Goal: Task Accomplishment & Management: Complete application form

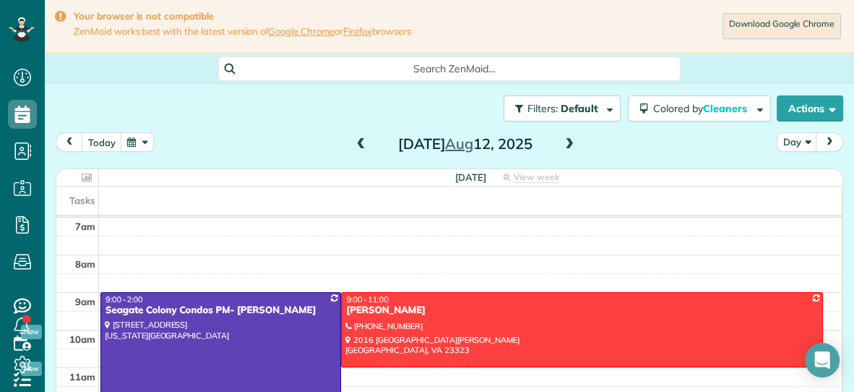
click at [365, 142] on span at bounding box center [361, 144] width 16 height 13
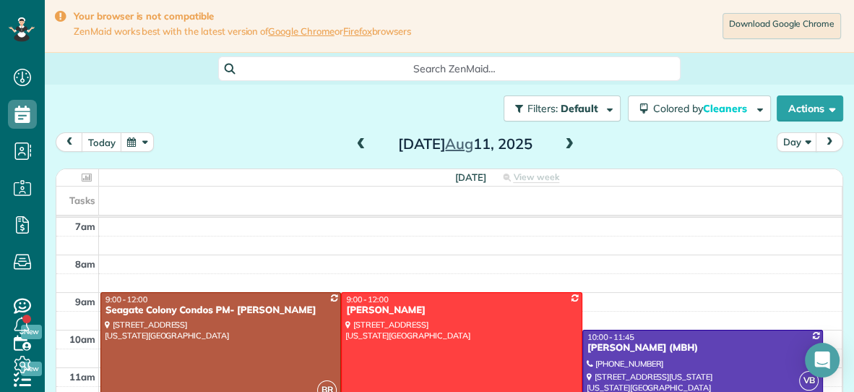
click at [248, 360] on div at bounding box center [220, 348] width 239 height 111
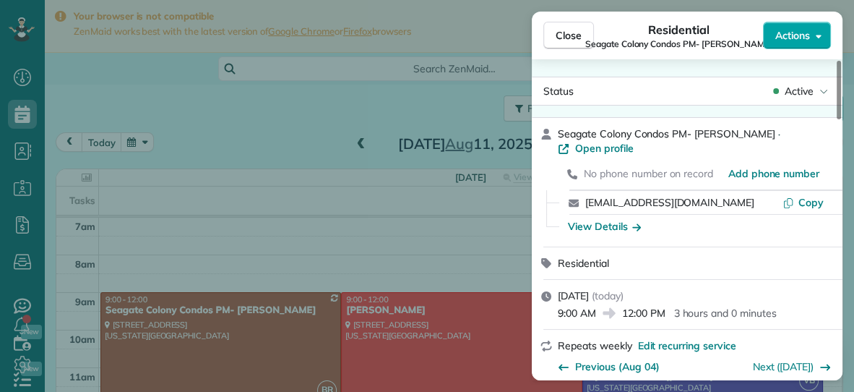
click at [794, 46] on button "Actions" at bounding box center [797, 35] width 68 height 27
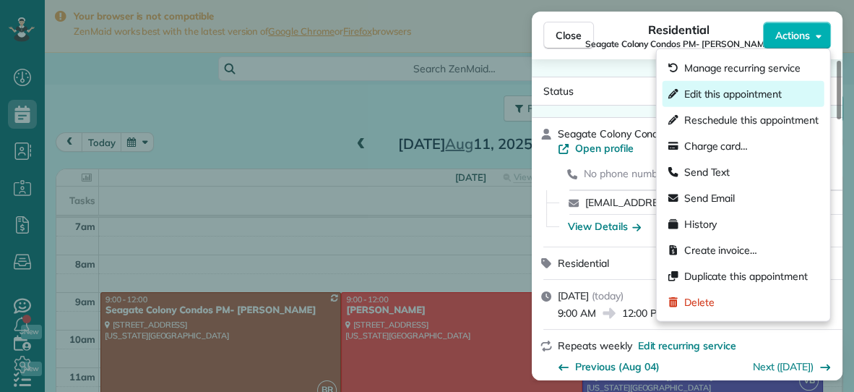
click at [736, 90] on span "Edit this appointment" at bounding box center [733, 94] width 98 height 14
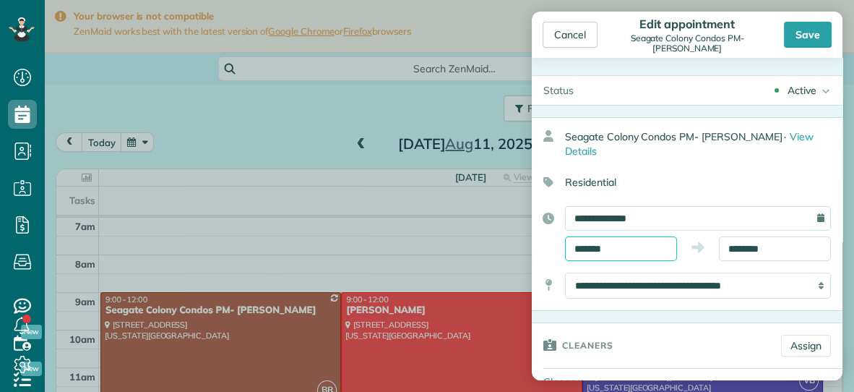
click at [651, 236] on input "*******" at bounding box center [621, 248] width 112 height 25
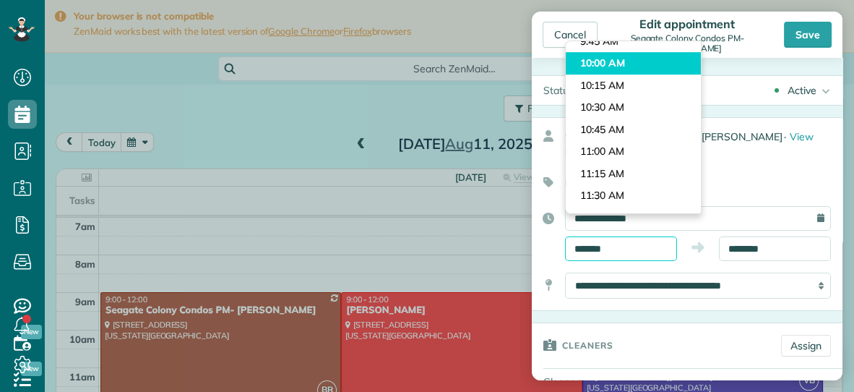
scroll to position [851, 0]
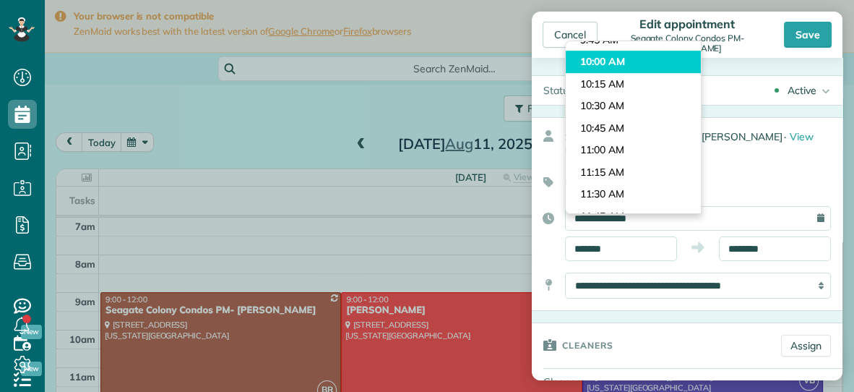
click at [631, 155] on body "Dashboard Scheduling Calendar View List View Dispatch View - Weekly scheduling …" at bounding box center [427, 196] width 854 height 392
type input "********"
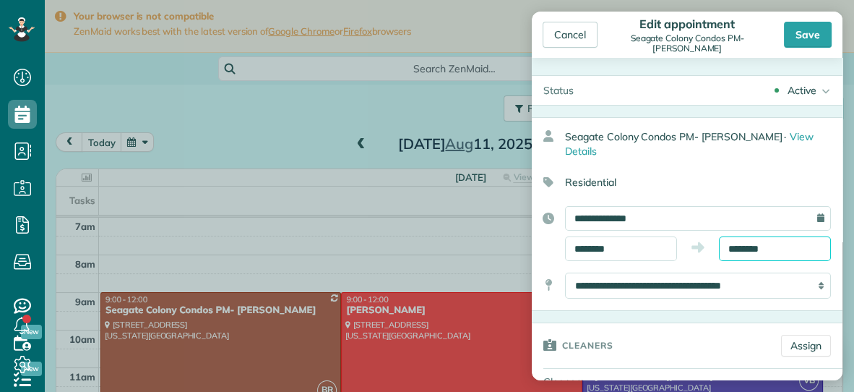
click at [794, 236] on input "********" at bounding box center [775, 248] width 112 height 25
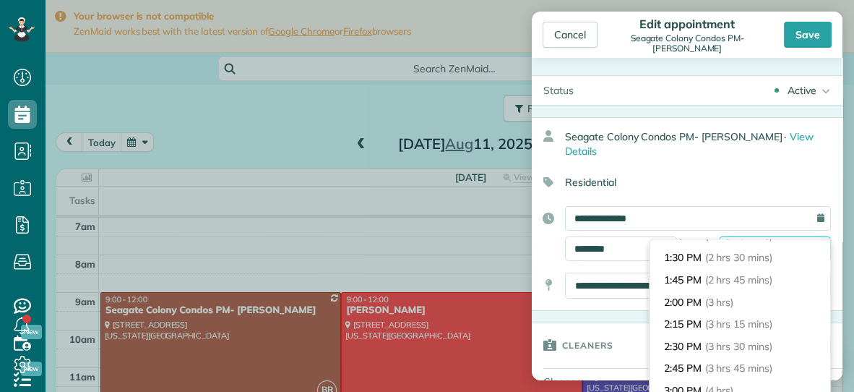
scroll to position [213, 0]
click at [757, 295] on li "2:00 PM (3 hrs)" at bounding box center [740, 302] width 181 height 22
type input "*******"
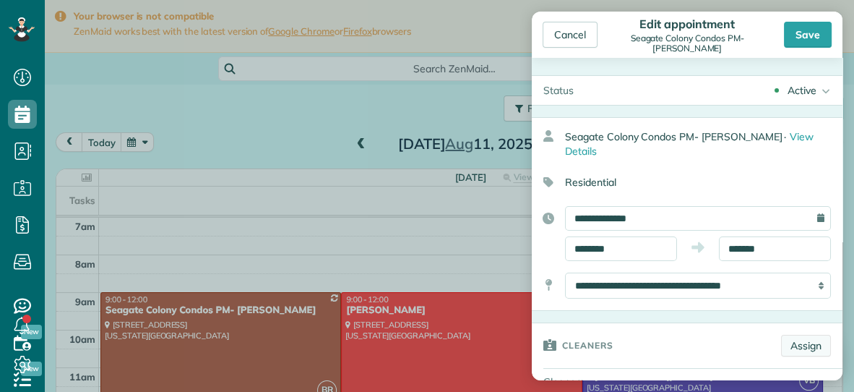
click at [810, 335] on link "Assign" at bounding box center [806, 346] width 50 height 22
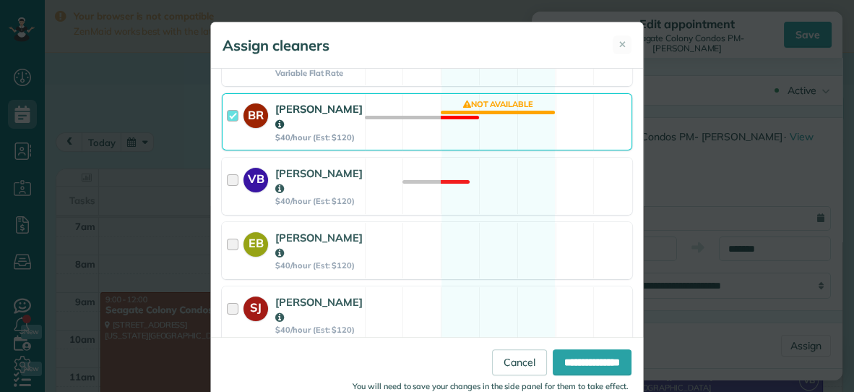
scroll to position [295, 0]
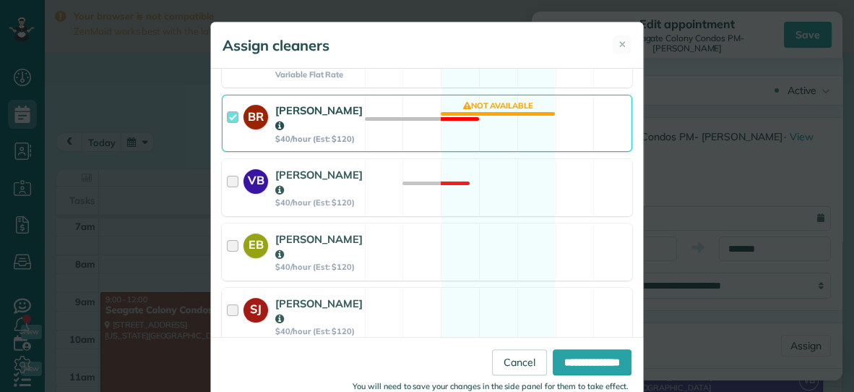
click at [541, 126] on div "BR Becky Ramsay $40/hour (Est: $120) Not available" at bounding box center [427, 123] width 410 height 57
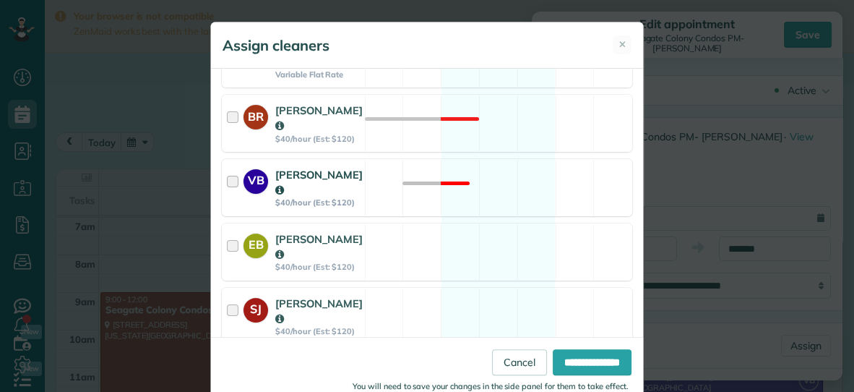
click at [517, 163] on div "VB Vanessa Beason $40/hour (Est: $120) Not available" at bounding box center [427, 187] width 410 height 57
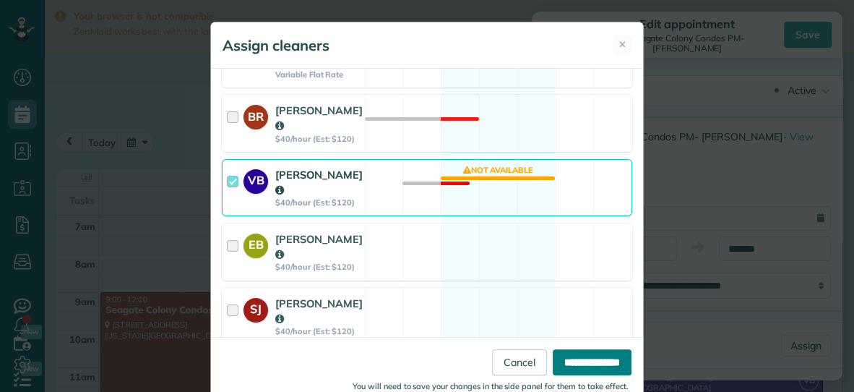
click at [591, 357] on input "**********" at bounding box center [592, 362] width 79 height 26
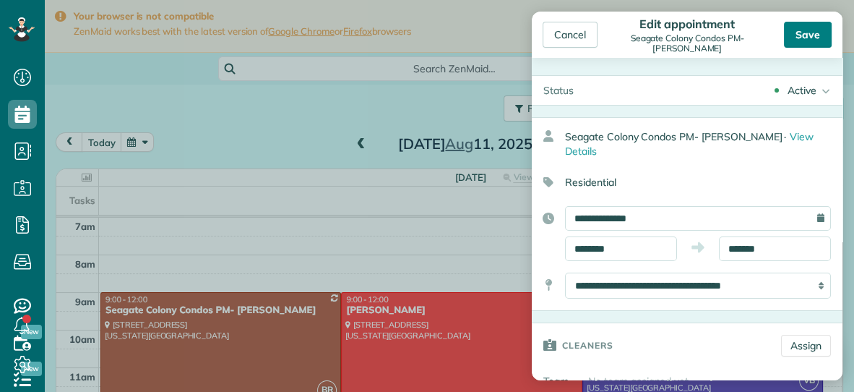
click at [804, 36] on div "Save" at bounding box center [808, 35] width 48 height 26
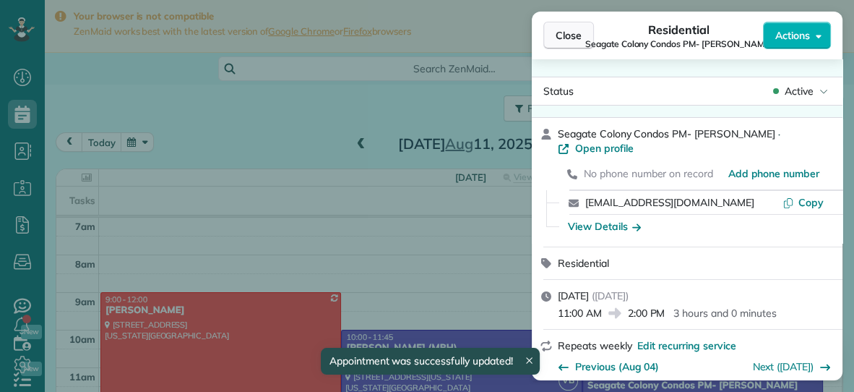
click at [573, 38] on span "Close" at bounding box center [569, 35] width 26 height 14
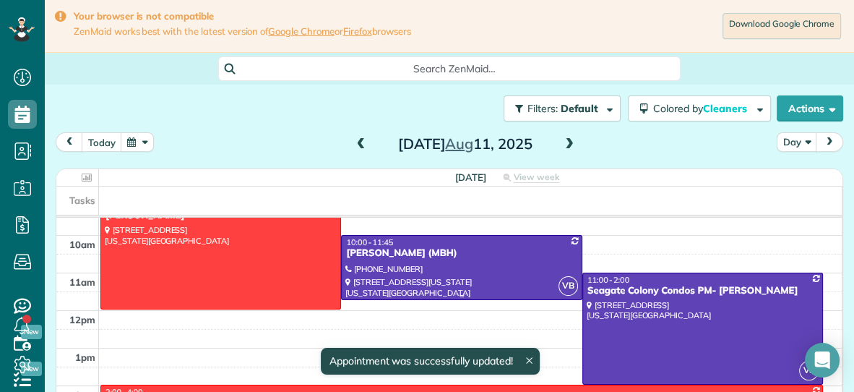
scroll to position [95, 0]
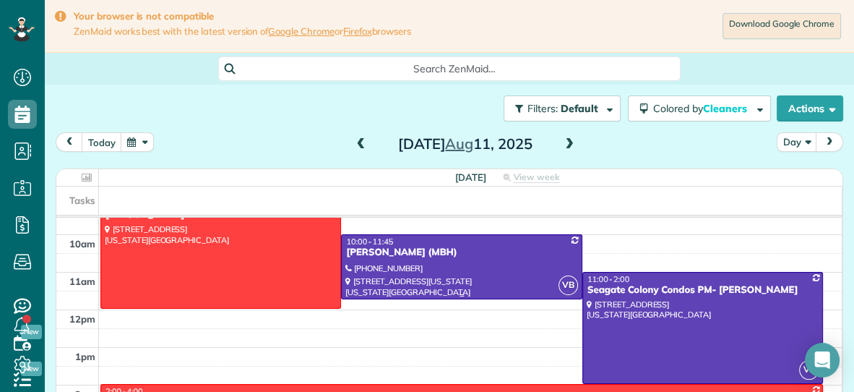
click at [505, 266] on div at bounding box center [461, 267] width 239 height 64
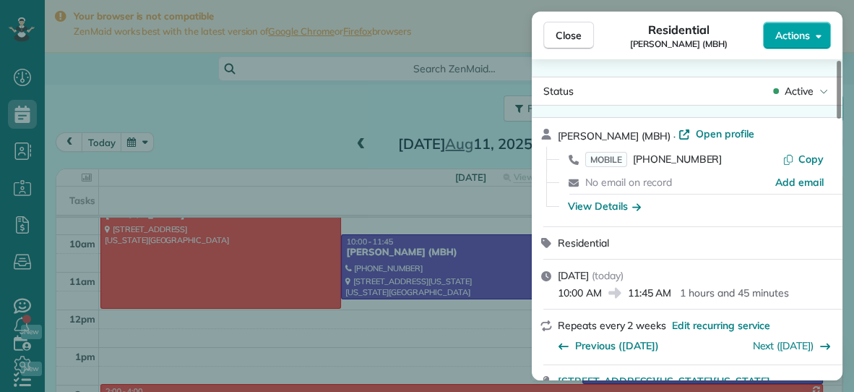
click at [795, 35] on span "Actions" at bounding box center [792, 35] width 35 height 14
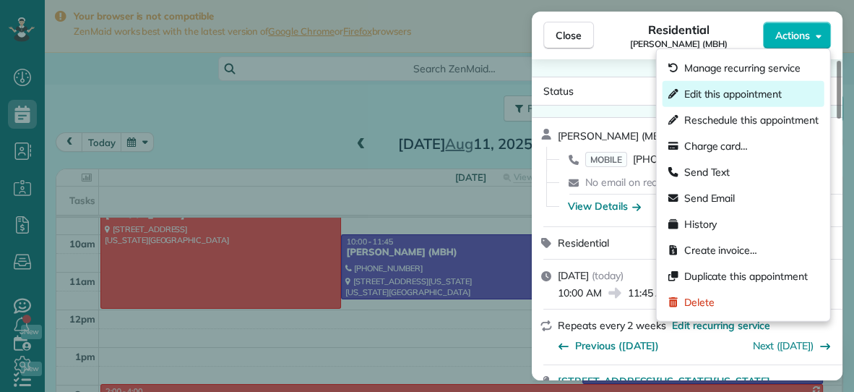
click at [743, 93] on span "Edit this appointment" at bounding box center [733, 94] width 98 height 14
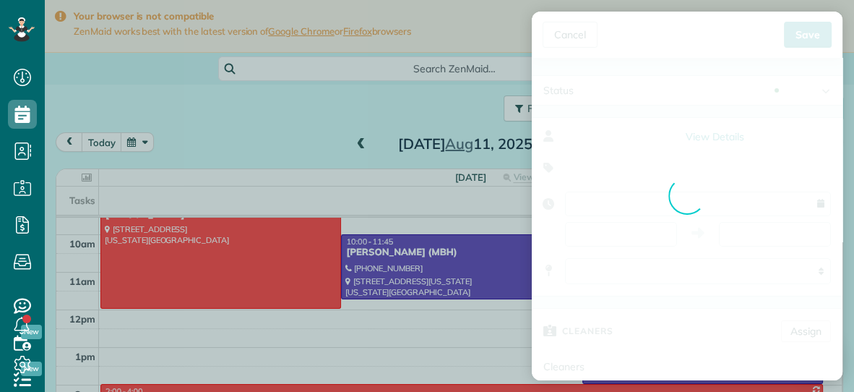
type input "**********"
type input "*****"
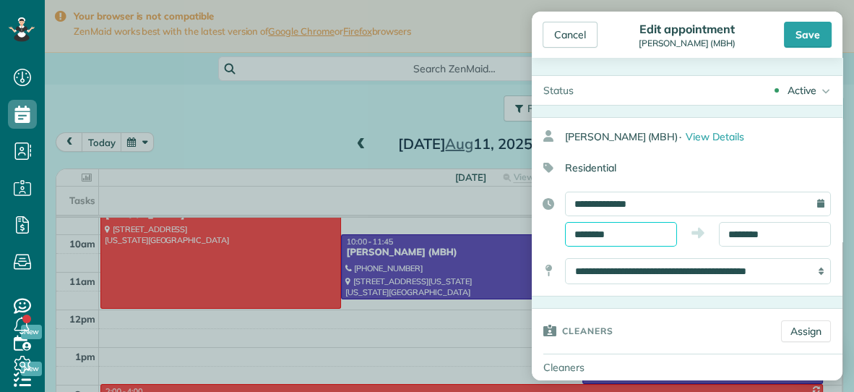
click at [633, 230] on input "********" at bounding box center [621, 234] width 112 height 25
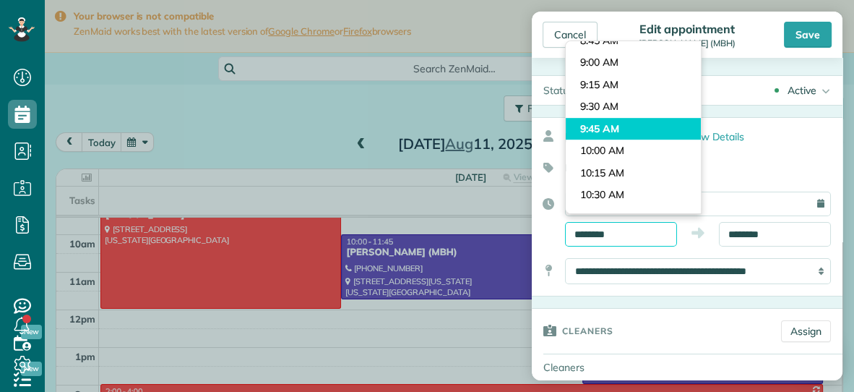
scroll to position [761, 0]
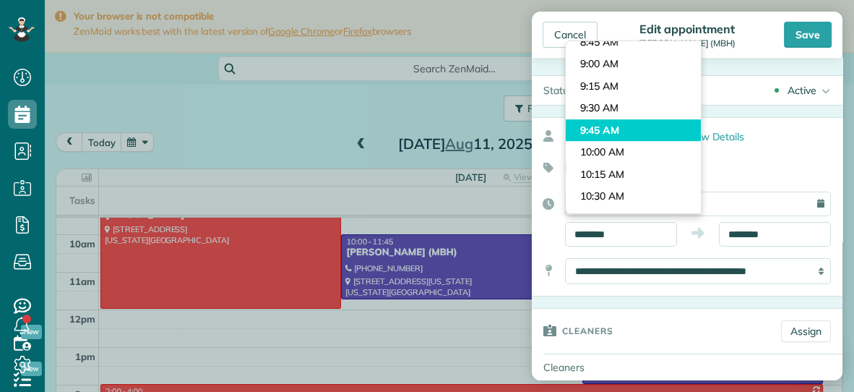
click at [598, 53] on body "Dashboard Scheduling Calendar View List View Dispatch View - Weekly scheduling …" at bounding box center [427, 196] width 854 height 392
type input "*******"
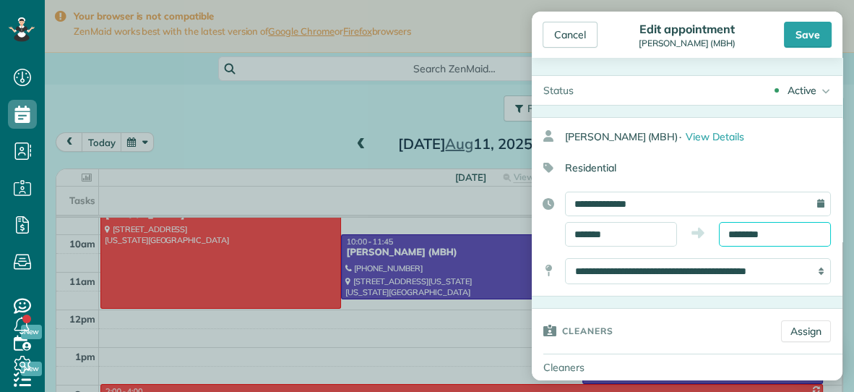
click at [780, 237] on input "********" at bounding box center [775, 234] width 112 height 25
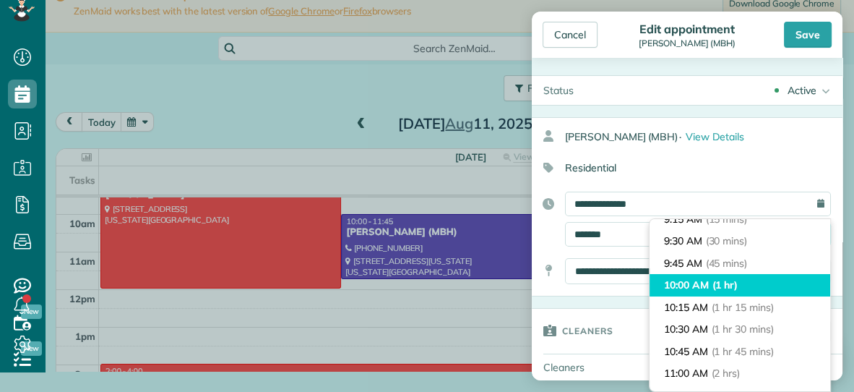
scroll to position [27, 0]
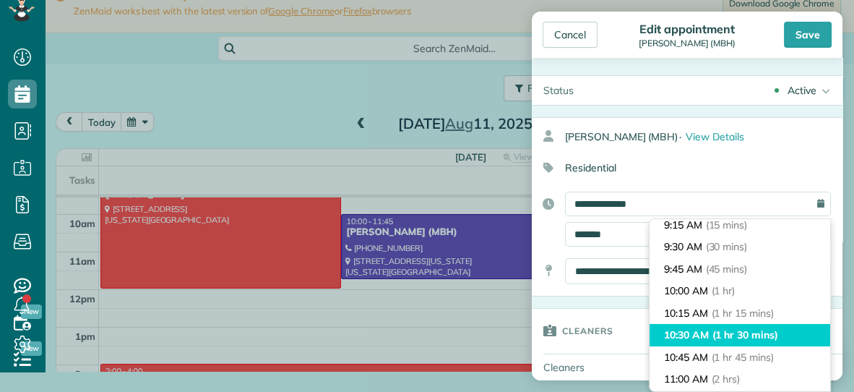
click at [711, 333] on li "10:30 AM (1 hr 30 mins)" at bounding box center [740, 335] width 181 height 22
type input "********"
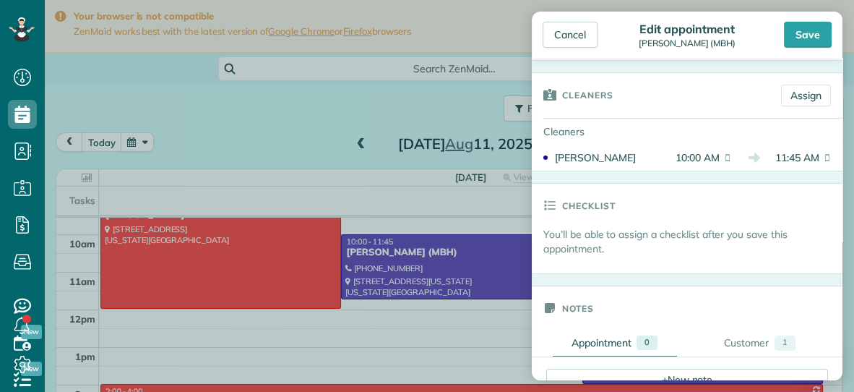
scroll to position [238, 0]
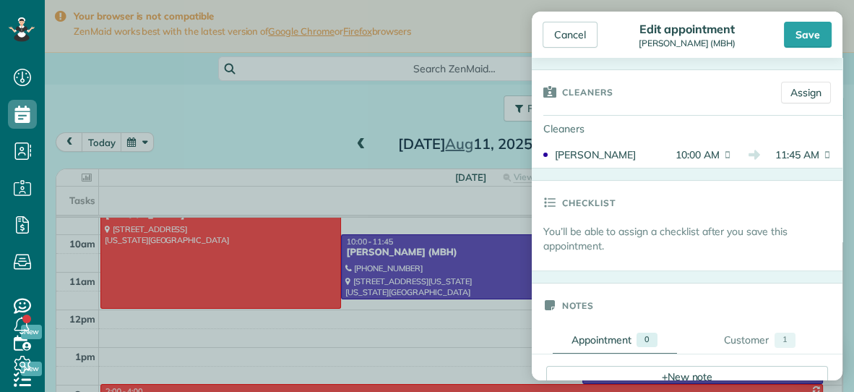
click at [806, 19] on div "Cancel Edit appointment Danielle (MBH) Save" at bounding box center [687, 35] width 311 height 46
click at [804, 27] on div "Save" at bounding box center [808, 35] width 48 height 26
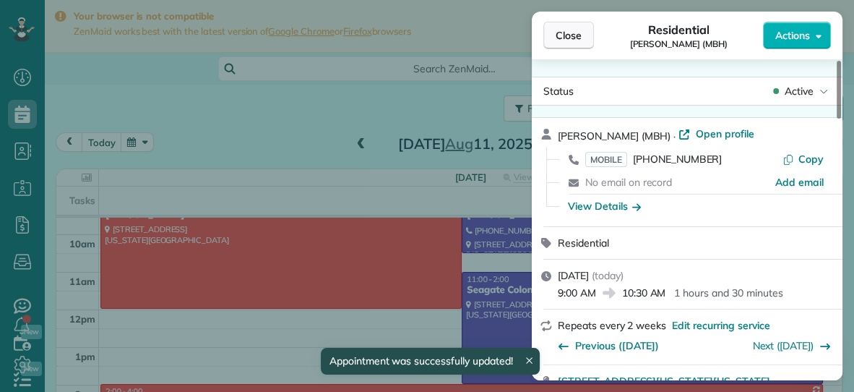
click at [571, 42] on span "Close" at bounding box center [569, 35] width 26 height 14
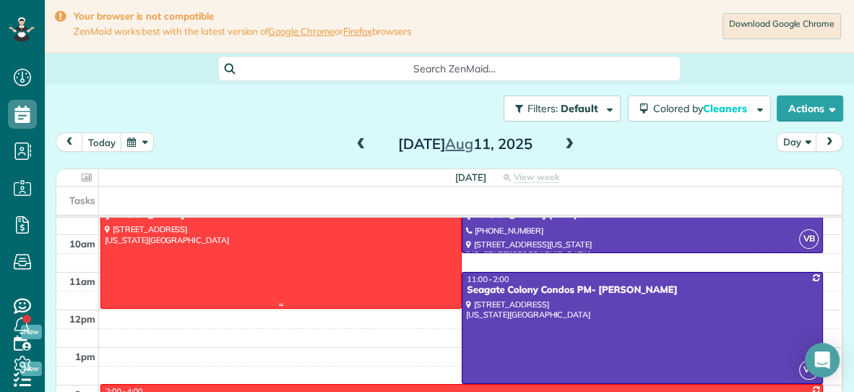
click at [289, 252] on div at bounding box center [281, 252] width 360 height 111
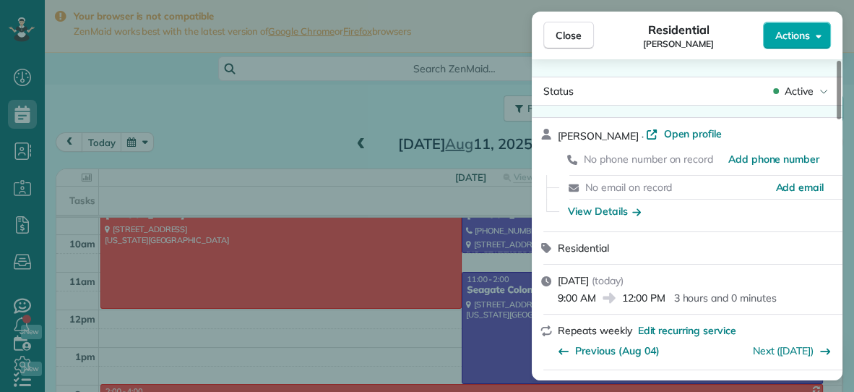
click at [791, 38] on span "Actions" at bounding box center [792, 35] width 35 height 14
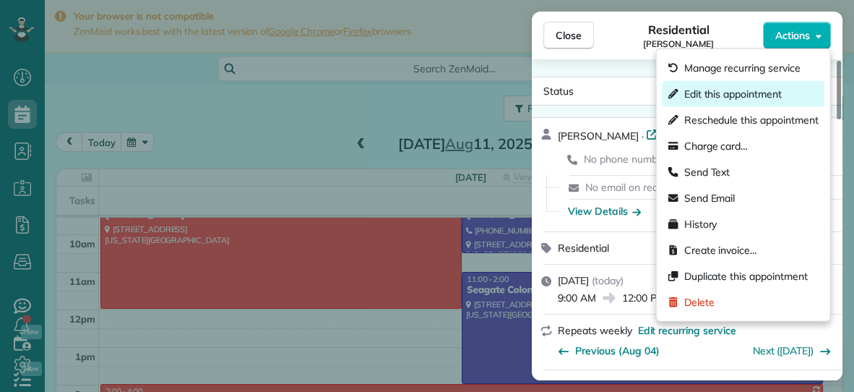
click at [726, 92] on span "Edit this appointment" at bounding box center [733, 94] width 98 height 14
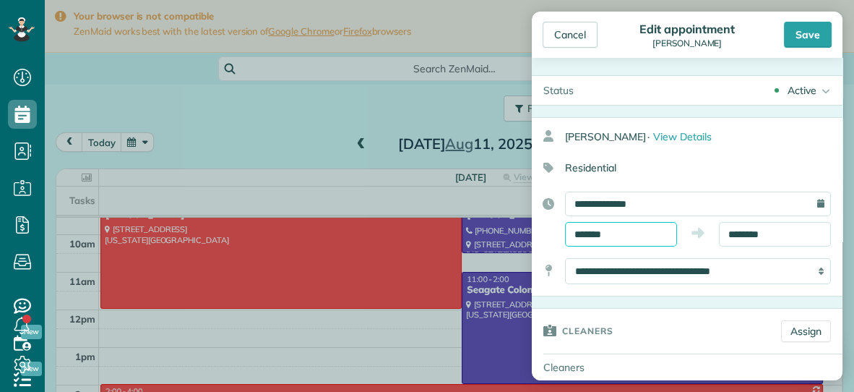
click at [654, 242] on input "*******" at bounding box center [621, 234] width 112 height 25
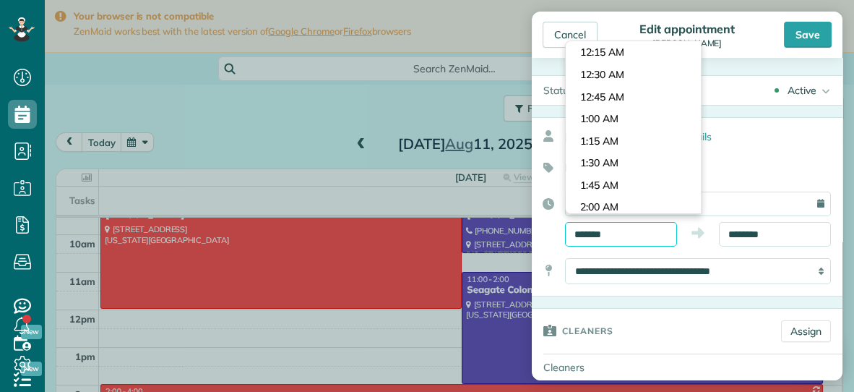
scroll to position [749, 0]
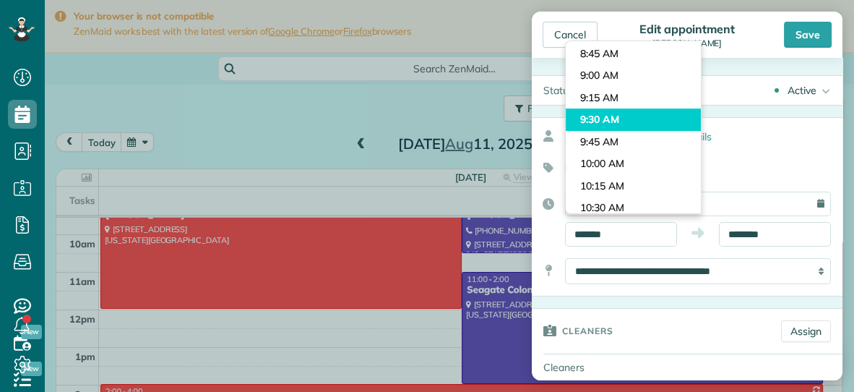
click at [648, 126] on body "Dashboard Scheduling Calendar View List View Dispatch View - Weekly scheduling …" at bounding box center [427, 196] width 854 height 392
type input "*******"
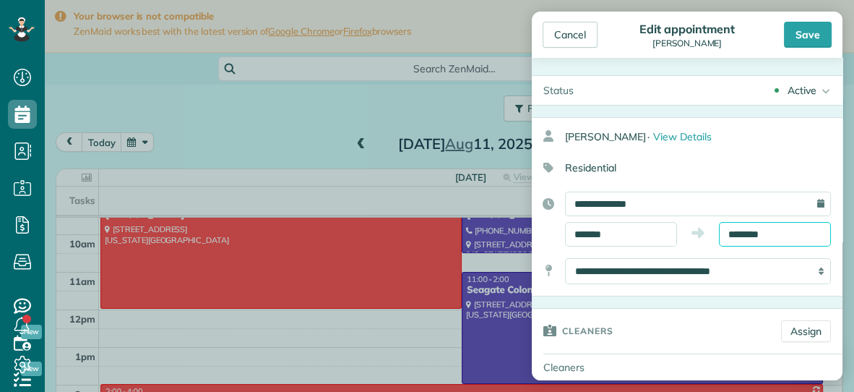
click at [800, 232] on input "********" at bounding box center [775, 234] width 112 height 25
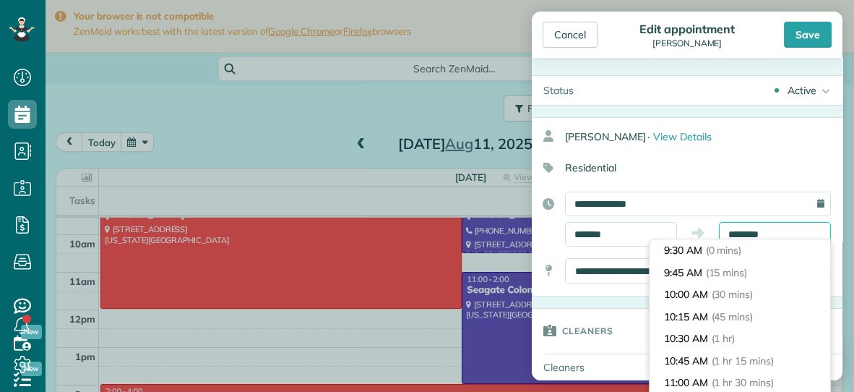
scroll to position [198, 0]
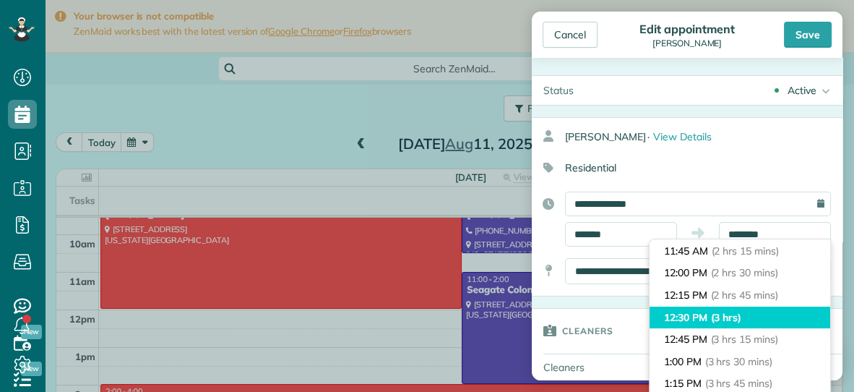
click at [764, 308] on li "12:30 PM (3 hrs)" at bounding box center [740, 317] width 181 height 22
type input "********"
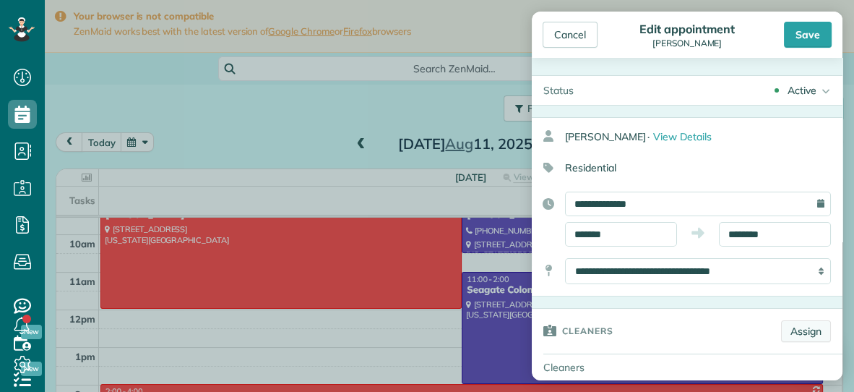
click at [809, 327] on link "Assign" at bounding box center [806, 331] width 50 height 22
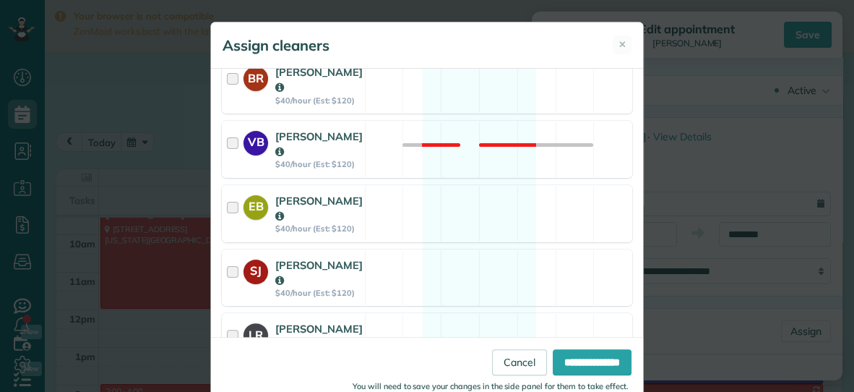
scroll to position [334, 0]
click at [556, 264] on div "SJ Savannah Jessup $40/hour (Est: $120) Available" at bounding box center [427, 277] width 410 height 57
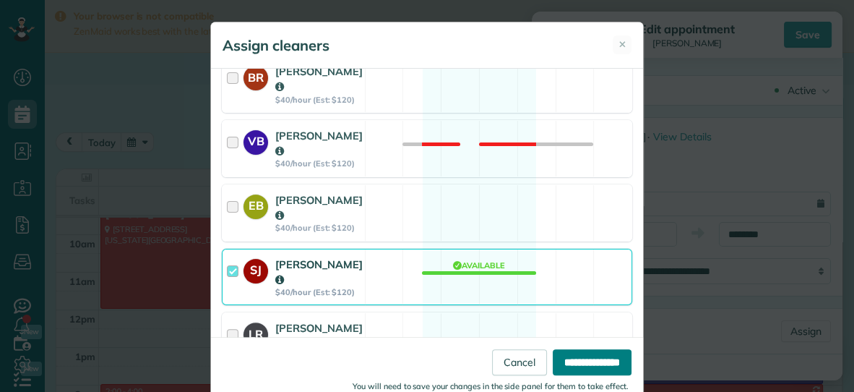
click at [609, 366] on input "**********" at bounding box center [592, 362] width 79 height 26
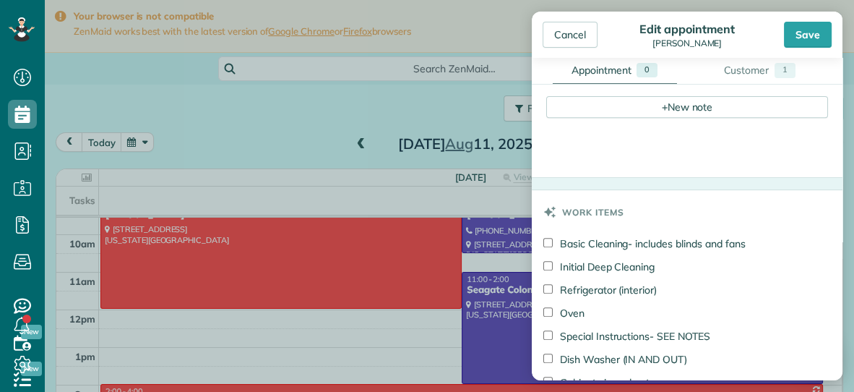
scroll to position [553, 0]
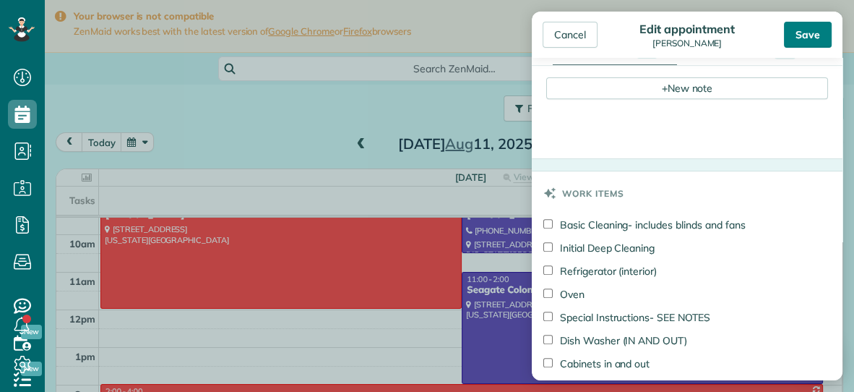
click at [799, 29] on div "Save" at bounding box center [808, 35] width 48 height 26
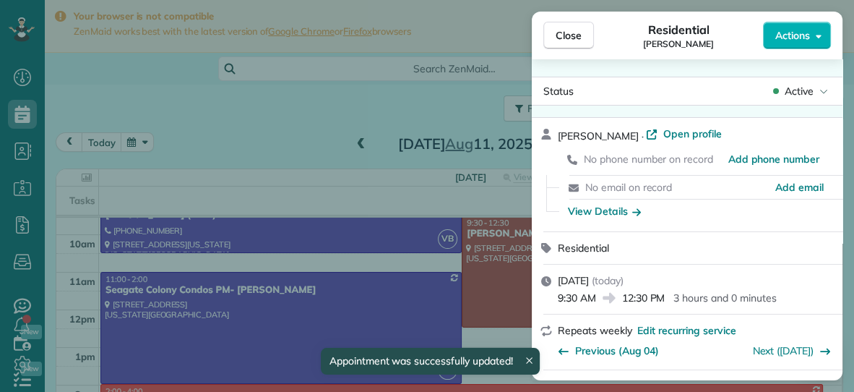
click at [569, 20] on div "Close Residential Ashley Wade Actions" at bounding box center [687, 36] width 311 height 48
click at [569, 31] on span "Close" at bounding box center [569, 35] width 26 height 14
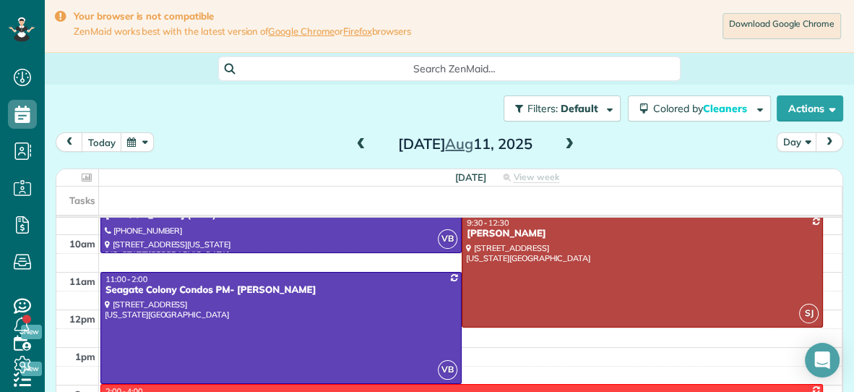
scroll to position [71, 0]
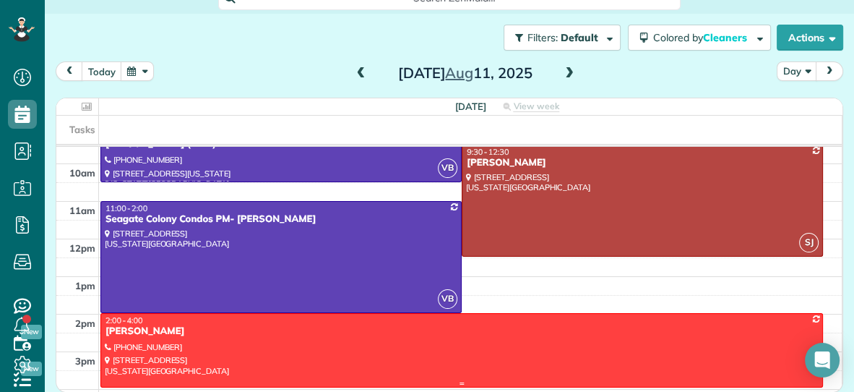
click at [501, 327] on div "Brenda Claffy" at bounding box center [462, 331] width 714 height 12
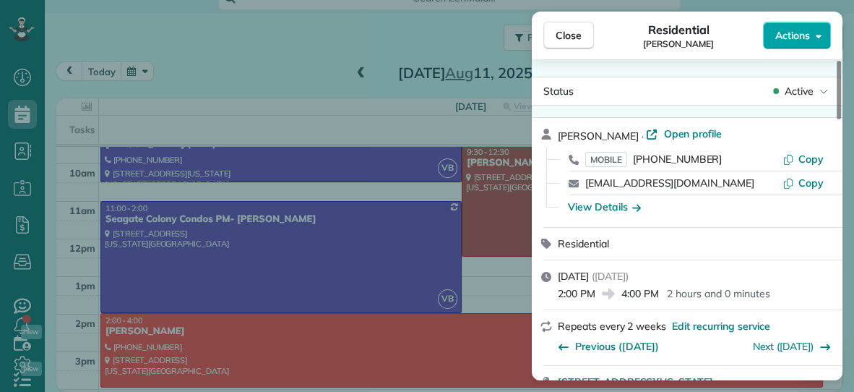
click at [798, 31] on span "Actions" at bounding box center [792, 35] width 35 height 14
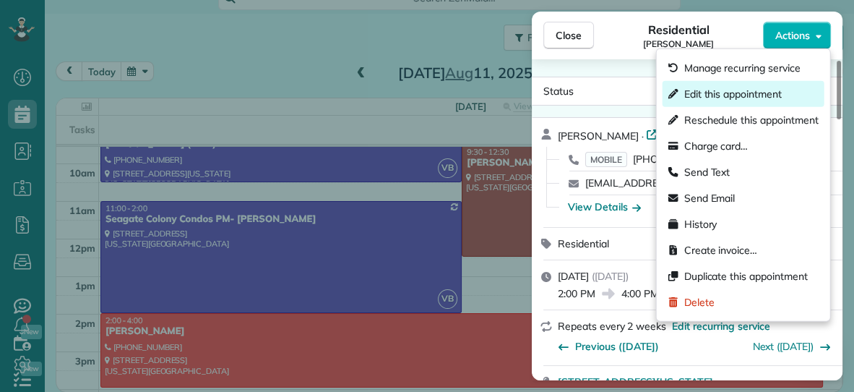
click at [747, 94] on span "Edit this appointment" at bounding box center [733, 94] width 98 height 14
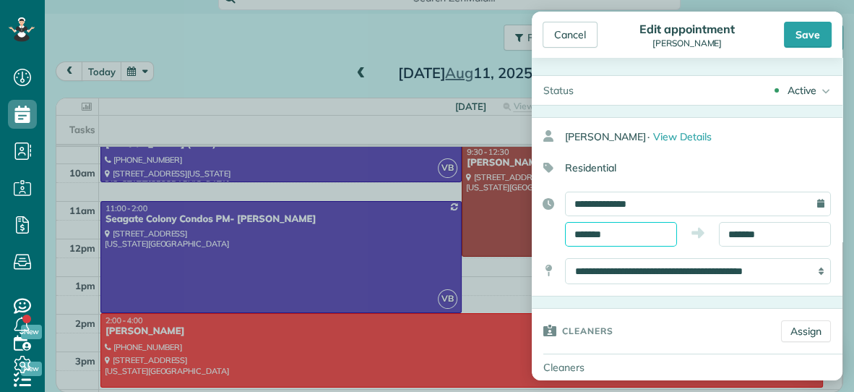
click at [653, 233] on input "*******" at bounding box center [621, 234] width 112 height 25
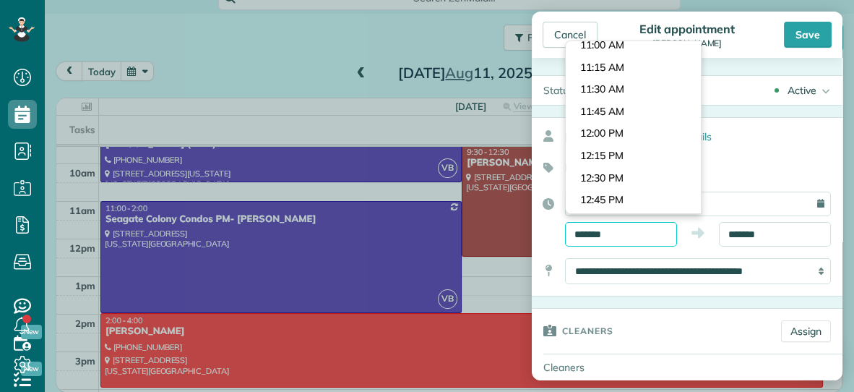
scroll to position [952, 0]
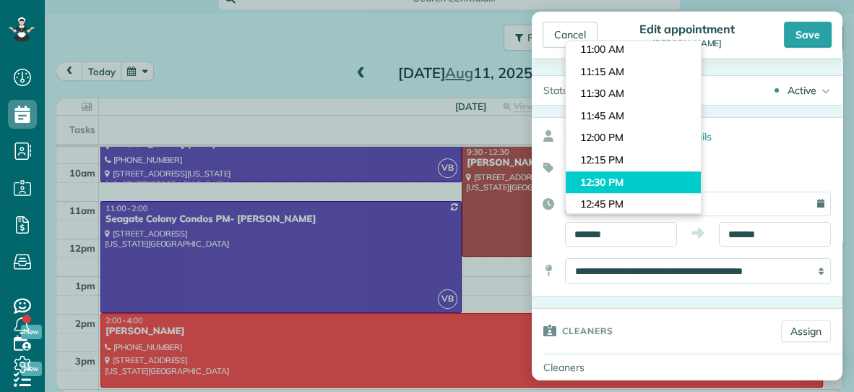
click at [633, 185] on body "Dashboard Scheduling Calendar View List View Dispatch View - Weekly scheduling …" at bounding box center [427, 196] width 854 height 392
type input "********"
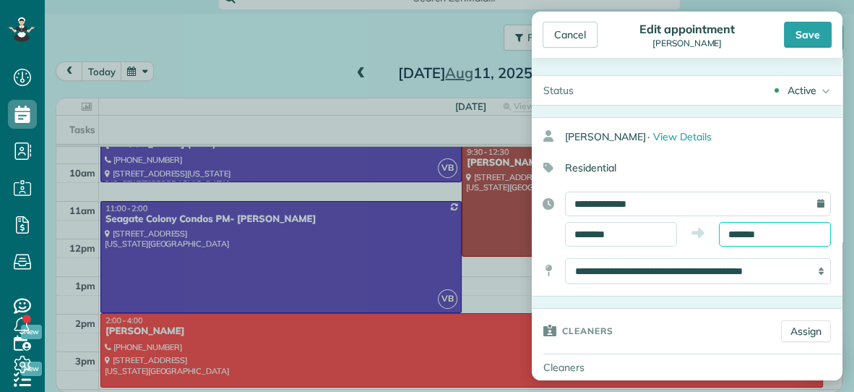
click at [799, 240] on body "Dashboard Scheduling Calendar View List View Dispatch View - Weekly scheduling …" at bounding box center [427, 196] width 854 height 392
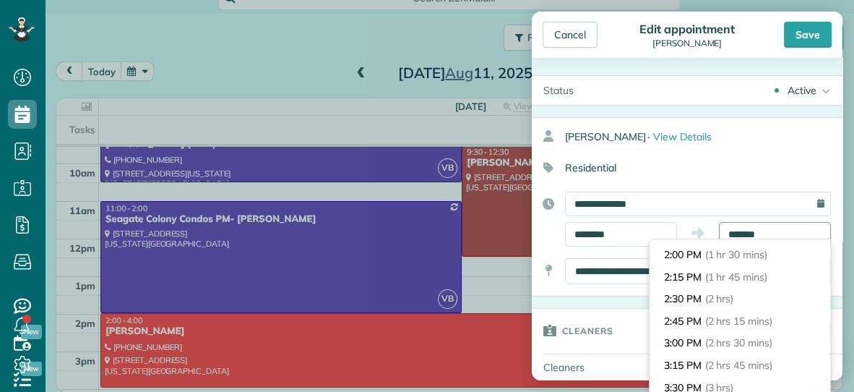
scroll to position [124, 0]
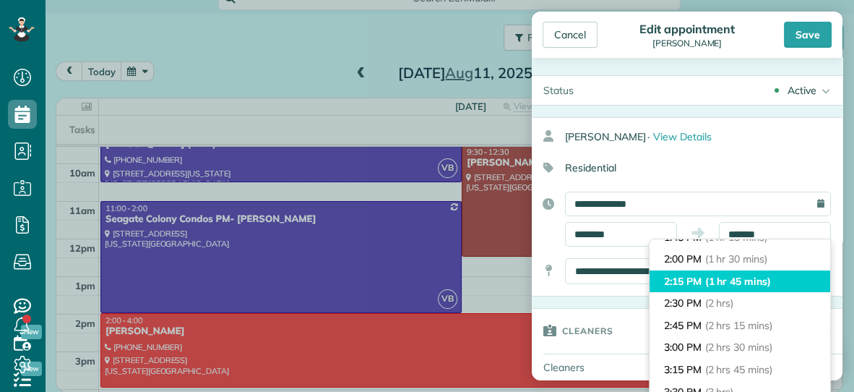
click at [771, 284] on span "(1 hr 45 mins)" at bounding box center [738, 281] width 66 height 13
type input "*******"
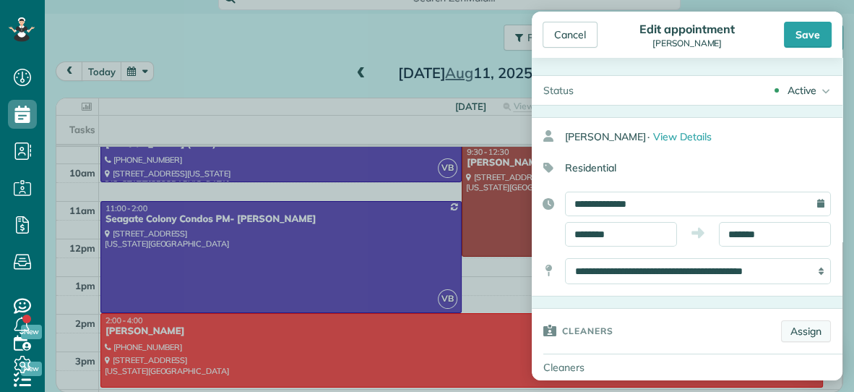
click at [809, 326] on link "Assign" at bounding box center [806, 331] width 50 height 22
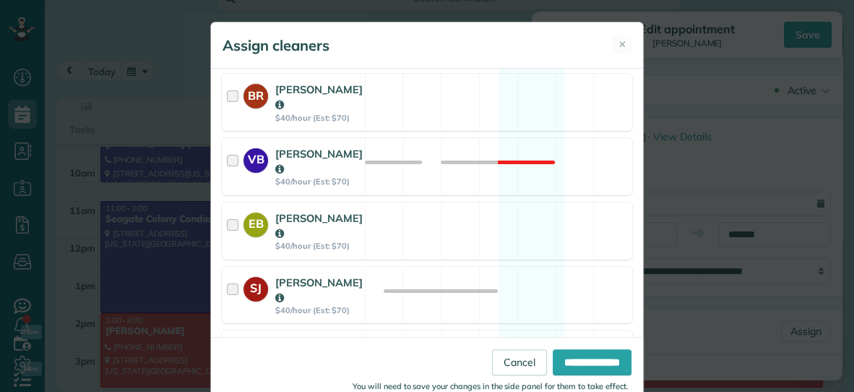
scroll to position [364, 0]
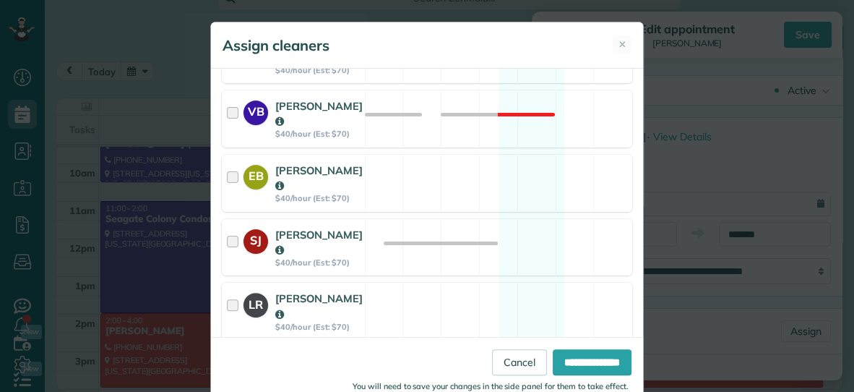
click at [377, 347] on div "DR Dana Rhodes $40/hour (Est: $70) Available" at bounding box center [427, 375] width 410 height 57
click at [559, 366] on input "**********" at bounding box center [592, 362] width 79 height 26
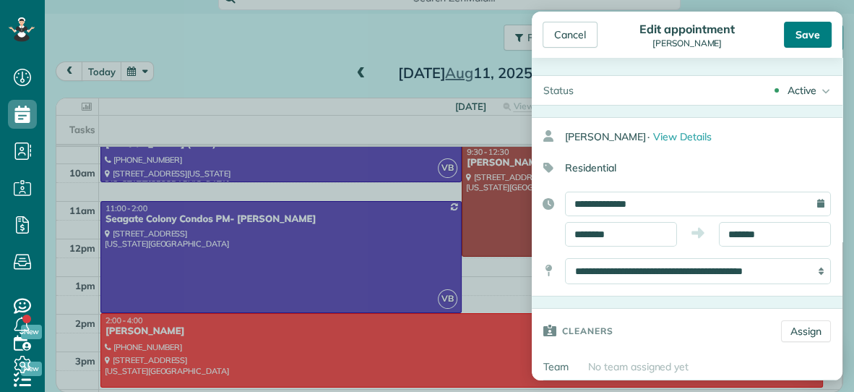
click at [811, 26] on div "Save" at bounding box center [808, 35] width 48 height 26
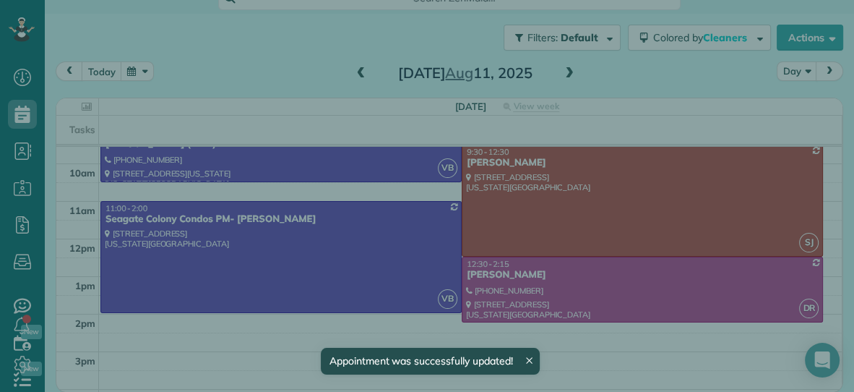
scroll to position [69, 0]
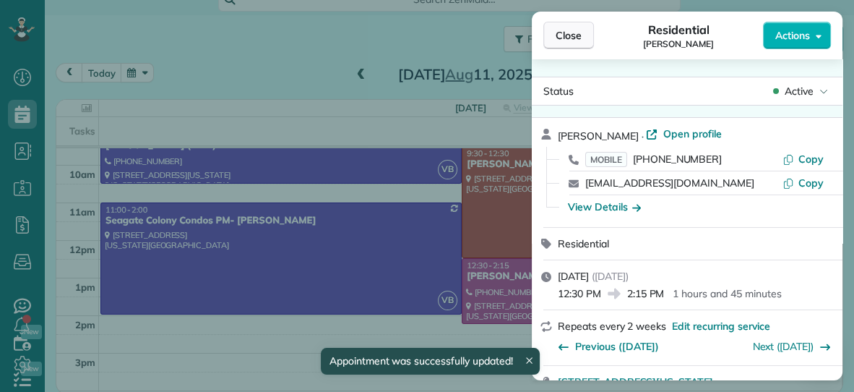
click at [585, 40] on button "Close" at bounding box center [568, 35] width 51 height 27
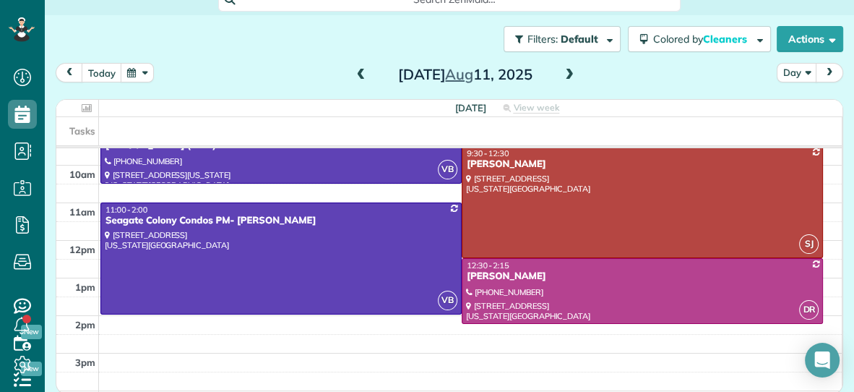
click at [567, 72] on span at bounding box center [570, 75] width 16 height 13
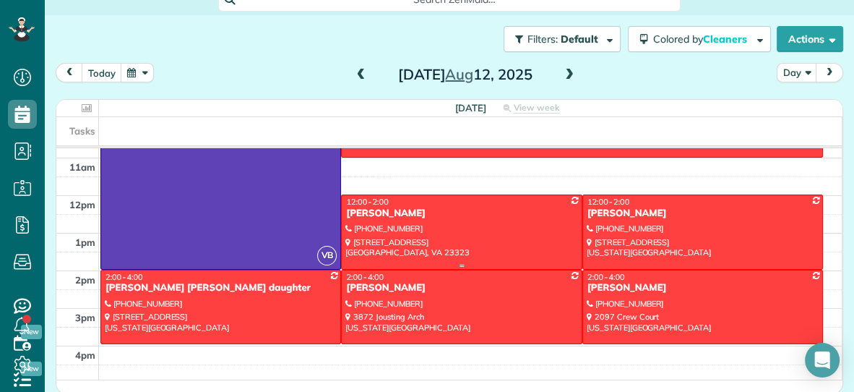
scroll to position [142, 0]
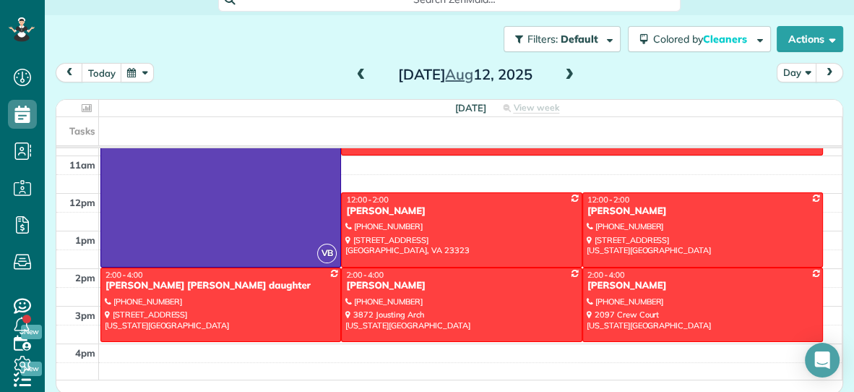
click at [566, 71] on span at bounding box center [570, 75] width 16 height 13
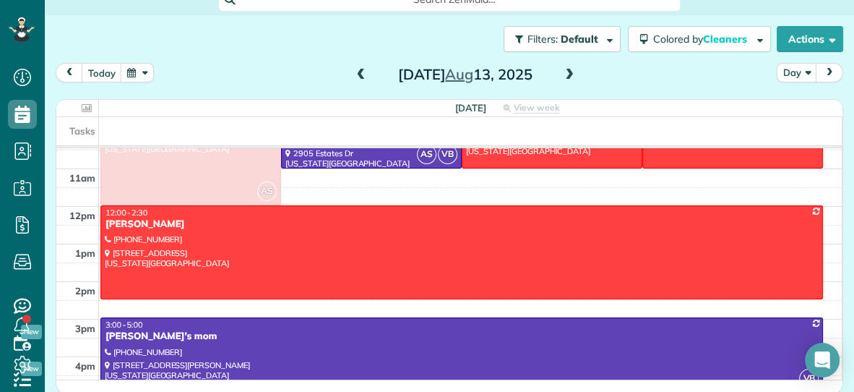
scroll to position [130, 0]
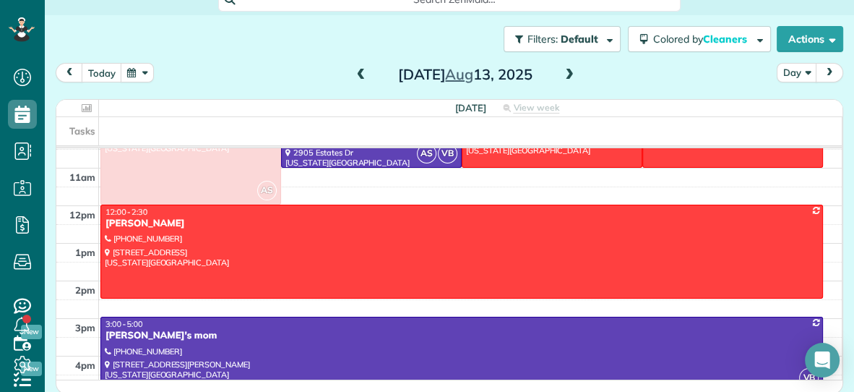
click at [568, 69] on span at bounding box center [570, 75] width 16 height 13
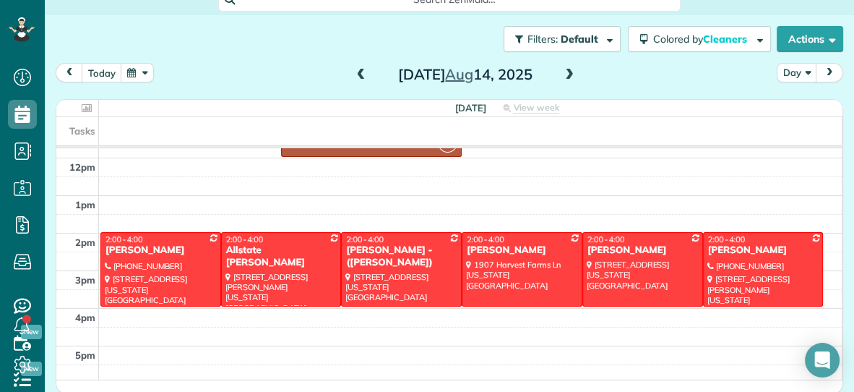
scroll to position [179, 0]
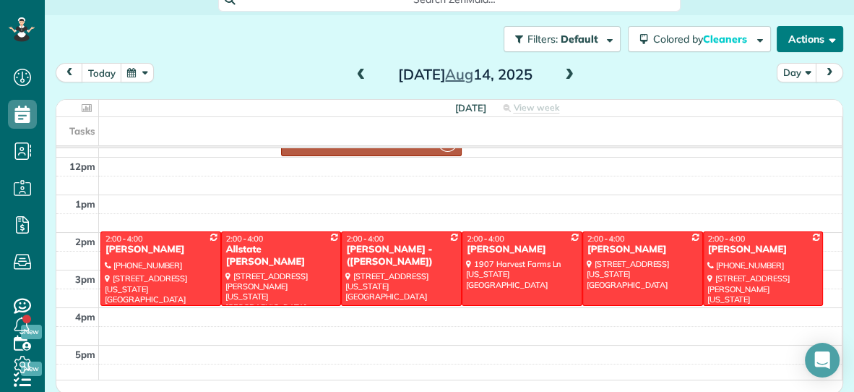
click at [810, 38] on button "Actions" at bounding box center [810, 39] width 66 height 26
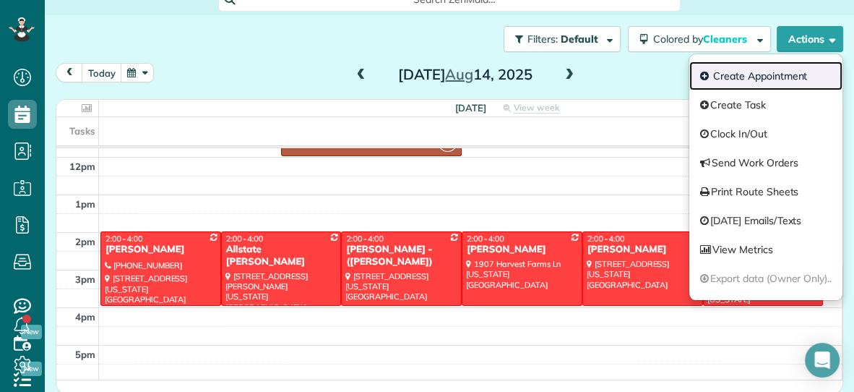
click at [755, 75] on link "Create Appointment" at bounding box center [765, 75] width 153 height 29
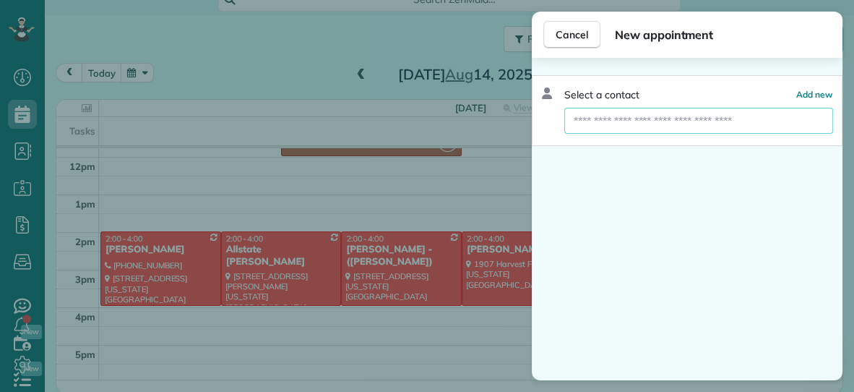
click at [715, 123] on input "text" at bounding box center [698, 121] width 269 height 26
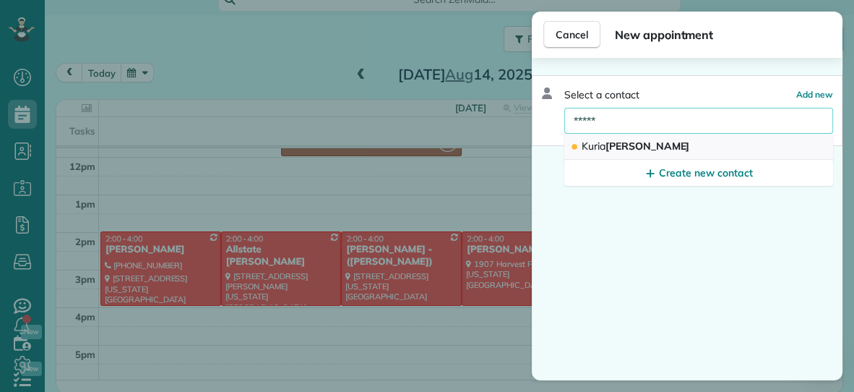
type input "*****"
click at [635, 139] on span "Kuria Spindler" at bounding box center [636, 145] width 108 height 13
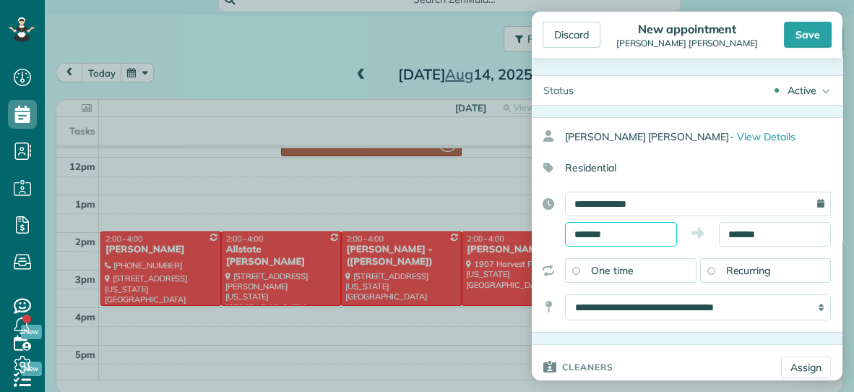
click at [636, 231] on input "*******" at bounding box center [621, 234] width 112 height 25
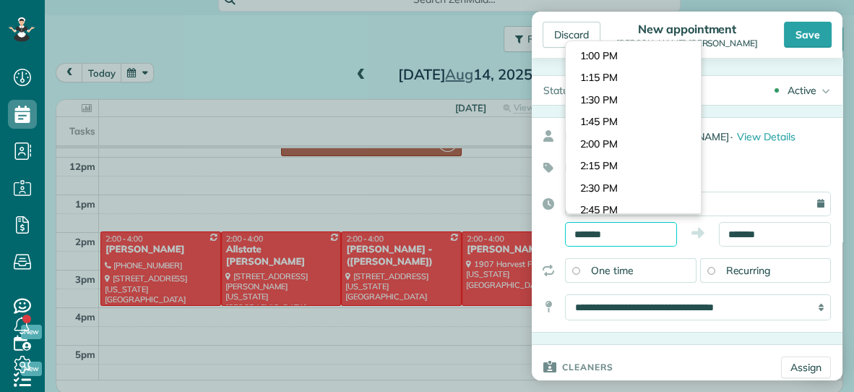
scroll to position [1122, 0]
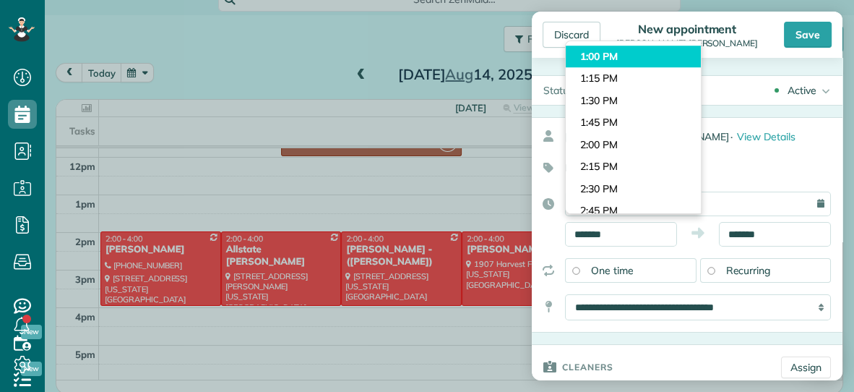
click at [630, 60] on body "Dashboard Scheduling Calendar View List View Dispatch View - Weekly scheduling …" at bounding box center [427, 196] width 854 height 392
type input "*******"
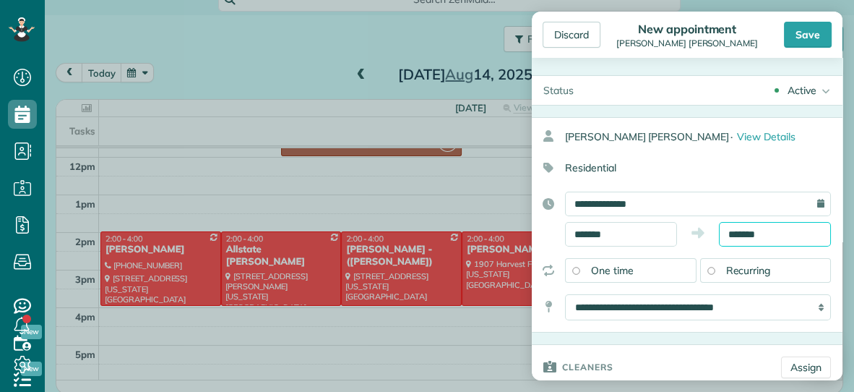
click at [788, 239] on body "Dashboard Scheduling Calendar View List View Dispatch View - Weekly scheduling …" at bounding box center [427, 196] width 854 height 392
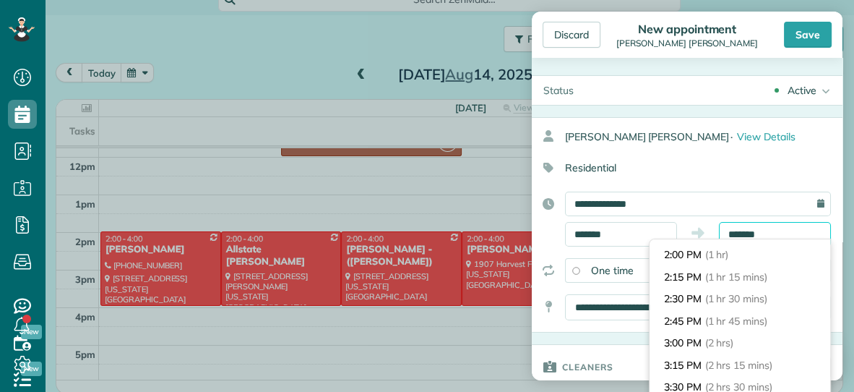
scroll to position [70, 0]
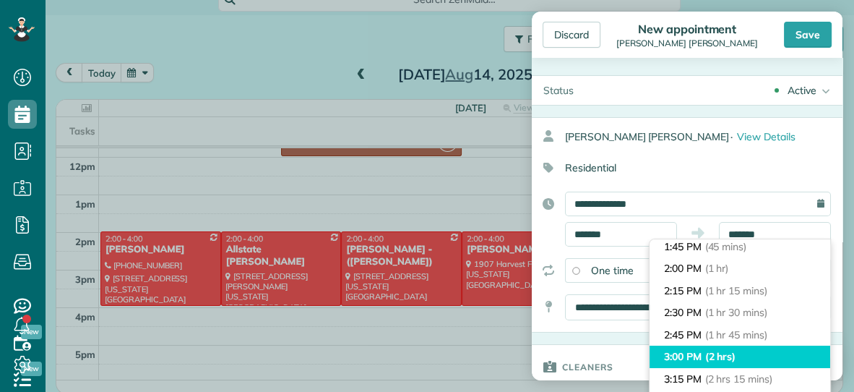
click at [729, 353] on span "(2 hrs)" at bounding box center [720, 356] width 31 height 13
type input "*******"
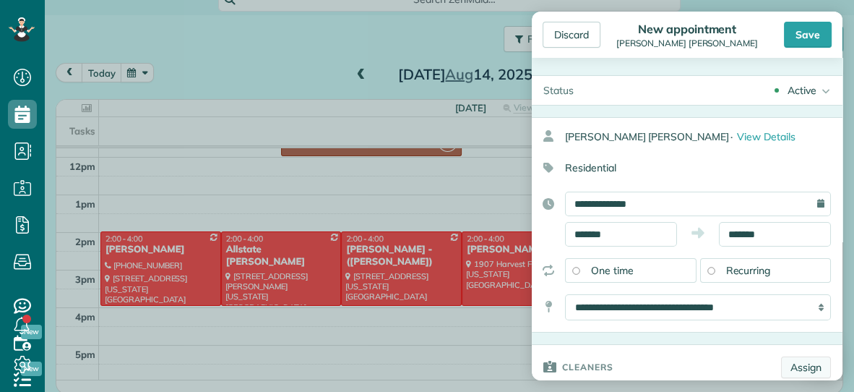
click at [799, 366] on link "Assign" at bounding box center [806, 367] width 50 height 22
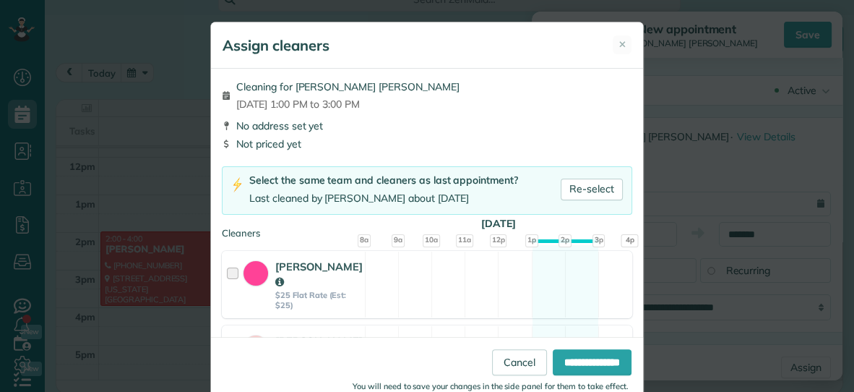
click at [848, 172] on div "Assign cleaners ✕ Cleaning for Kuria Spindler Thu, Aug 14 - 1:00 PM to 3:00 PM …" at bounding box center [427, 196] width 854 height 392
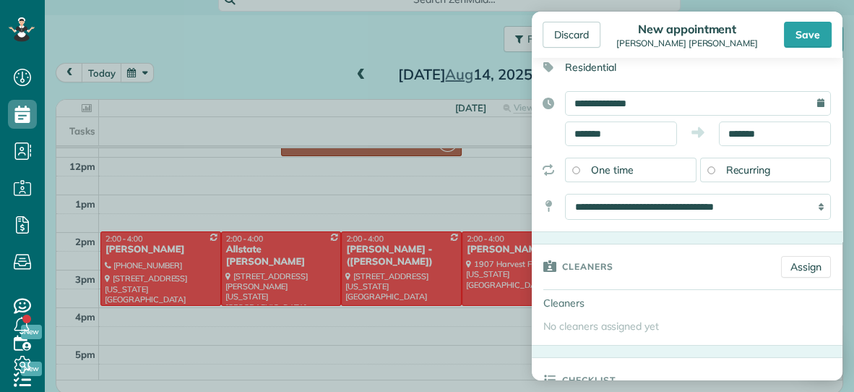
scroll to position [106, 0]
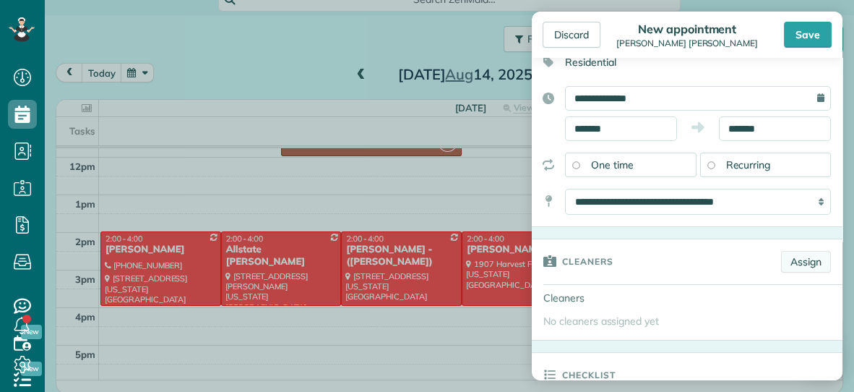
click at [805, 256] on link "Assign" at bounding box center [806, 262] width 50 height 22
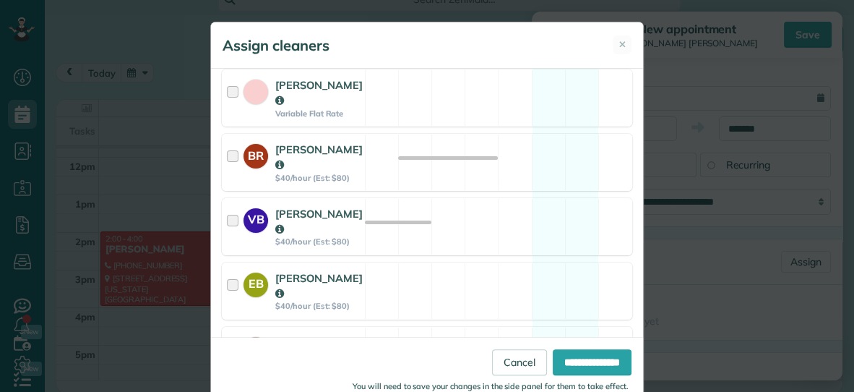
scroll to position [261, 0]
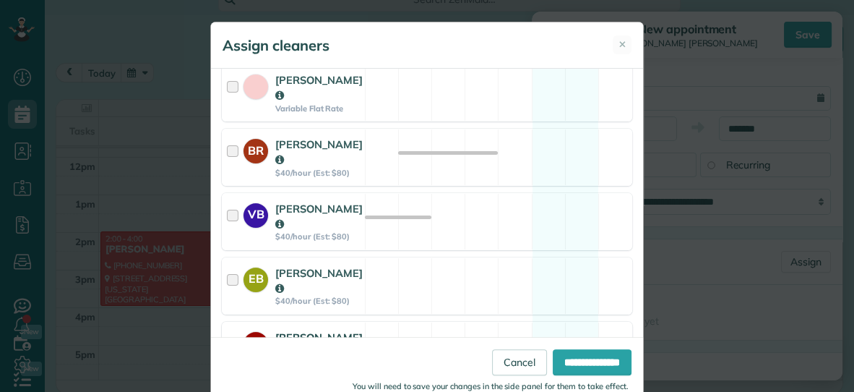
click at [402, 322] on div "SJ Savannah Jessup $40/hour (Est: $80) Available" at bounding box center [427, 350] width 410 height 57
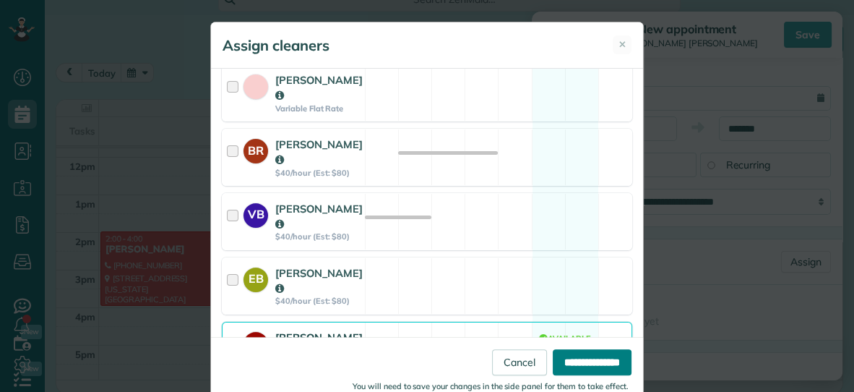
click at [553, 355] on input "**********" at bounding box center [592, 362] width 79 height 26
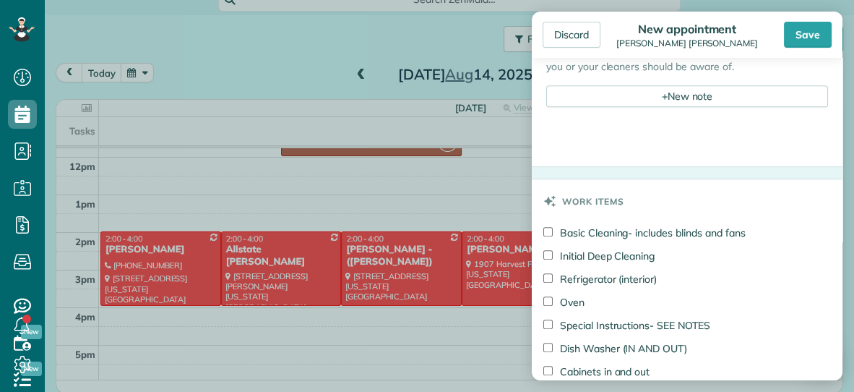
scroll to position [625, 0]
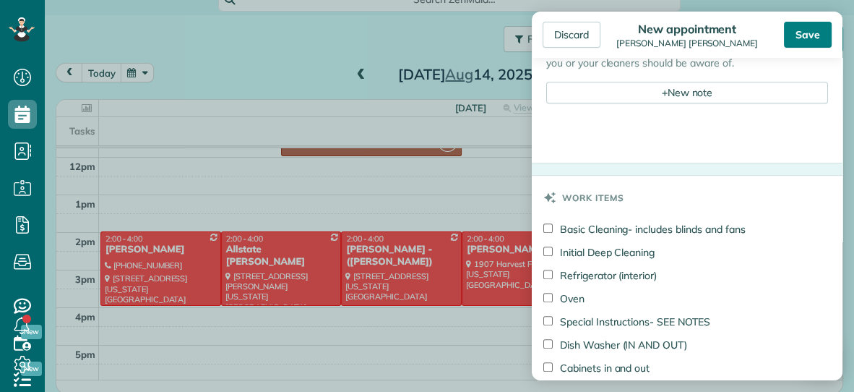
click at [814, 30] on div "Save" at bounding box center [808, 35] width 48 height 26
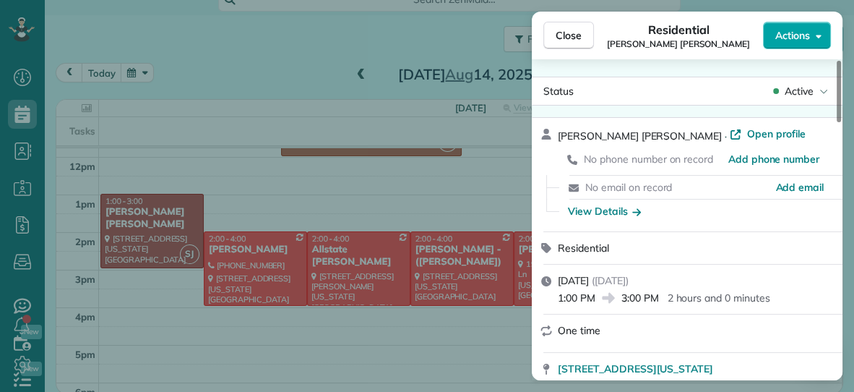
click at [804, 47] on button "Actions" at bounding box center [797, 35] width 68 height 27
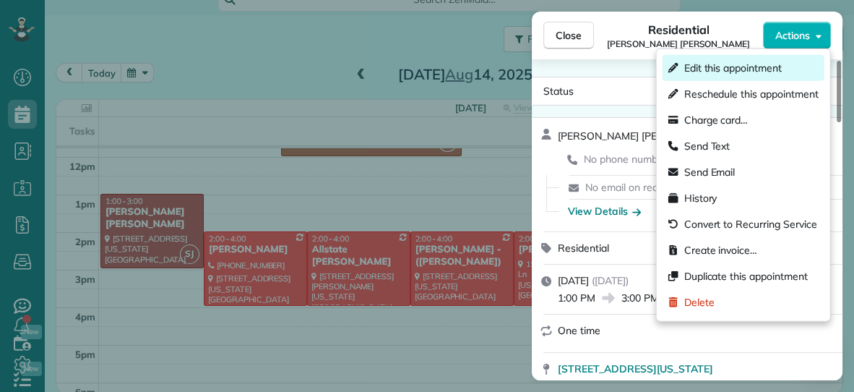
click at [743, 66] on span "Edit this appointment" at bounding box center [733, 68] width 98 height 14
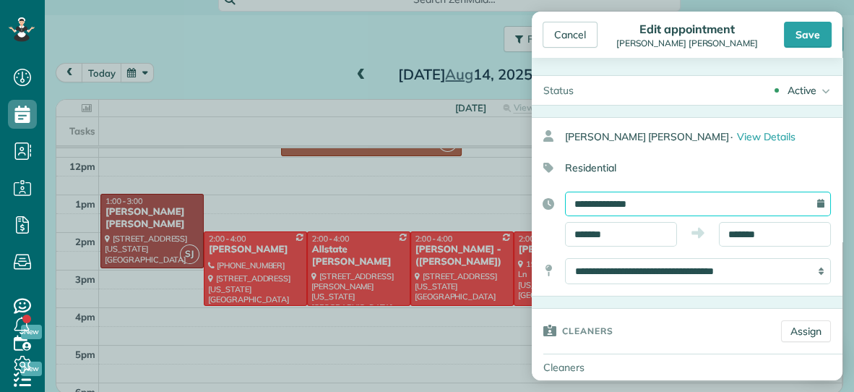
click at [666, 205] on input "**********" at bounding box center [698, 204] width 266 height 25
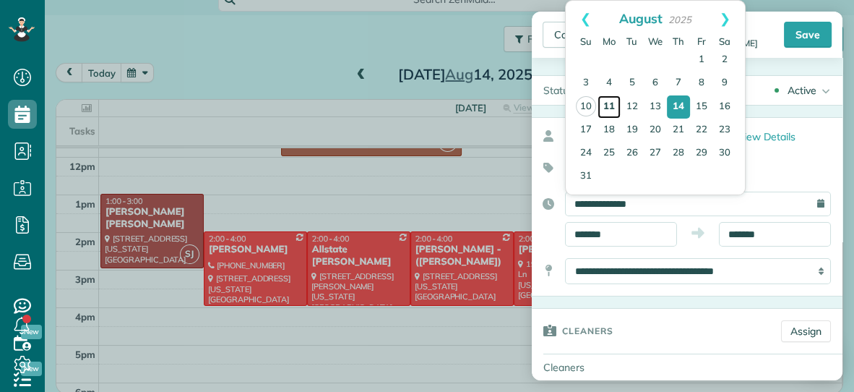
click at [609, 106] on link "11" at bounding box center [609, 106] width 23 height 23
type input "**********"
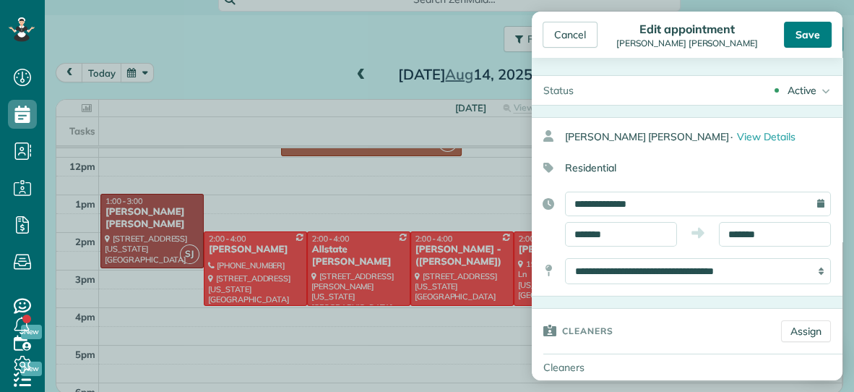
click at [809, 40] on div "Save" at bounding box center [808, 35] width 48 height 26
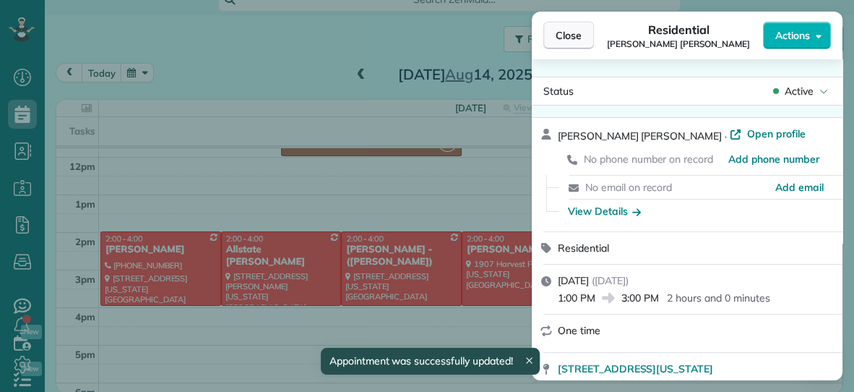
click at [577, 33] on span "Close" at bounding box center [569, 35] width 26 height 14
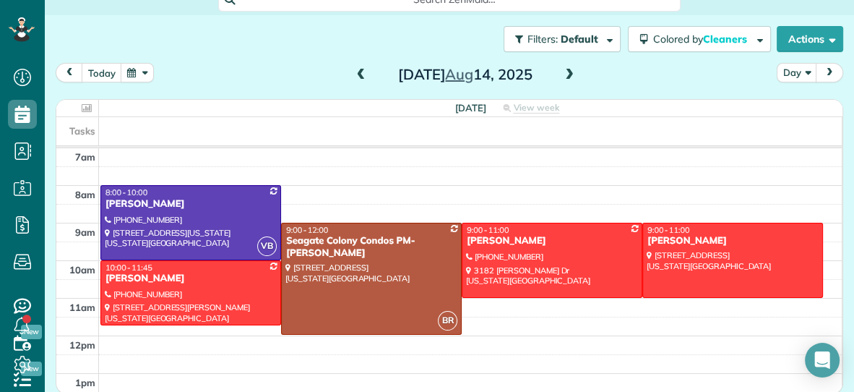
click at [364, 74] on span at bounding box center [361, 75] width 16 height 13
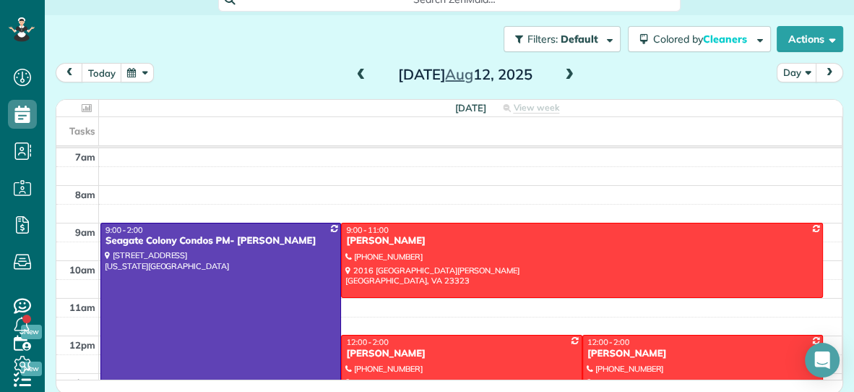
click at [364, 74] on span at bounding box center [361, 75] width 16 height 13
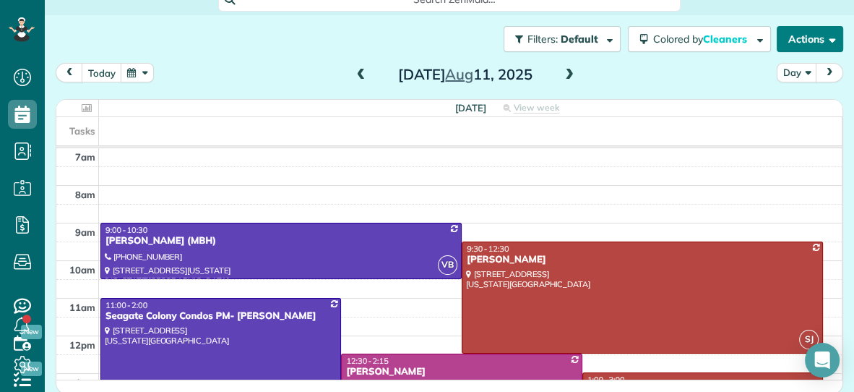
click at [825, 49] on button "Actions" at bounding box center [810, 39] width 66 height 26
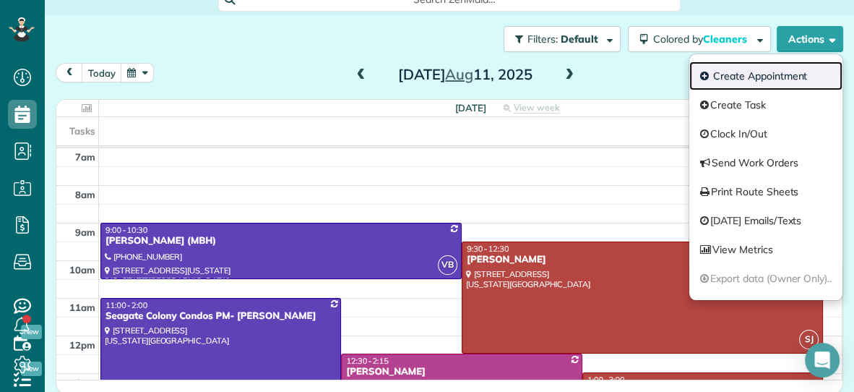
click at [792, 73] on link "Create Appointment" at bounding box center [765, 75] width 153 height 29
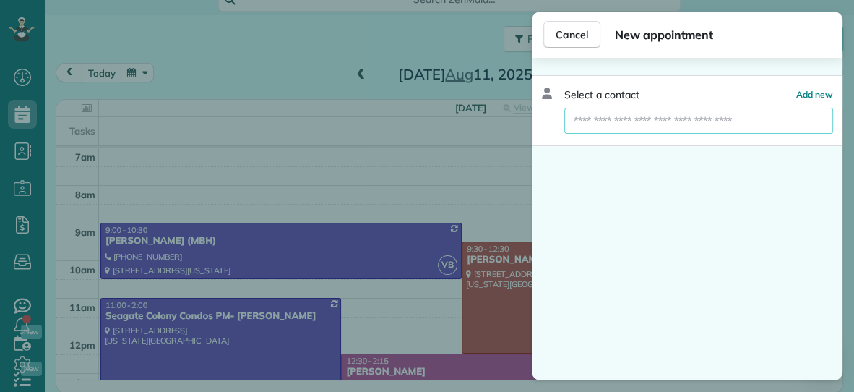
click at [739, 120] on input "text" at bounding box center [698, 121] width 269 height 26
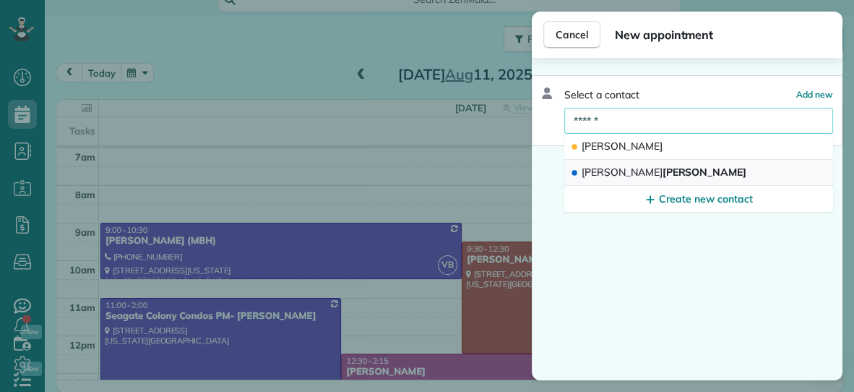
click at [639, 171] on span "Monica Prewitt" at bounding box center [664, 171] width 165 height 13
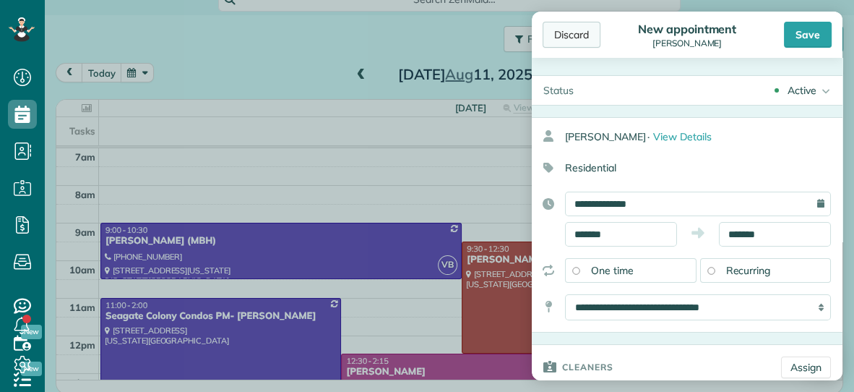
click at [571, 32] on div "Discard" at bounding box center [572, 35] width 58 height 26
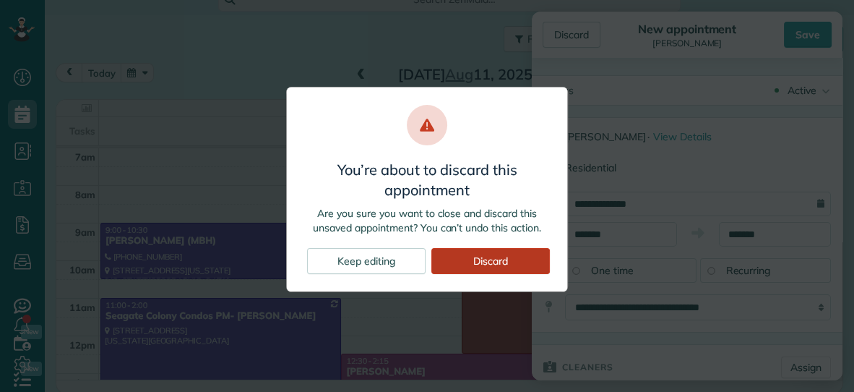
click at [493, 254] on div "Discard" at bounding box center [490, 261] width 119 height 26
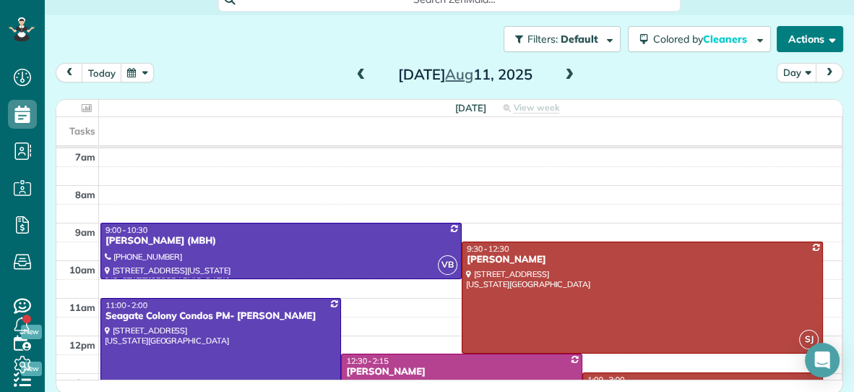
click at [780, 37] on button "Actions" at bounding box center [810, 39] width 66 height 26
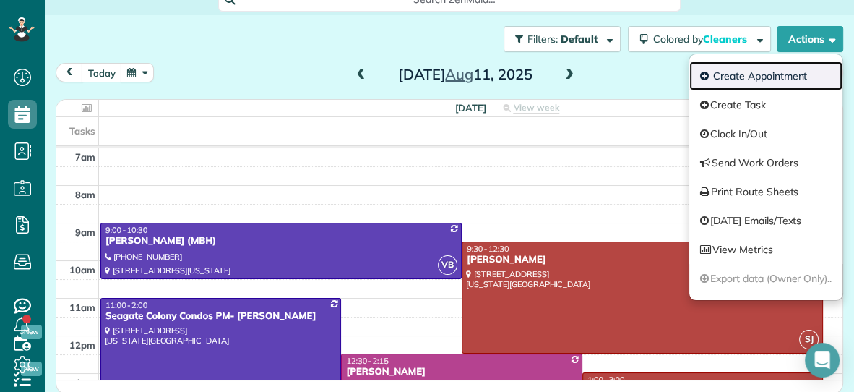
click at [749, 74] on link "Create Appointment" at bounding box center [765, 75] width 153 height 29
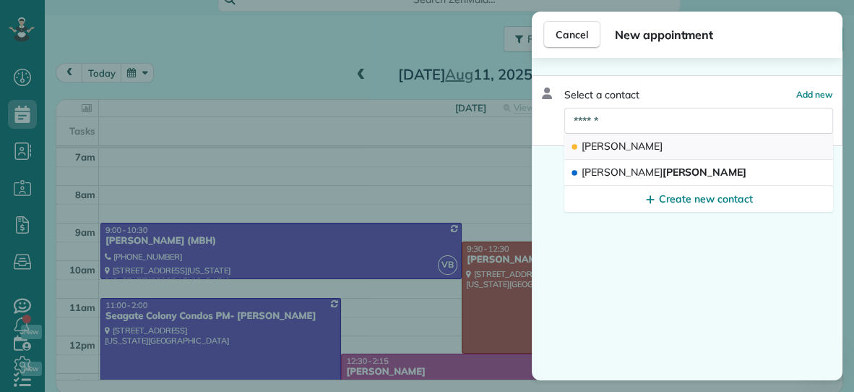
click at [681, 145] on button "Monica" at bounding box center [698, 147] width 269 height 26
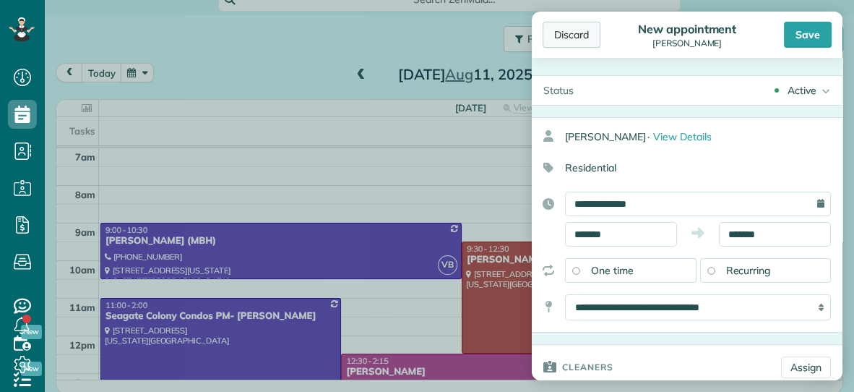
click at [584, 34] on div "Discard" at bounding box center [572, 35] width 58 height 26
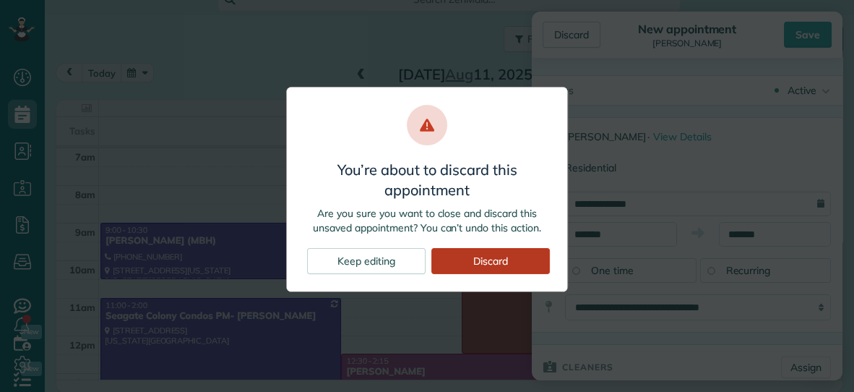
click at [512, 256] on div "Discard" at bounding box center [490, 261] width 119 height 26
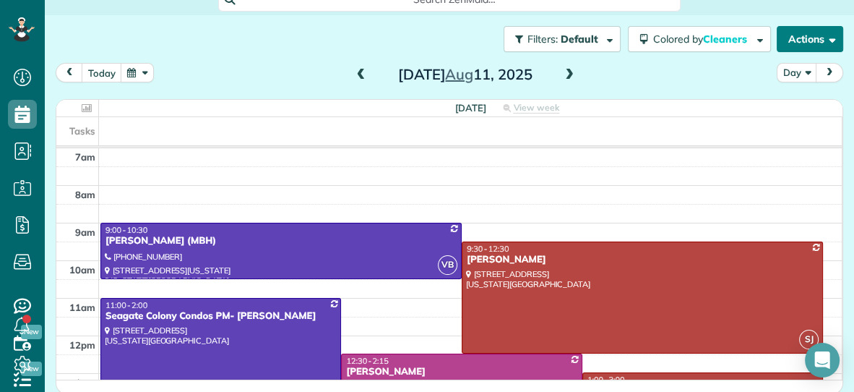
click at [798, 46] on button "Actions" at bounding box center [810, 39] width 66 height 26
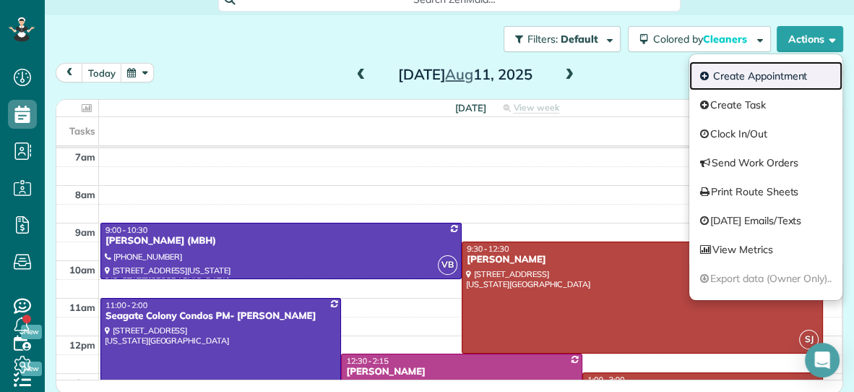
click at [773, 79] on link "Create Appointment" at bounding box center [765, 75] width 153 height 29
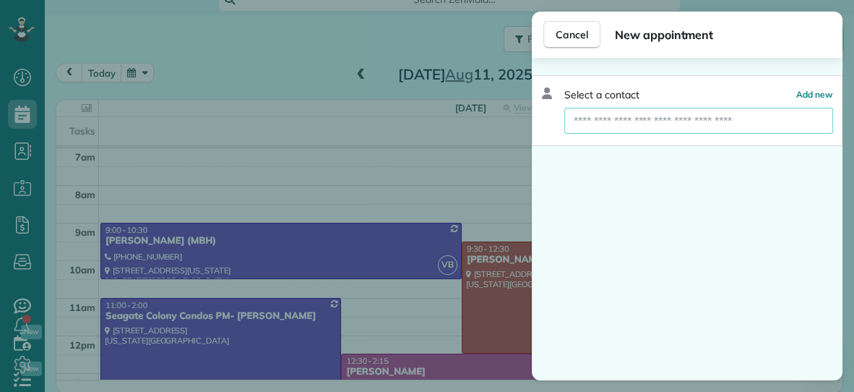
click at [655, 116] on input "text" at bounding box center [698, 121] width 269 height 26
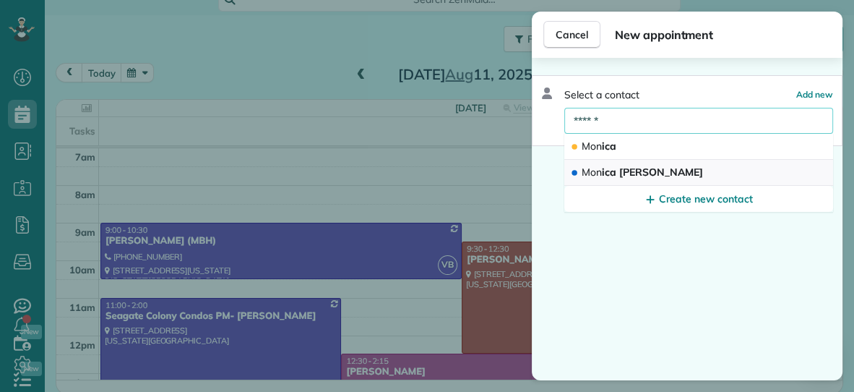
type input "******"
click at [625, 170] on span "Mon ica Prewitt" at bounding box center [642, 171] width 121 height 13
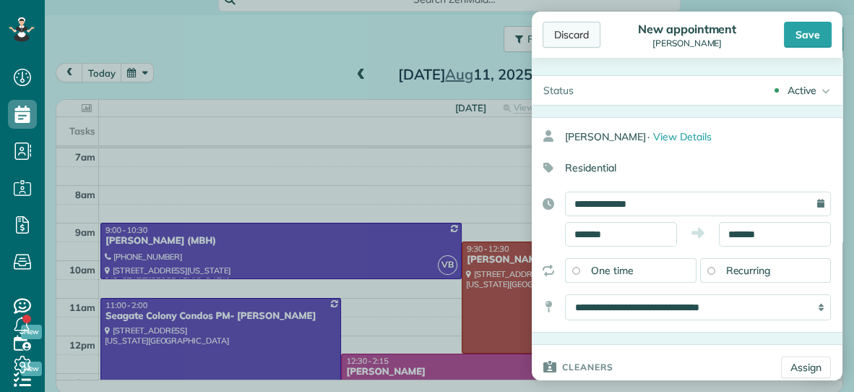
click at [585, 36] on div "Discard" at bounding box center [572, 35] width 58 height 26
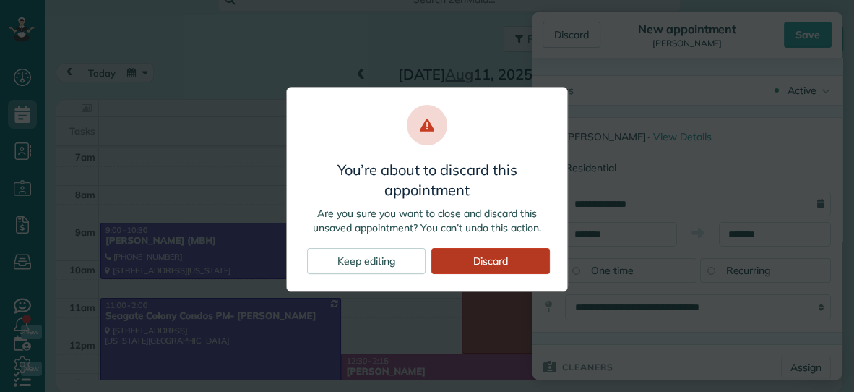
click at [478, 255] on div "Discard" at bounding box center [490, 261] width 119 height 26
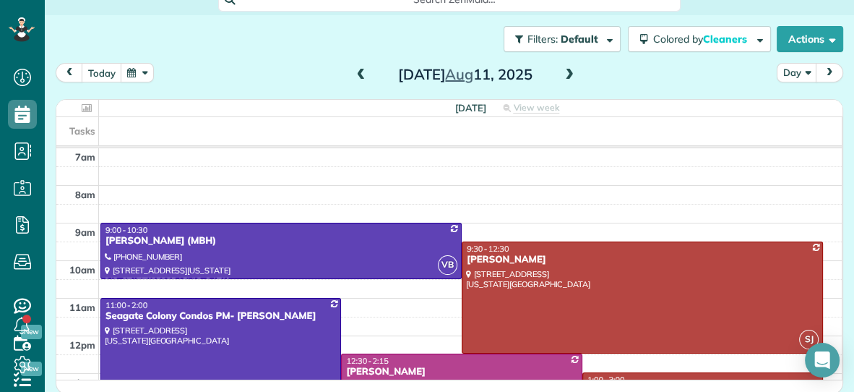
click at [572, 74] on span at bounding box center [570, 75] width 16 height 13
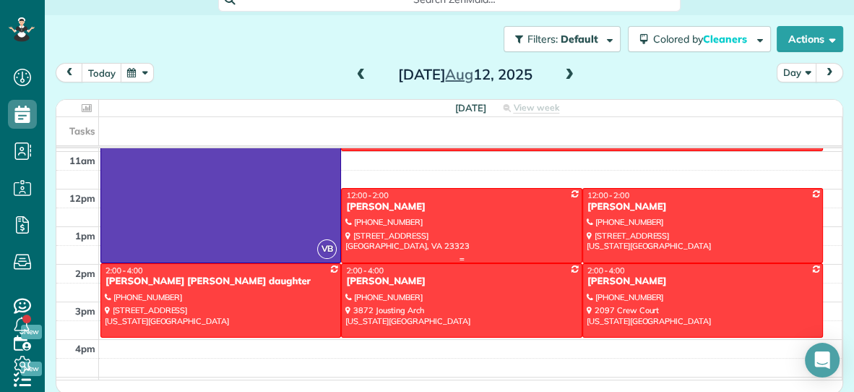
scroll to position [145, 0]
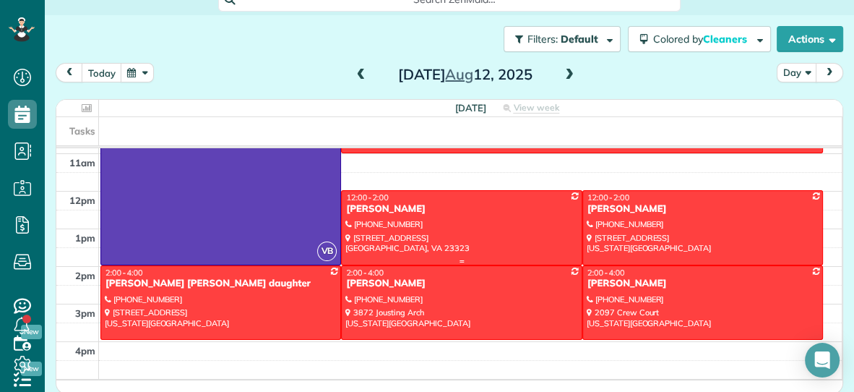
click at [536, 225] on div at bounding box center [461, 227] width 239 height 73
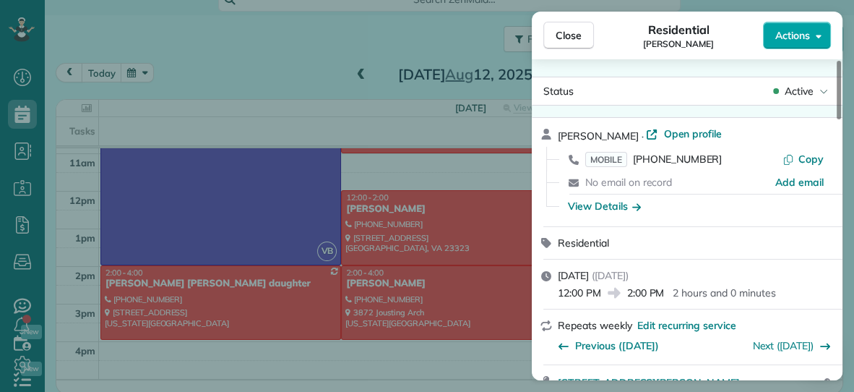
click at [791, 34] on span "Actions" at bounding box center [792, 35] width 35 height 14
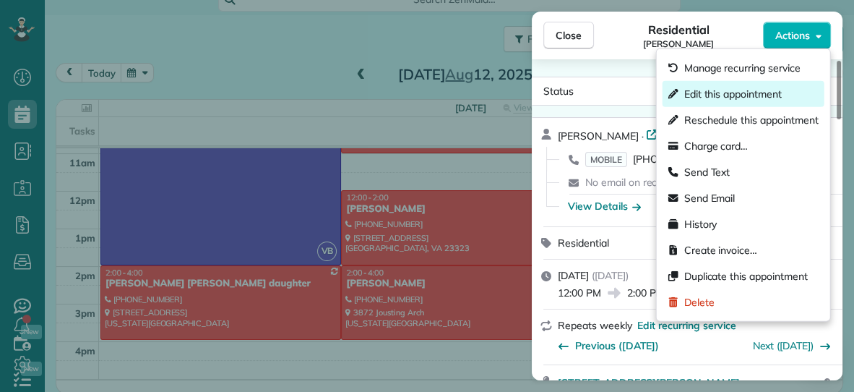
click at [750, 98] on span "Edit this appointment" at bounding box center [733, 94] width 98 height 14
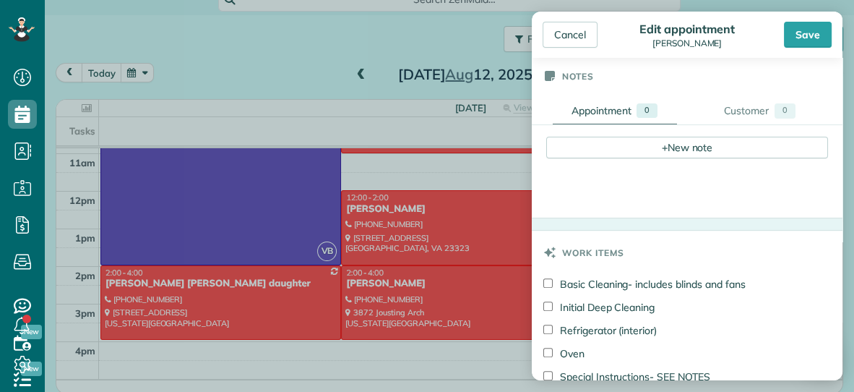
scroll to position [481, 0]
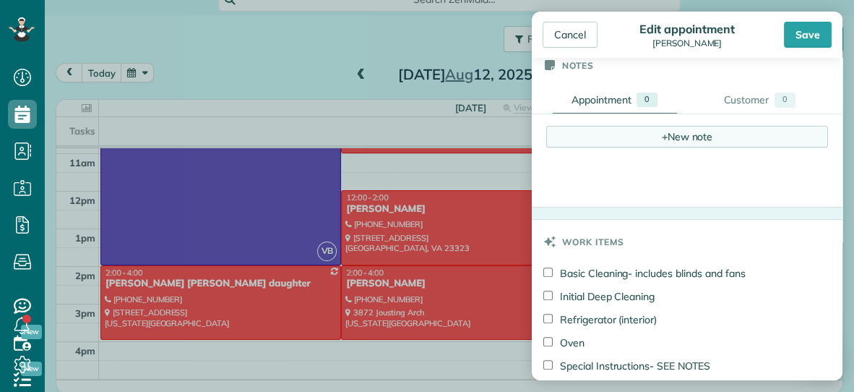
click at [663, 139] on span "+" at bounding box center [665, 135] width 6 height 13
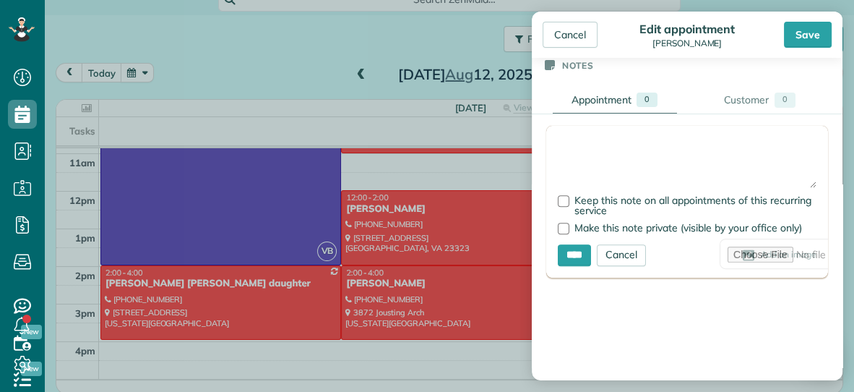
click at [625, 143] on textarea at bounding box center [687, 162] width 259 height 51
type textarea "**********"
click at [590, 253] on input "****" at bounding box center [574, 255] width 33 height 22
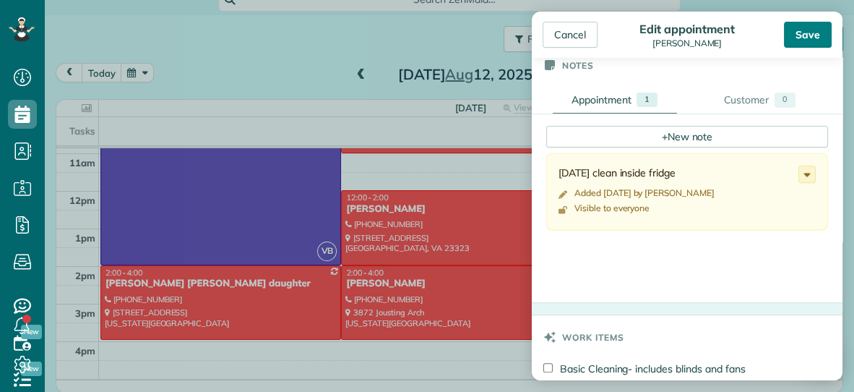
click at [809, 33] on div "Save" at bounding box center [808, 35] width 48 height 26
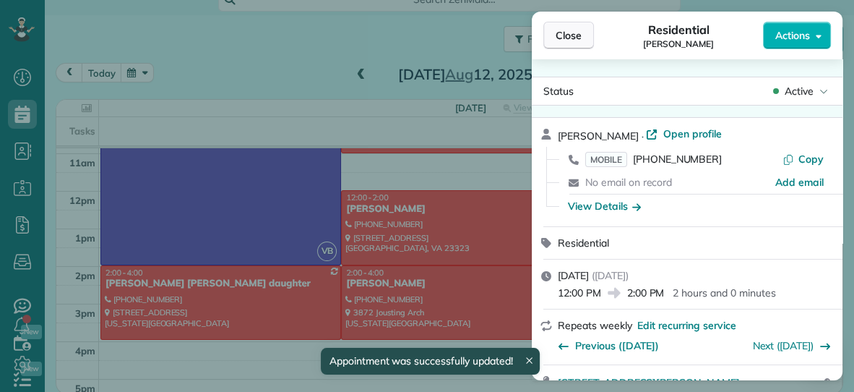
click at [567, 44] on button "Close" at bounding box center [568, 35] width 51 height 27
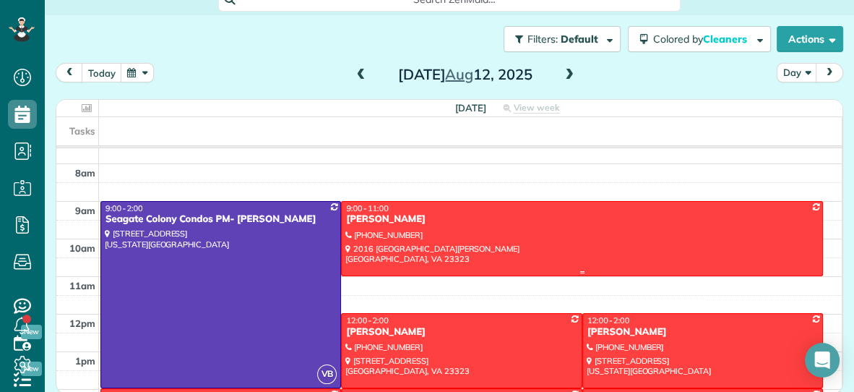
scroll to position [23, 0]
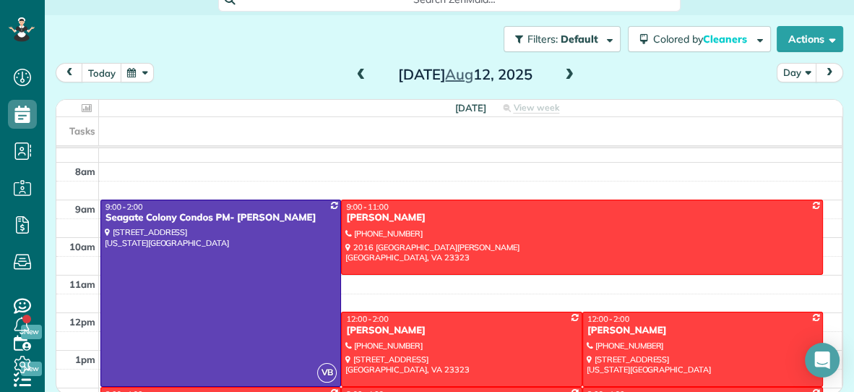
click at [570, 77] on span at bounding box center [570, 75] width 16 height 13
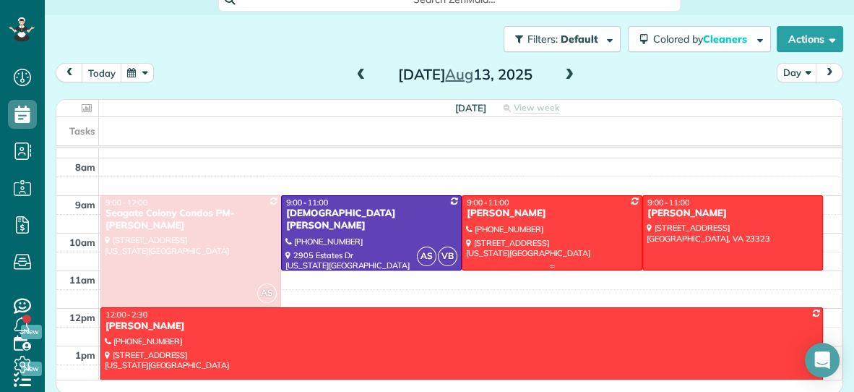
scroll to position [27, 0]
click at [569, 77] on span at bounding box center [570, 75] width 16 height 13
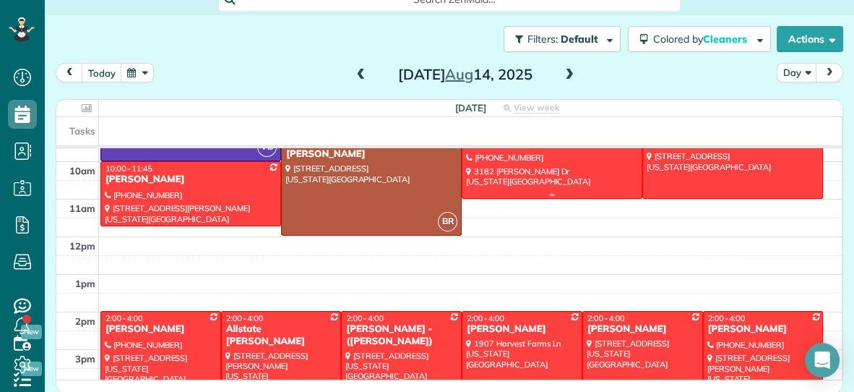
scroll to position [0, 0]
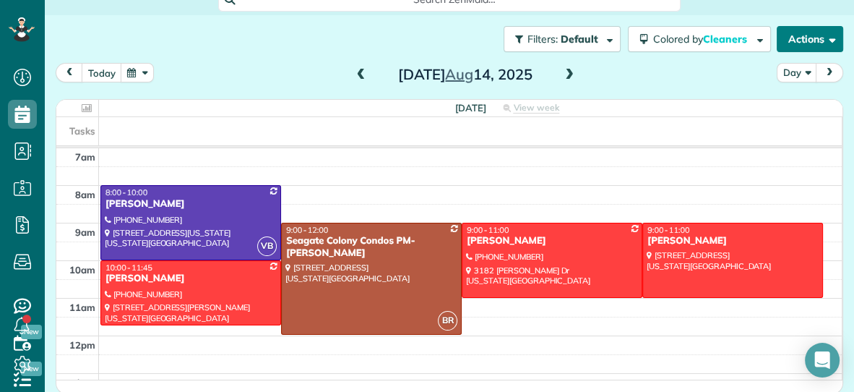
click at [799, 43] on button "Actions" at bounding box center [810, 39] width 66 height 26
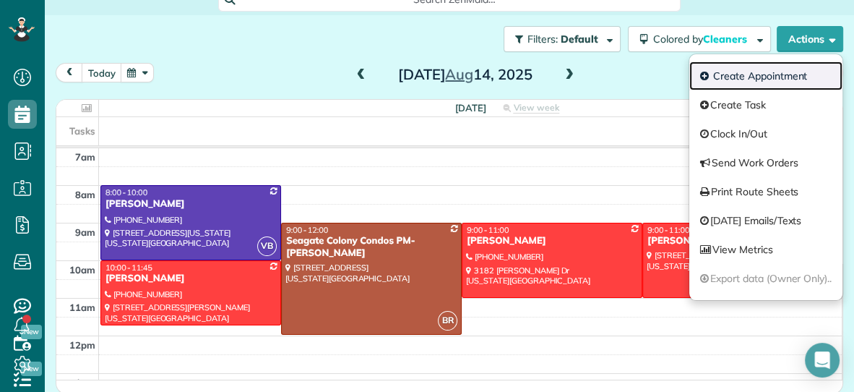
click at [743, 71] on link "Create Appointment" at bounding box center [765, 75] width 153 height 29
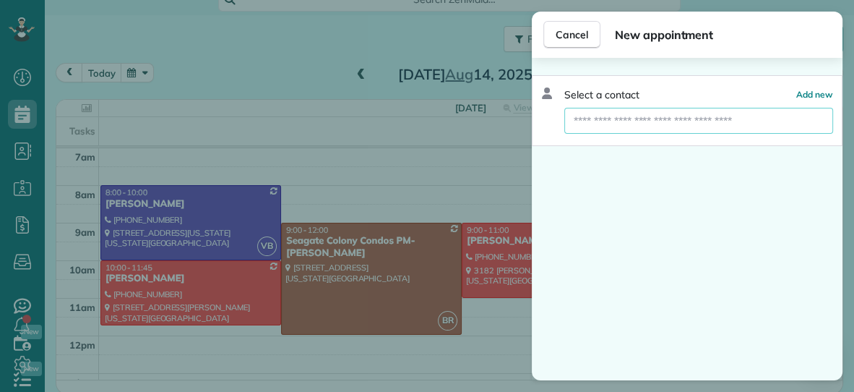
click at [698, 120] on input "text" at bounding box center [698, 121] width 269 height 26
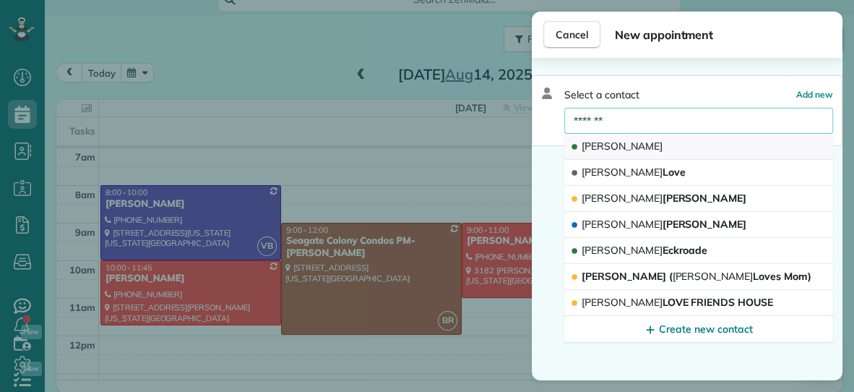
type input "*******"
click at [642, 145] on button "Melissa" at bounding box center [698, 147] width 269 height 26
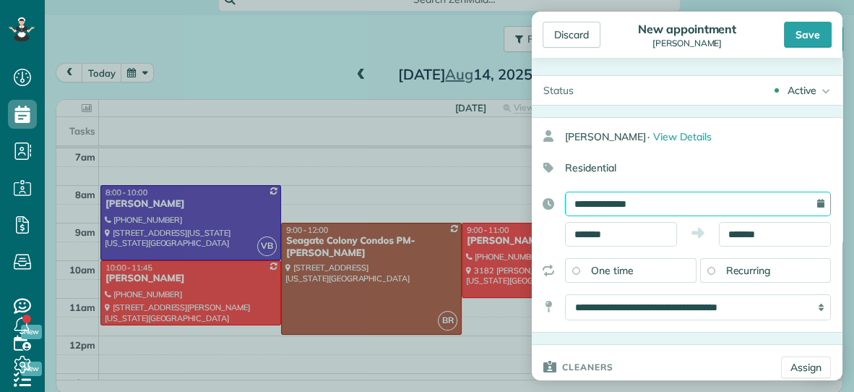
click at [661, 200] on input "**********" at bounding box center [698, 204] width 266 height 25
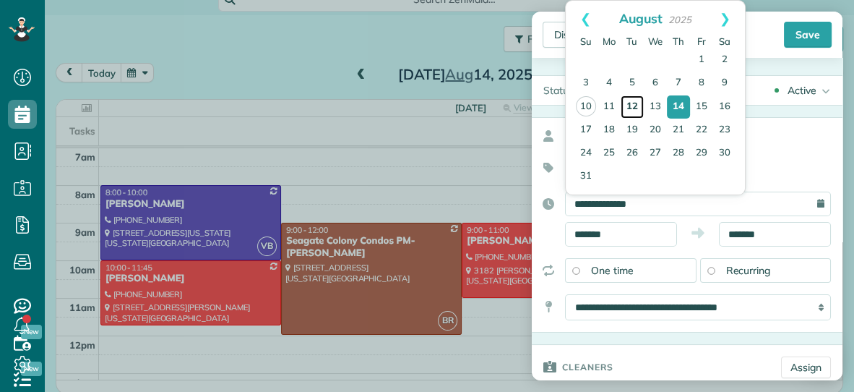
click at [633, 106] on link "12" at bounding box center [632, 106] width 23 height 23
type input "**********"
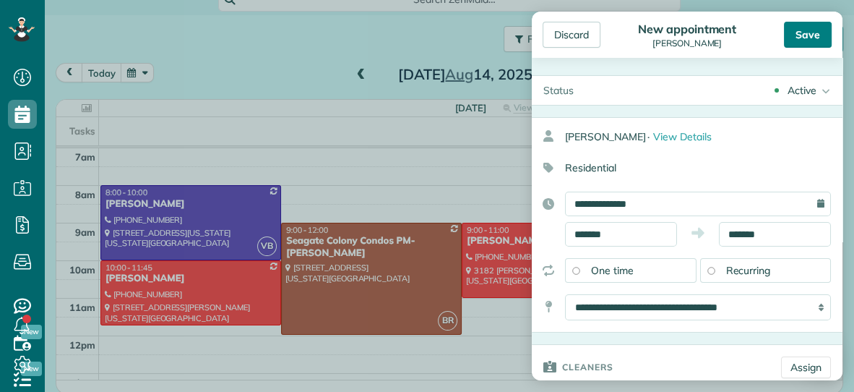
click at [806, 38] on div "Save" at bounding box center [808, 35] width 48 height 26
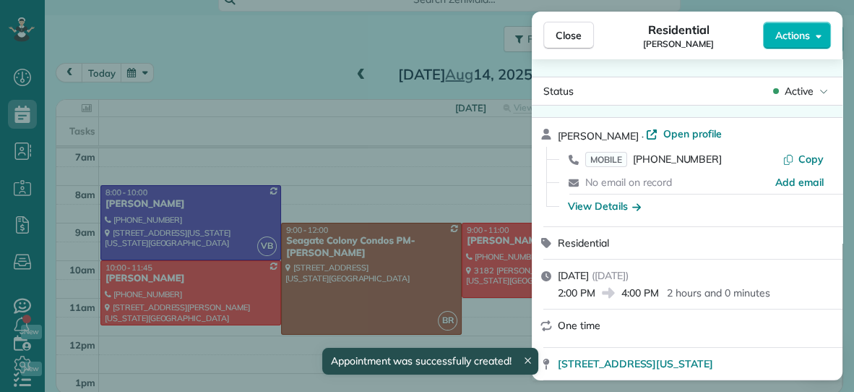
click at [565, 38] on span "Close" at bounding box center [569, 35] width 26 height 14
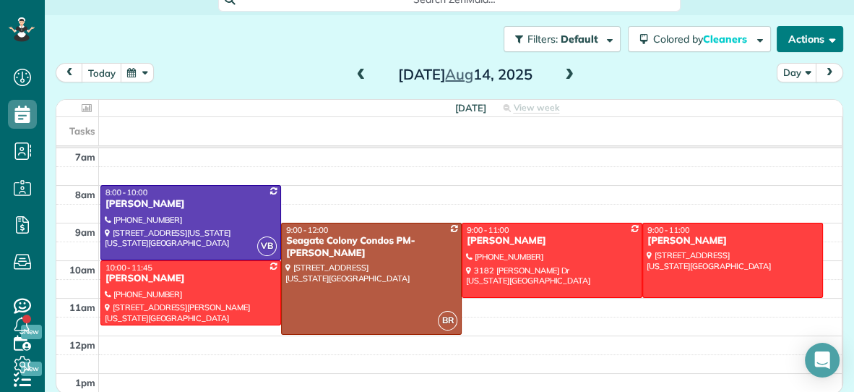
click at [791, 33] on button "Actions" at bounding box center [810, 39] width 66 height 26
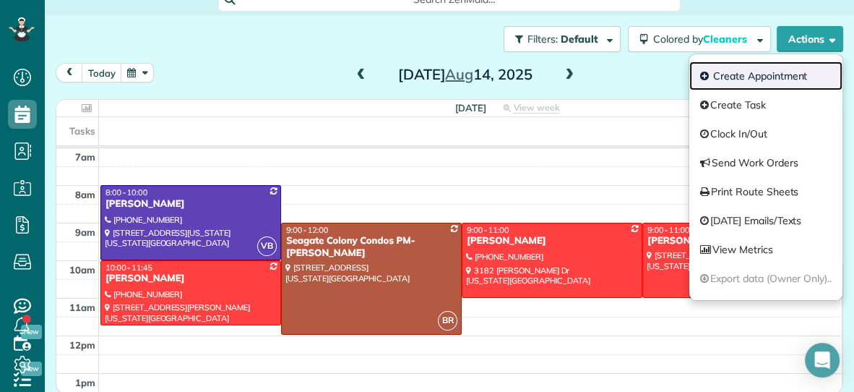
click at [747, 70] on link "Create Appointment" at bounding box center [765, 75] width 153 height 29
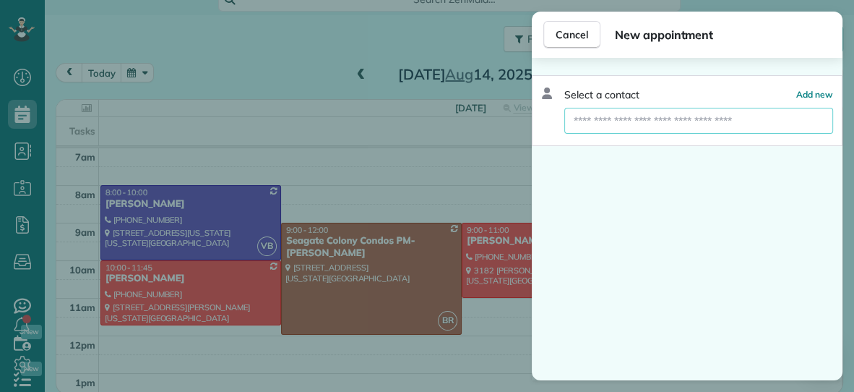
click at [685, 123] on input "text" at bounding box center [698, 121] width 269 height 26
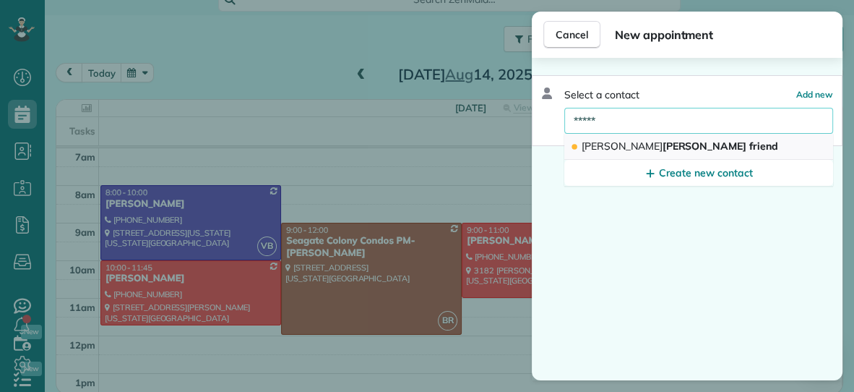
type input "*****"
click at [644, 145] on span "Kumar Eshwar friend" at bounding box center [680, 145] width 197 height 13
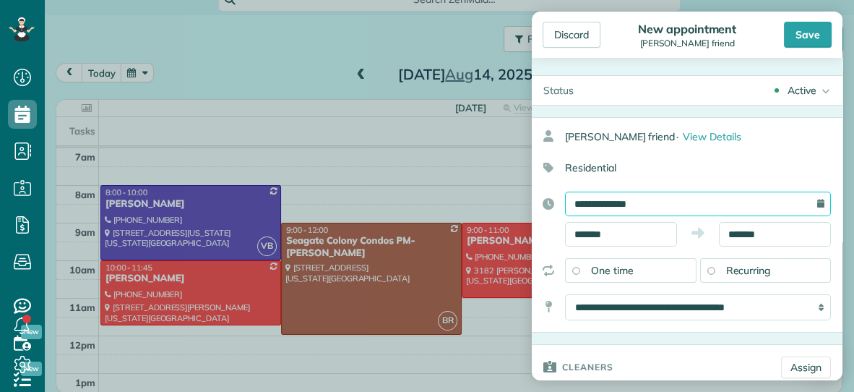
click at [647, 203] on input "**********" at bounding box center [698, 204] width 266 height 25
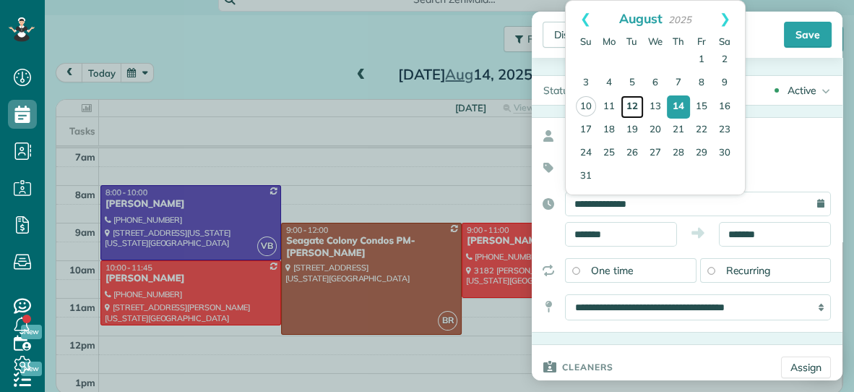
click at [632, 107] on link "12" at bounding box center [632, 106] width 23 height 23
type input "**********"
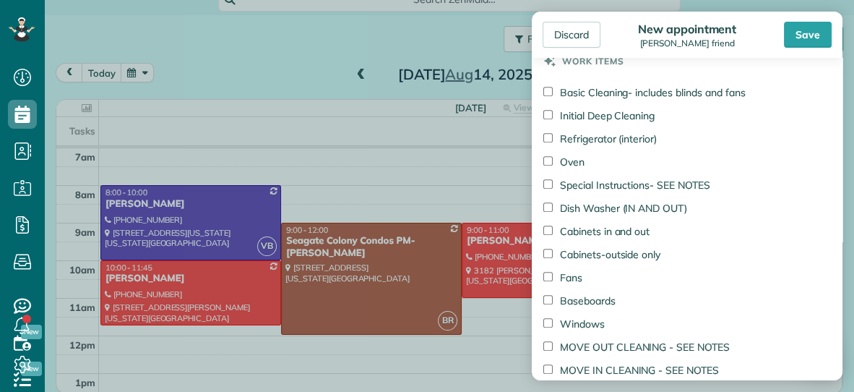
scroll to position [742, 0]
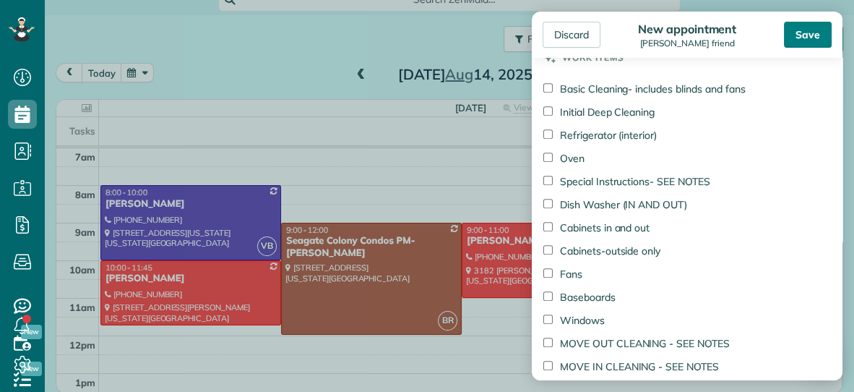
click at [811, 25] on div "Save" at bounding box center [808, 35] width 48 height 26
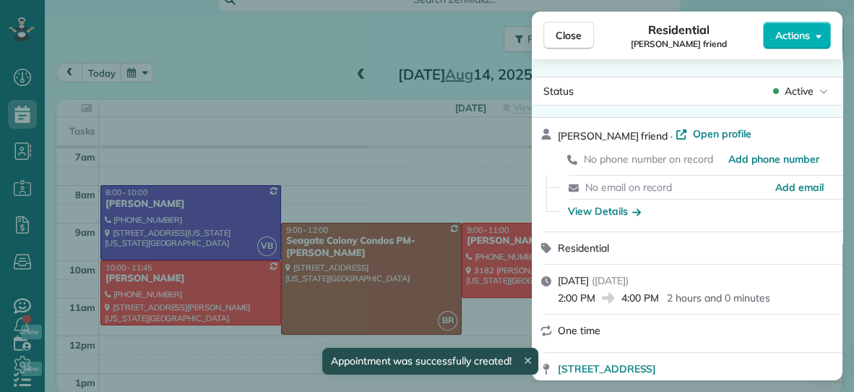
click at [585, 39] on button "Close" at bounding box center [568, 35] width 51 height 27
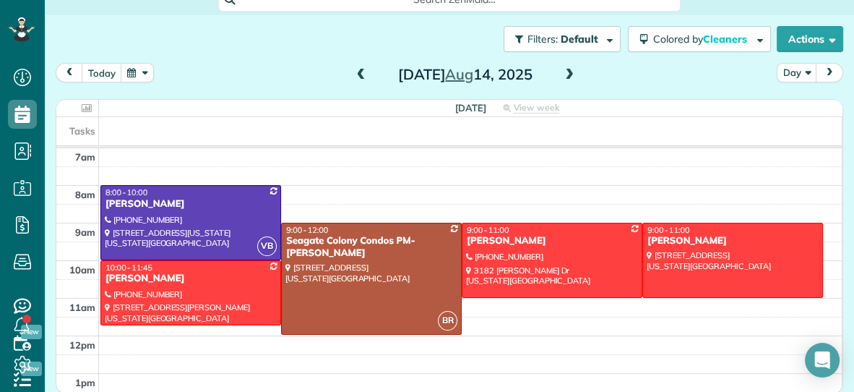
click at [358, 72] on span at bounding box center [361, 75] width 16 height 13
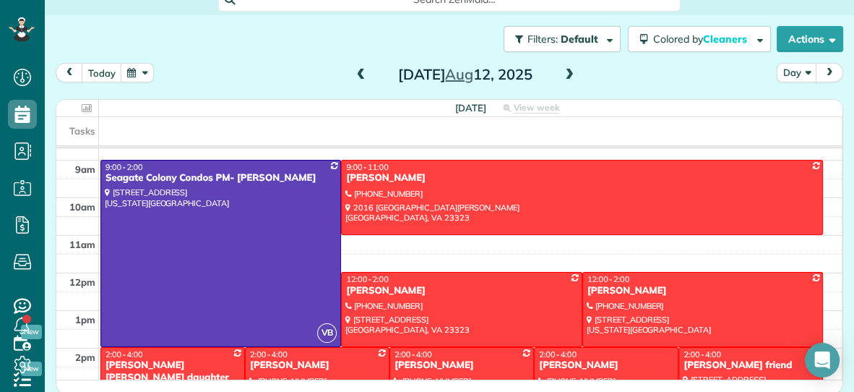
scroll to position [55, 0]
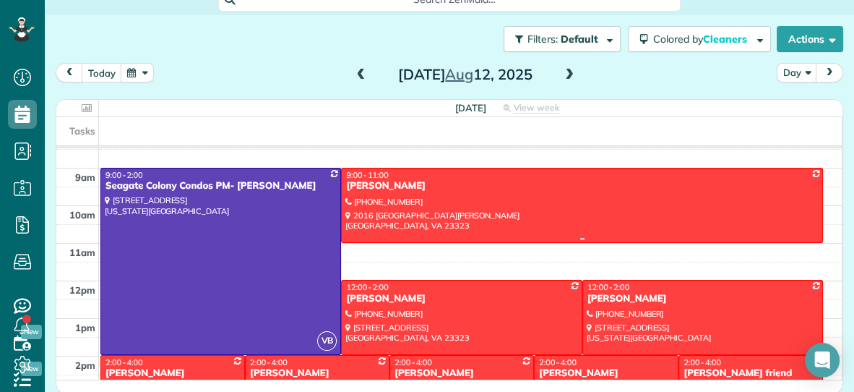
click at [536, 186] on div "Kylyn Keck" at bounding box center [581, 186] width 473 height 12
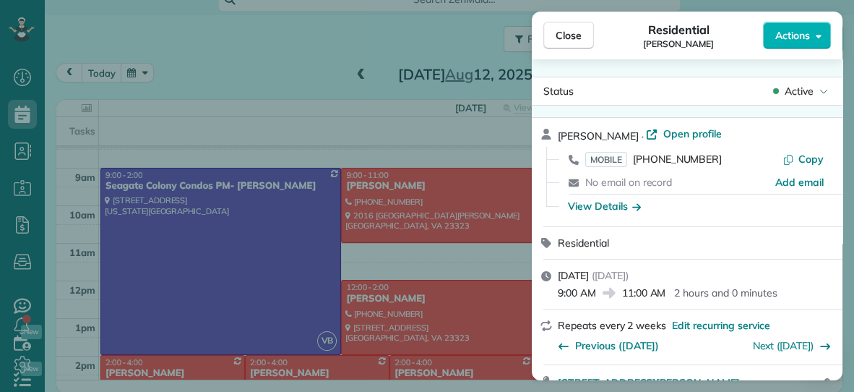
click at [790, 28] on span "Actions" at bounding box center [792, 35] width 35 height 14
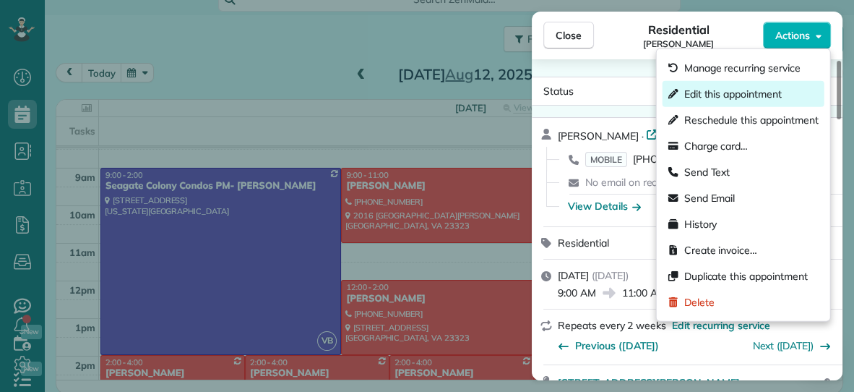
click at [750, 93] on span "Edit this appointment" at bounding box center [733, 94] width 98 height 14
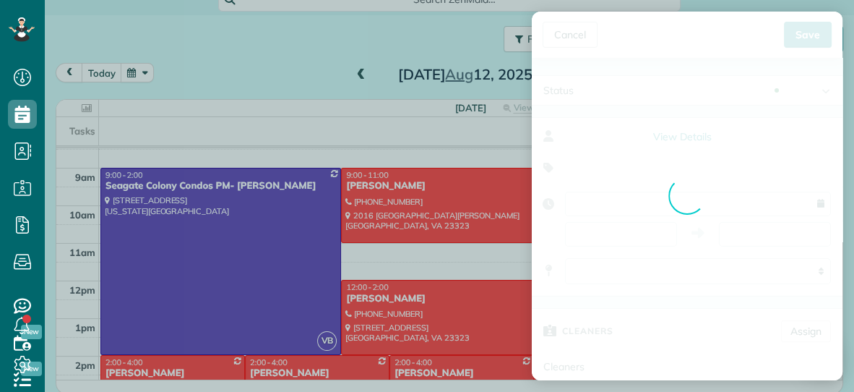
type input "**********"
type input "*****"
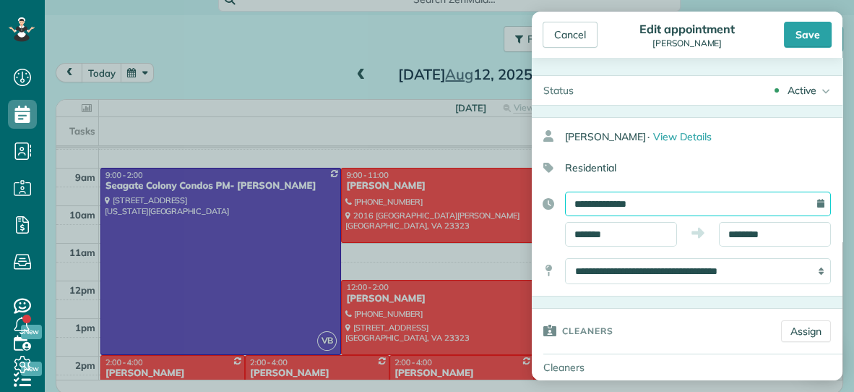
click at [665, 205] on input "**********" at bounding box center [698, 204] width 266 height 25
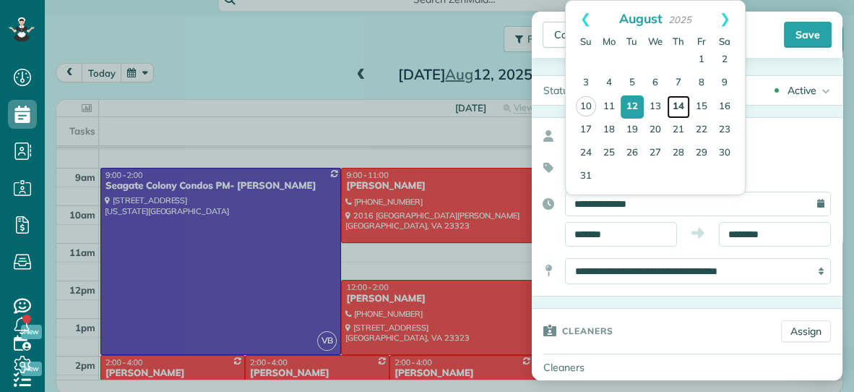
click at [680, 103] on link "14" at bounding box center [678, 106] width 23 height 23
type input "**********"
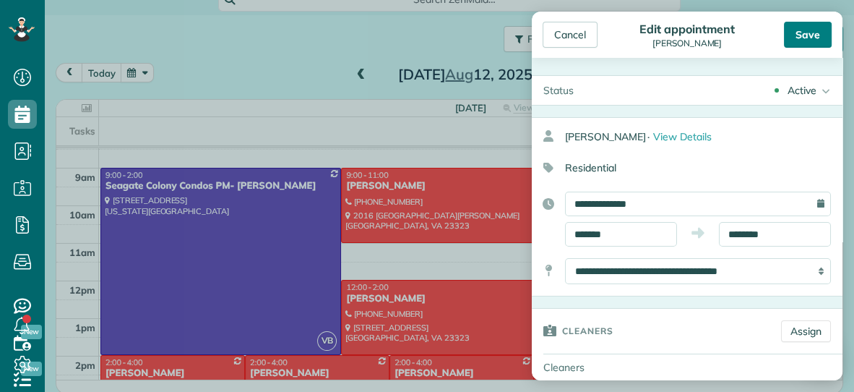
click at [804, 28] on div "Save" at bounding box center [808, 35] width 48 height 26
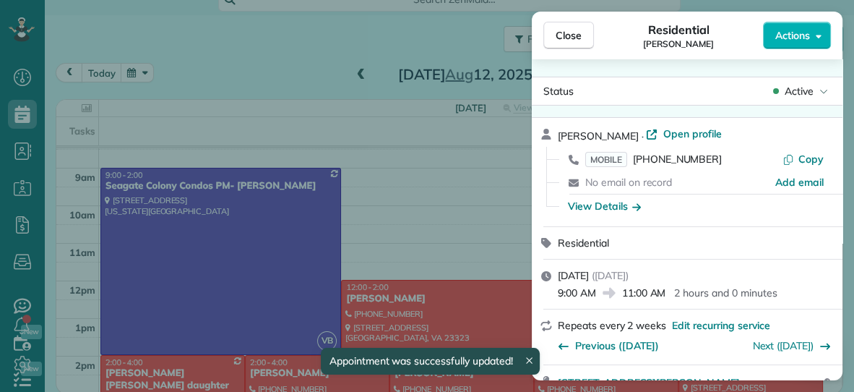
click at [570, 30] on span "Close" at bounding box center [569, 35] width 26 height 14
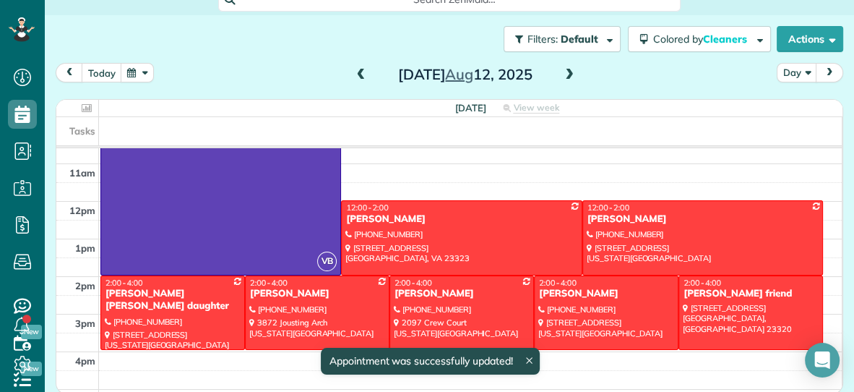
scroll to position [145, 0]
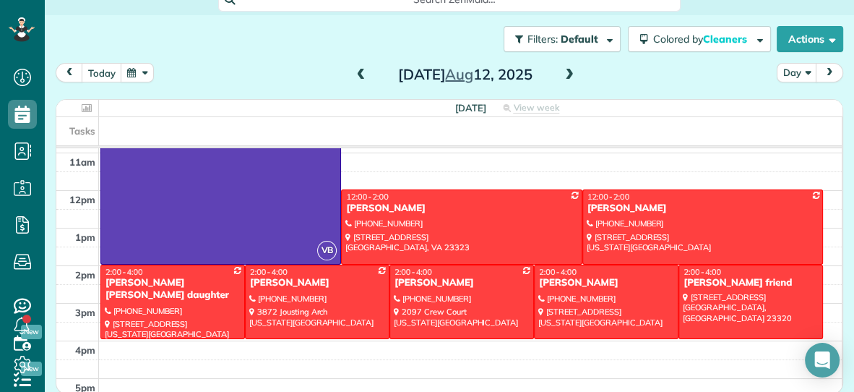
click at [364, 72] on span at bounding box center [361, 75] width 16 height 13
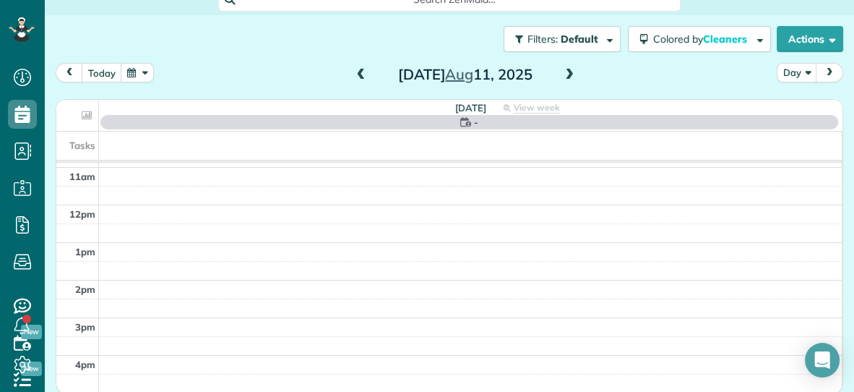
scroll to position [0, 0]
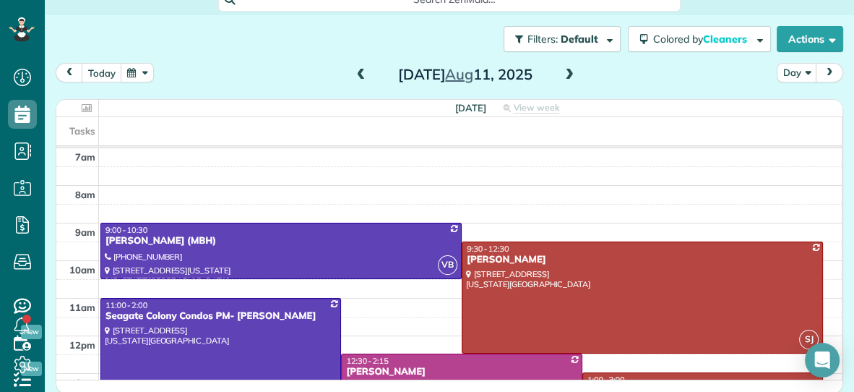
click at [366, 69] on span at bounding box center [361, 75] width 16 height 13
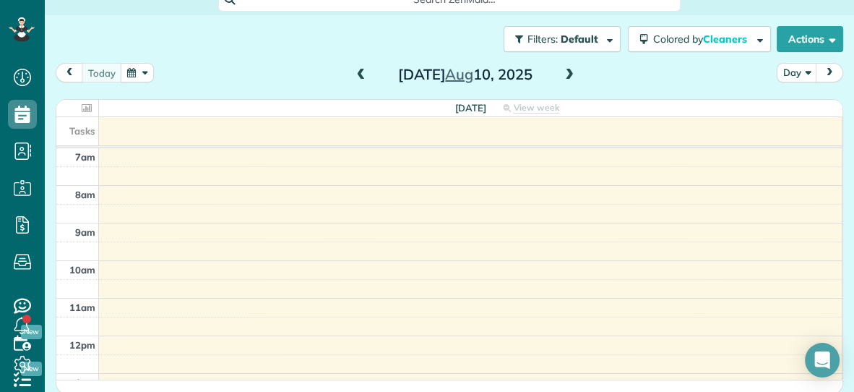
click at [366, 69] on span at bounding box center [361, 75] width 16 height 13
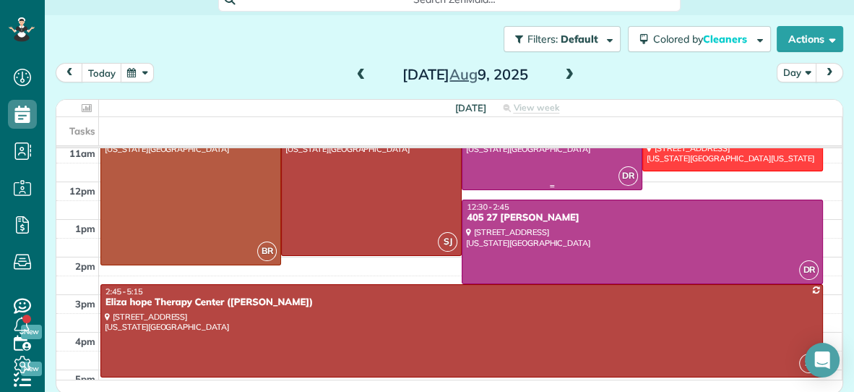
scroll to position [157, 0]
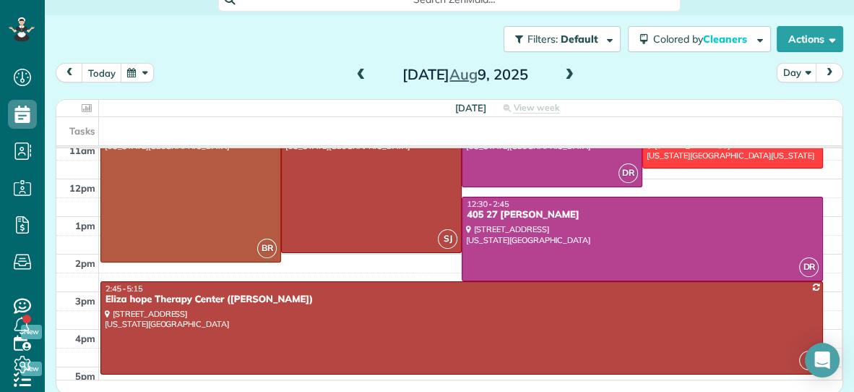
click at [365, 74] on span at bounding box center [361, 75] width 16 height 13
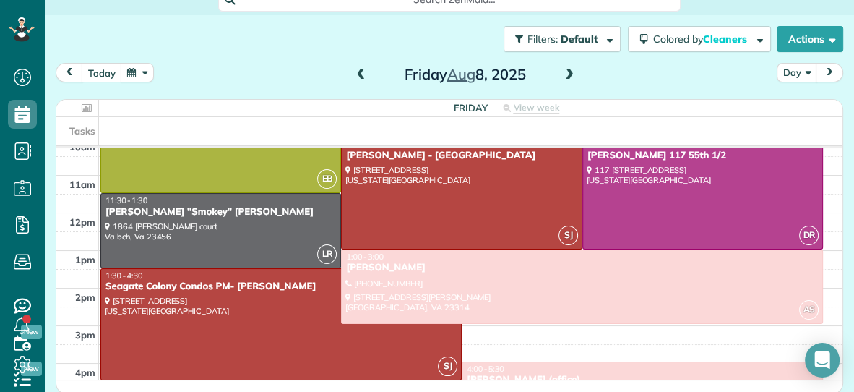
scroll to position [106, 0]
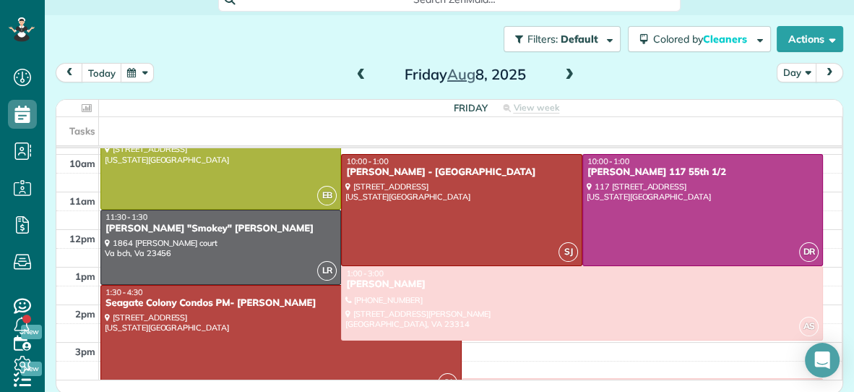
click at [361, 69] on span at bounding box center [361, 75] width 16 height 13
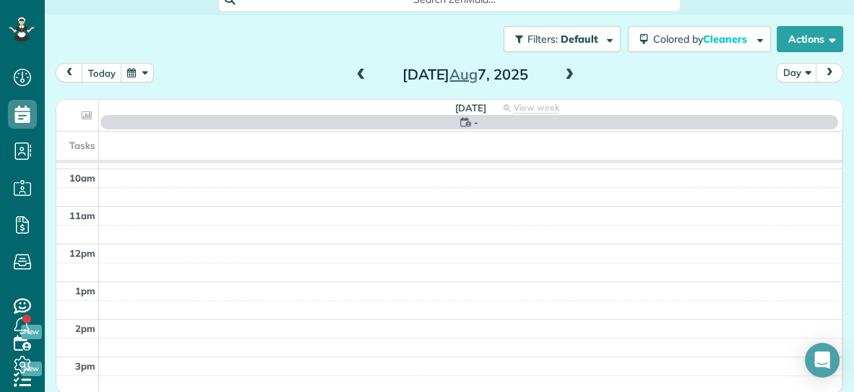
click at [361, 69] on span at bounding box center [361, 75] width 16 height 13
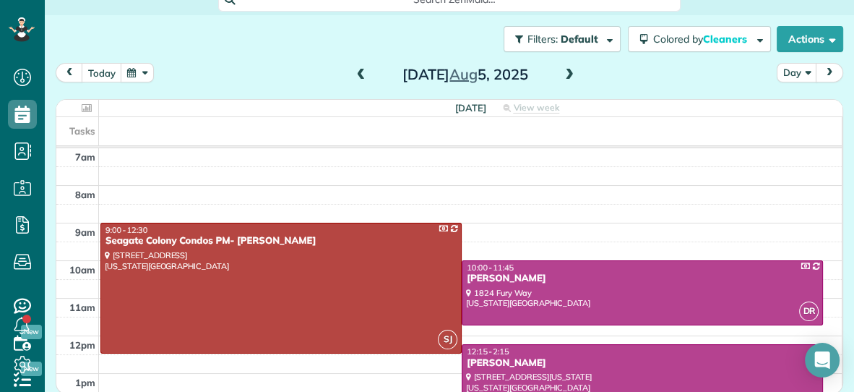
click at [361, 69] on span at bounding box center [361, 75] width 16 height 13
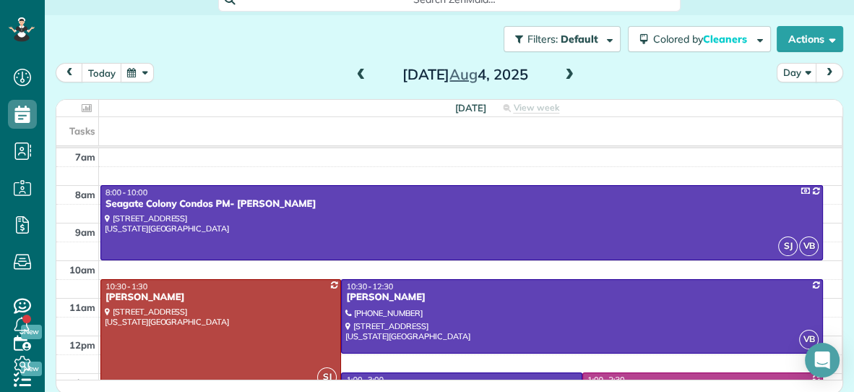
click at [568, 69] on span at bounding box center [570, 75] width 16 height 13
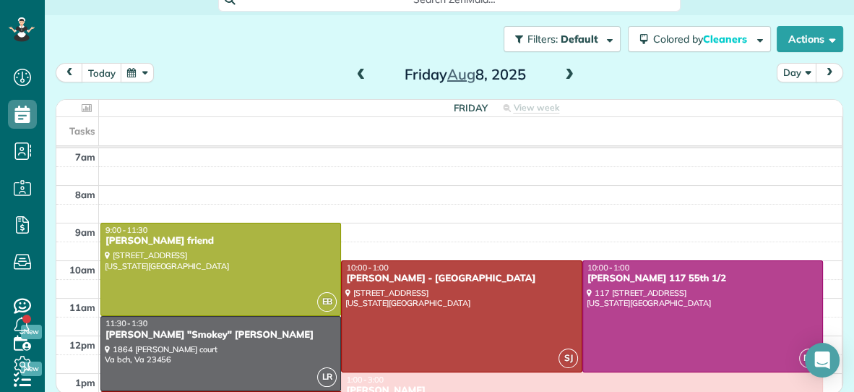
click at [568, 69] on span at bounding box center [570, 75] width 16 height 13
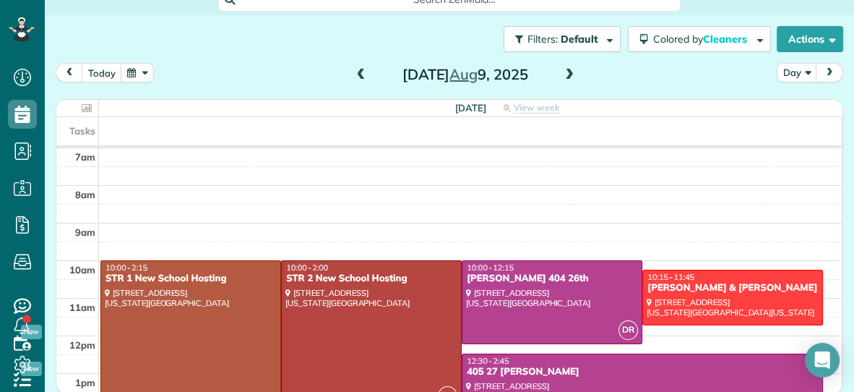
click at [568, 69] on span at bounding box center [570, 75] width 16 height 13
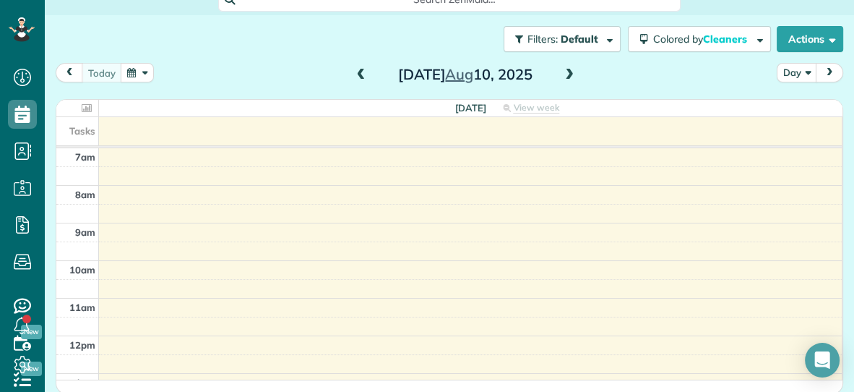
click at [568, 69] on span at bounding box center [570, 75] width 16 height 13
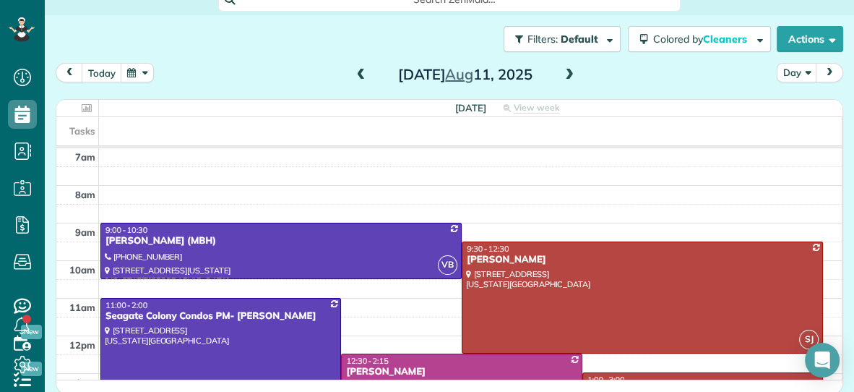
click at [358, 72] on span at bounding box center [361, 75] width 16 height 13
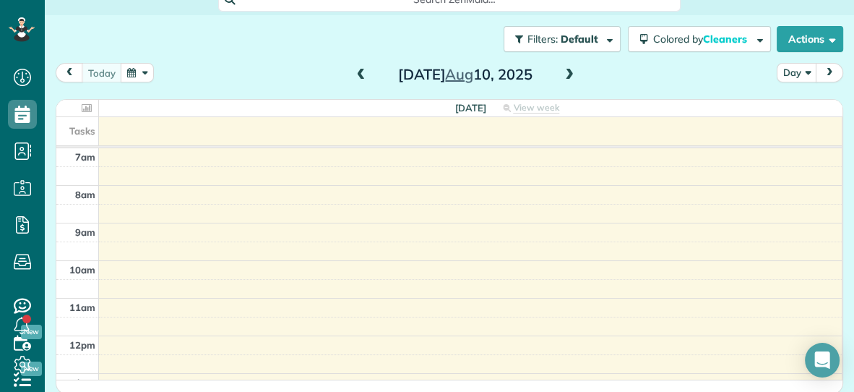
click at [566, 76] on span at bounding box center [570, 75] width 16 height 13
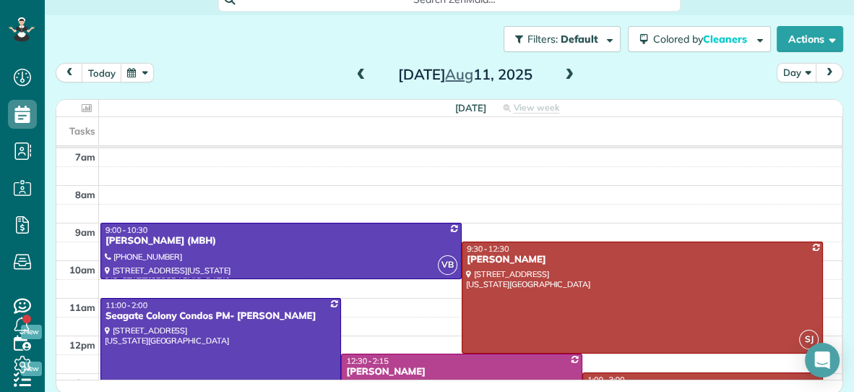
click at [358, 72] on span at bounding box center [361, 75] width 16 height 13
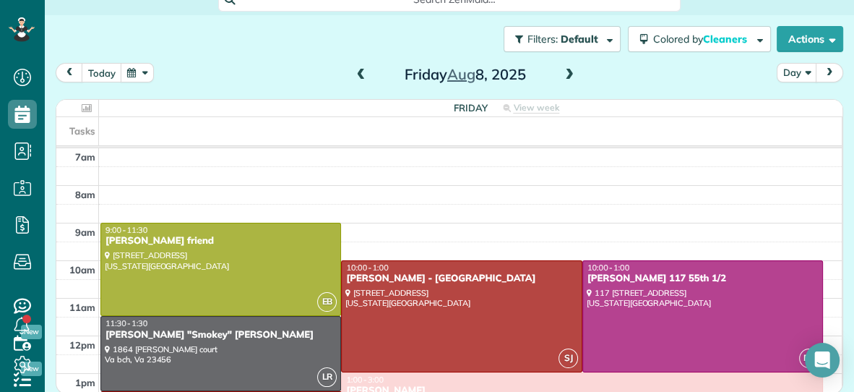
click at [358, 72] on span at bounding box center [361, 75] width 16 height 13
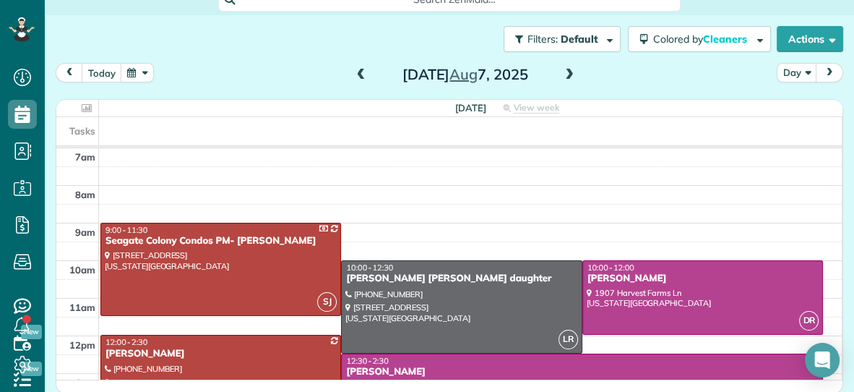
click at [358, 72] on span at bounding box center [361, 75] width 16 height 13
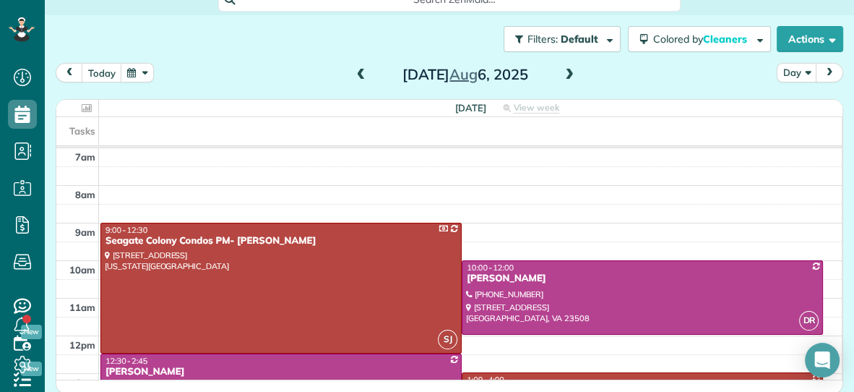
click at [358, 72] on span at bounding box center [361, 75] width 16 height 13
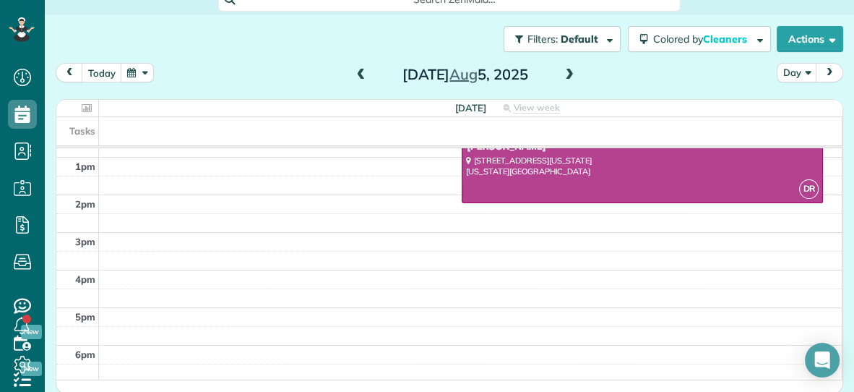
scroll to position [71, 0]
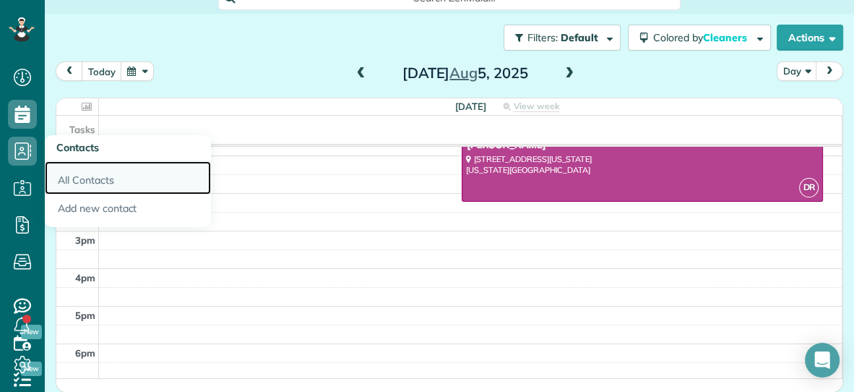
click at [84, 182] on link "All Contacts" at bounding box center [128, 177] width 166 height 33
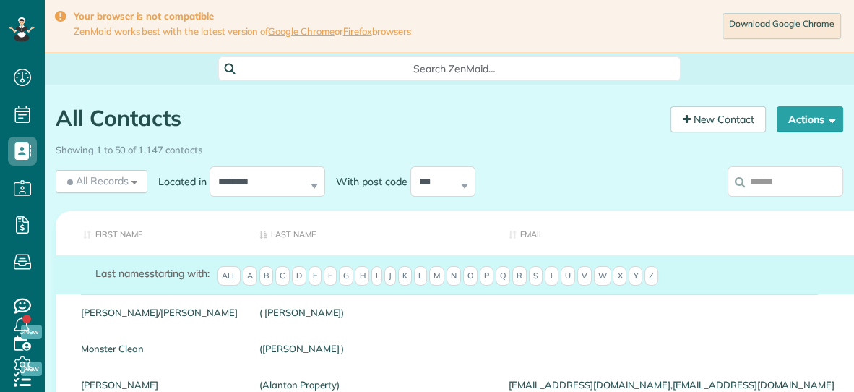
scroll to position [6, 6]
click at [776, 182] on input "search" at bounding box center [786, 181] width 116 height 30
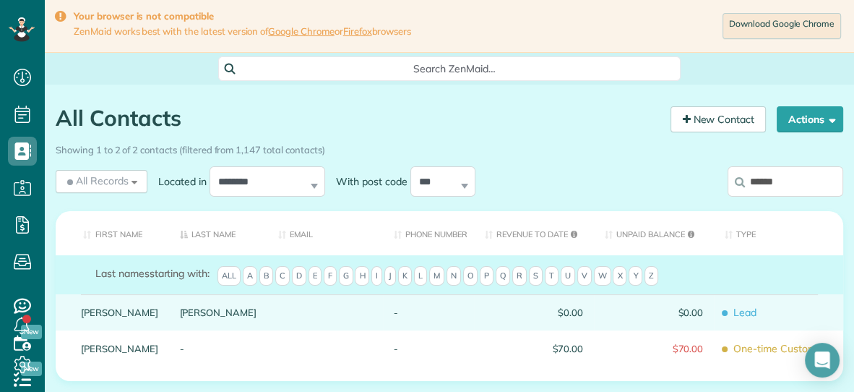
type input "******"
click at [180, 317] on link "[PERSON_NAME]" at bounding box center [218, 312] width 77 height 10
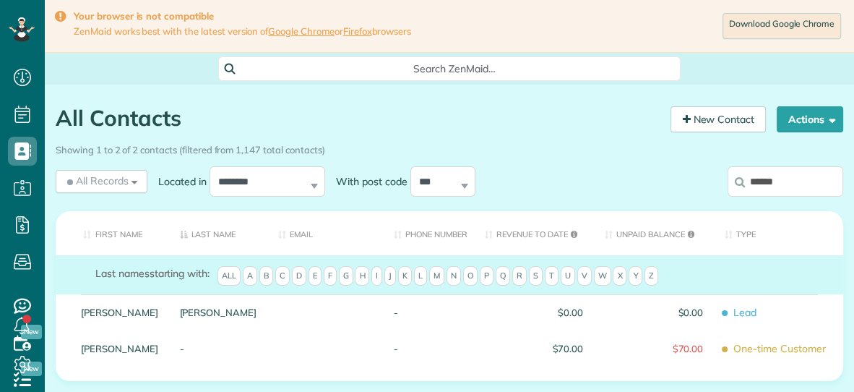
scroll to position [89, 0]
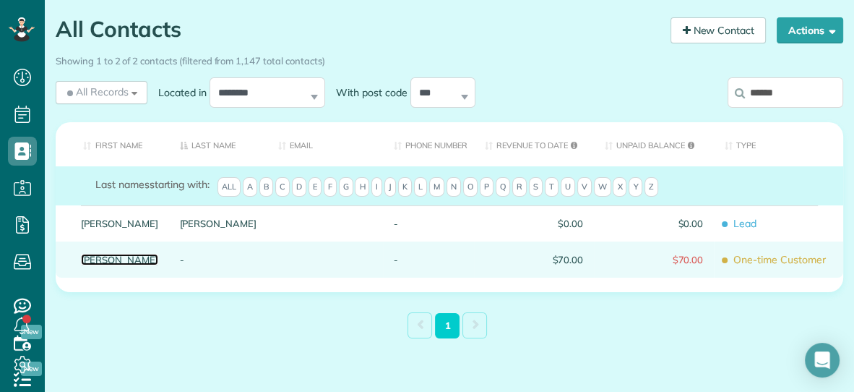
click at [101, 265] on link "[PERSON_NAME]" at bounding box center [119, 259] width 77 height 10
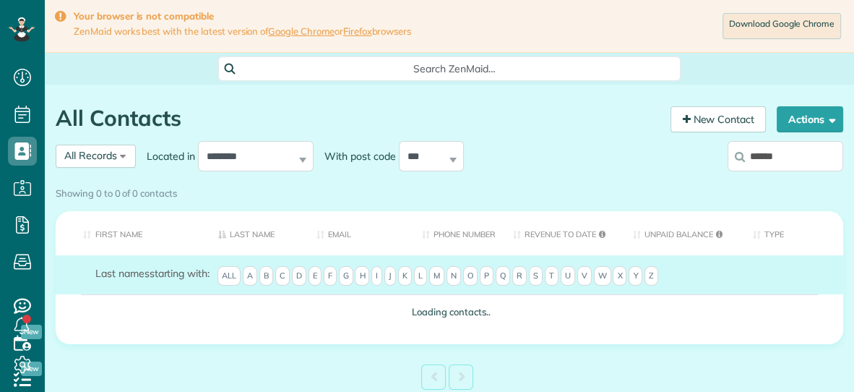
scroll to position [6, 6]
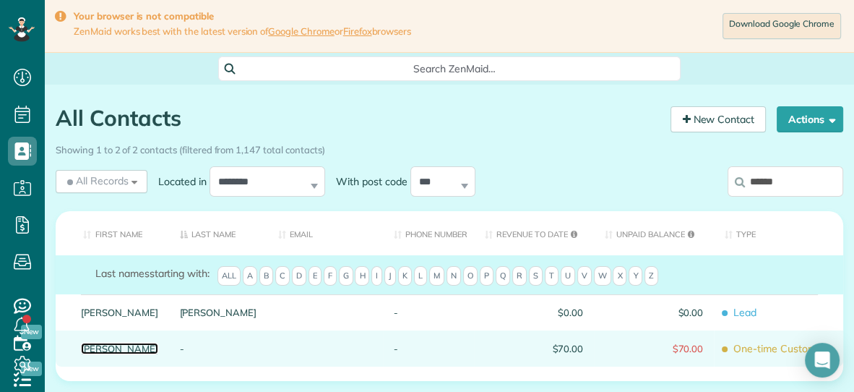
click at [98, 353] on link "[PERSON_NAME]" at bounding box center [119, 348] width 77 height 10
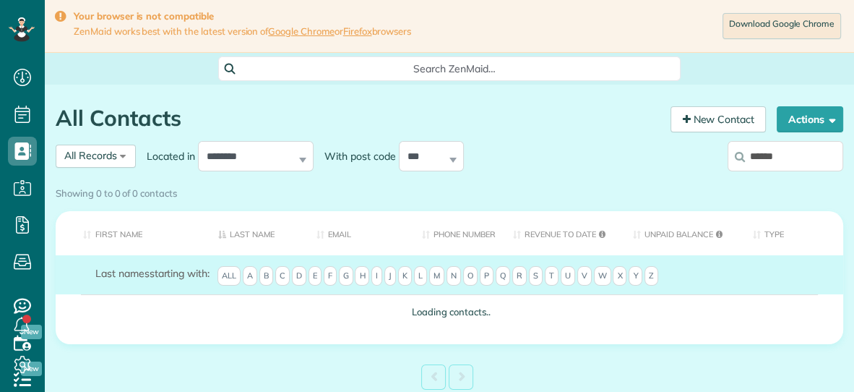
scroll to position [6, 6]
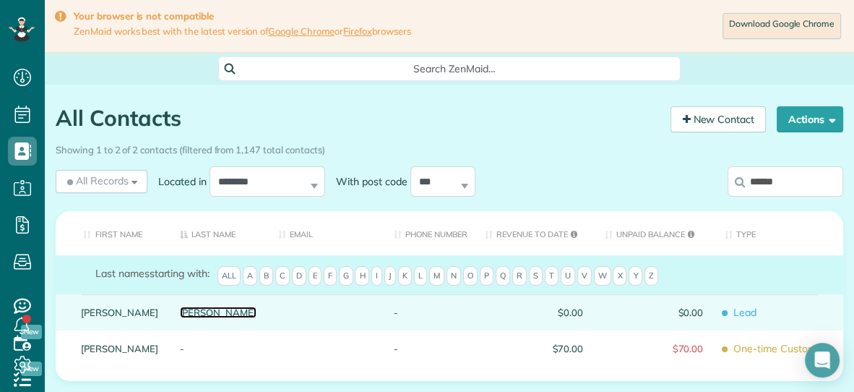
click at [180, 317] on link "Prewitt" at bounding box center [218, 312] width 77 height 10
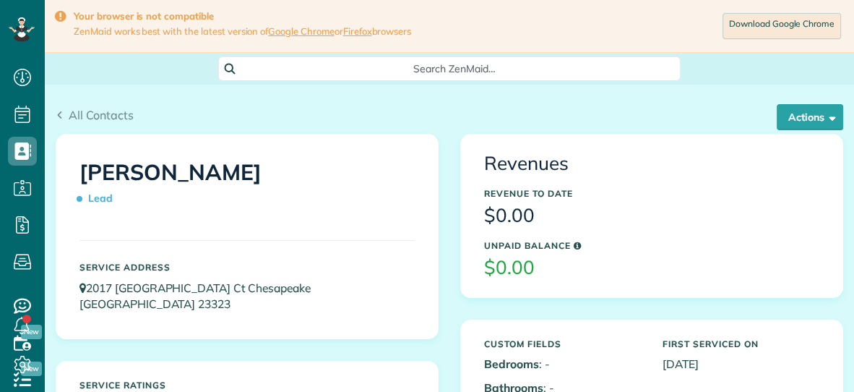
scroll to position [6, 6]
click at [802, 118] on button "Actions" at bounding box center [810, 117] width 66 height 26
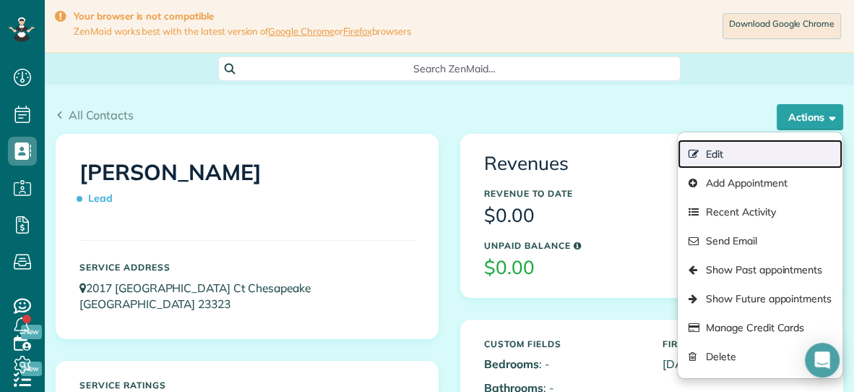
click at [729, 147] on link "Edit" at bounding box center [760, 153] width 165 height 29
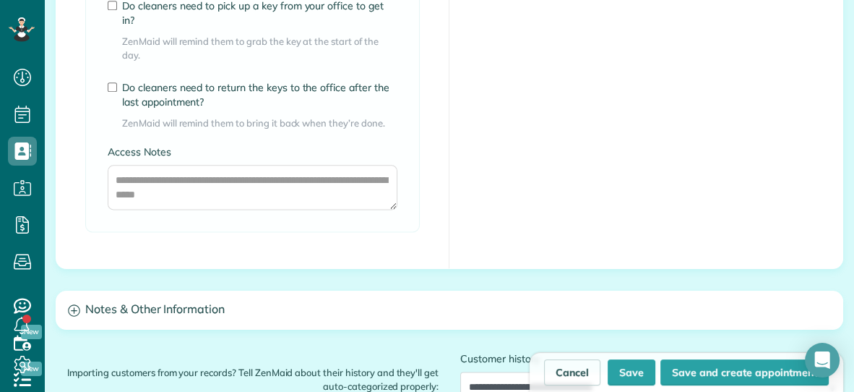
scroll to position [1568, 0]
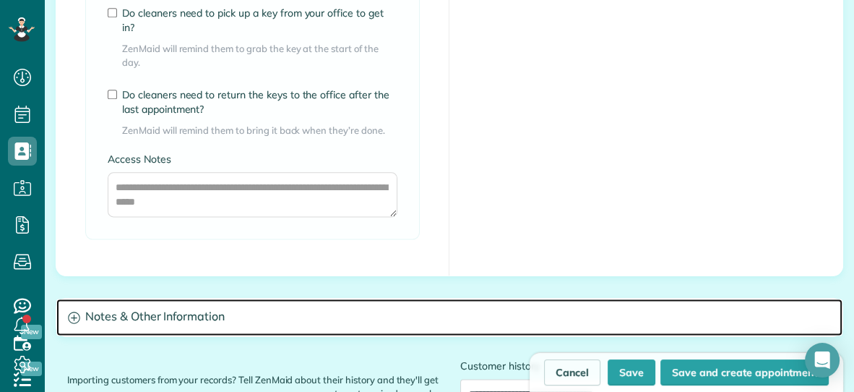
click at [202, 303] on h3 "Notes & Other Information" at bounding box center [449, 316] width 786 height 37
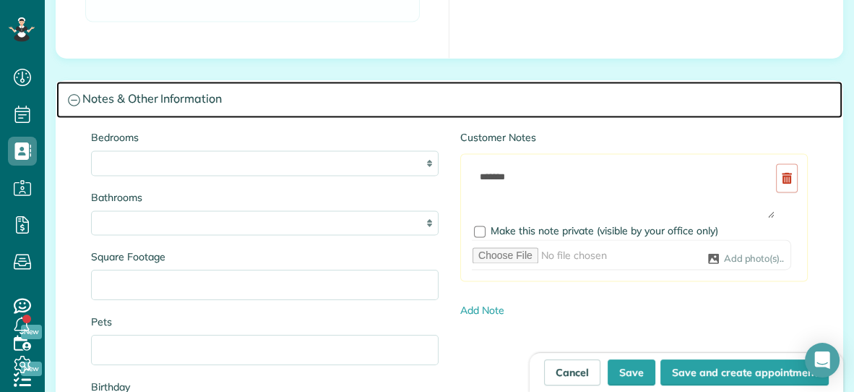
scroll to position [1787, 0]
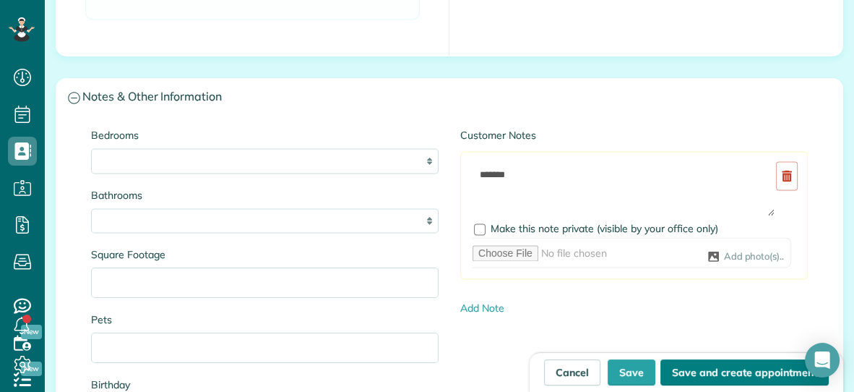
click at [693, 377] on button "Save and create appointment" at bounding box center [745, 372] width 168 height 26
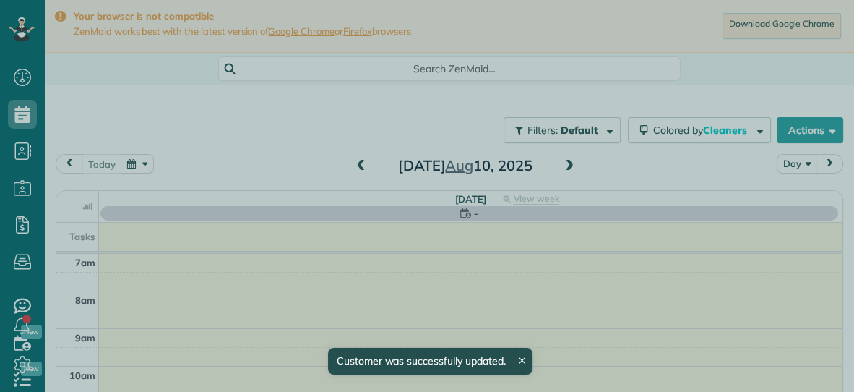
scroll to position [6, 6]
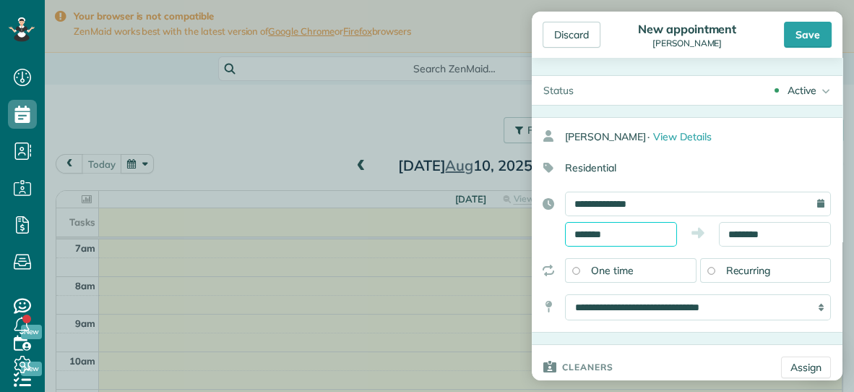
click at [666, 234] on input "*******" at bounding box center [621, 234] width 112 height 25
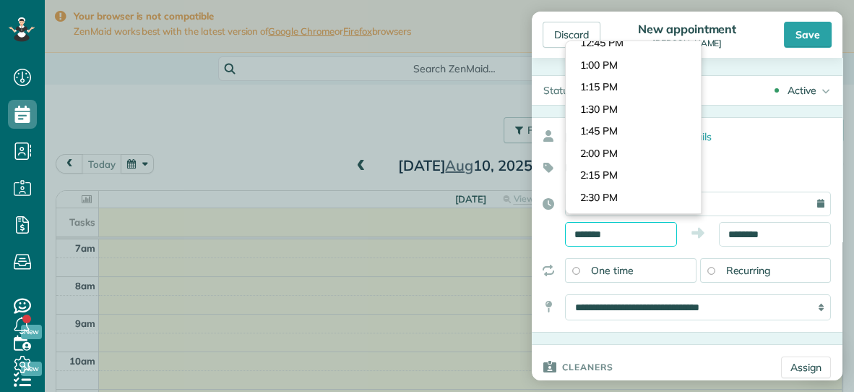
scroll to position [1121, 0]
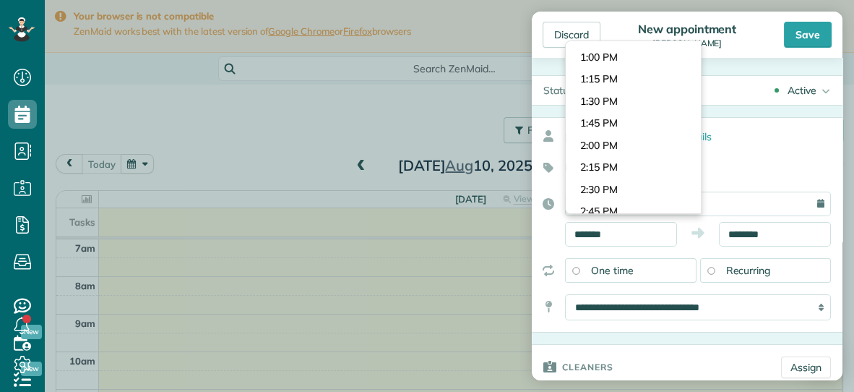
click at [653, 189] on body "Dashboard Scheduling Calendar View List View Dispatch View - Weekly scheduling …" at bounding box center [427, 196] width 854 height 392
type input "*******"
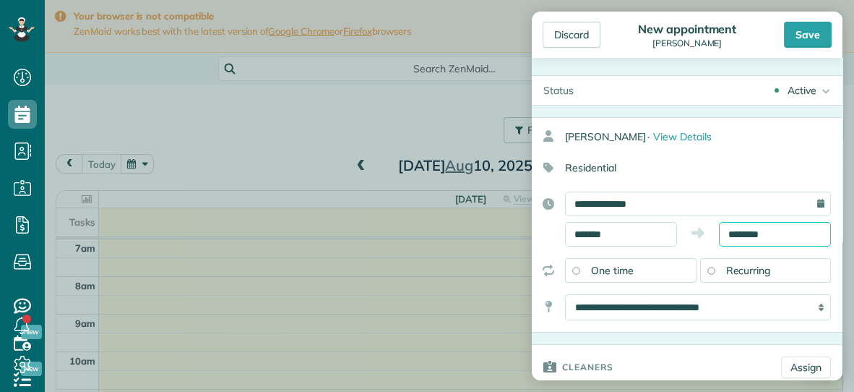
click at [792, 231] on input "********" at bounding box center [775, 234] width 112 height 25
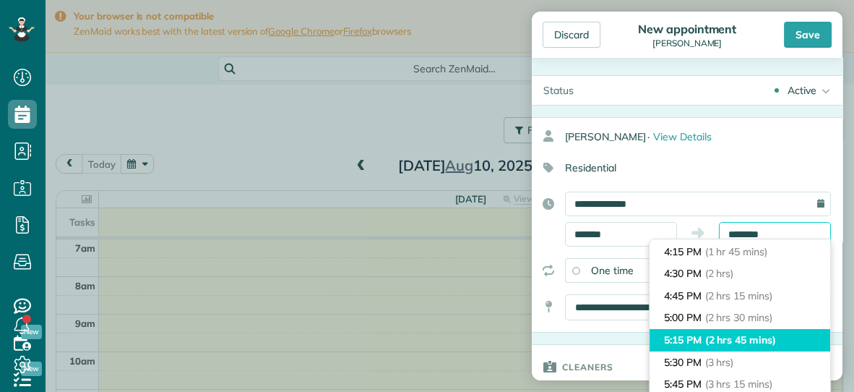
scroll to position [158, 0]
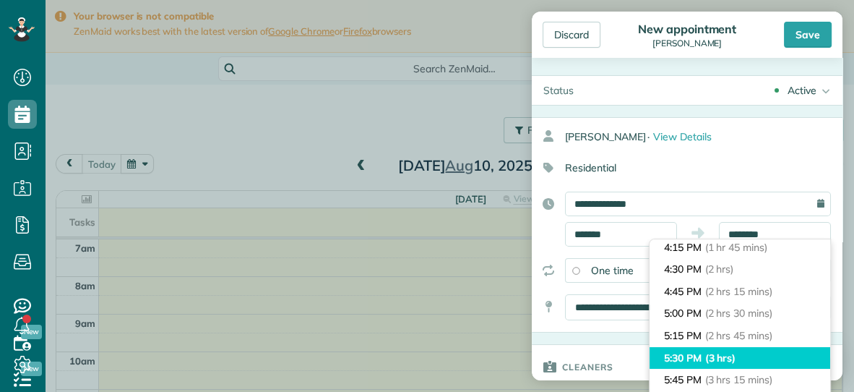
click at [706, 358] on span "(3 hrs)" at bounding box center [720, 357] width 31 height 13
type input "*******"
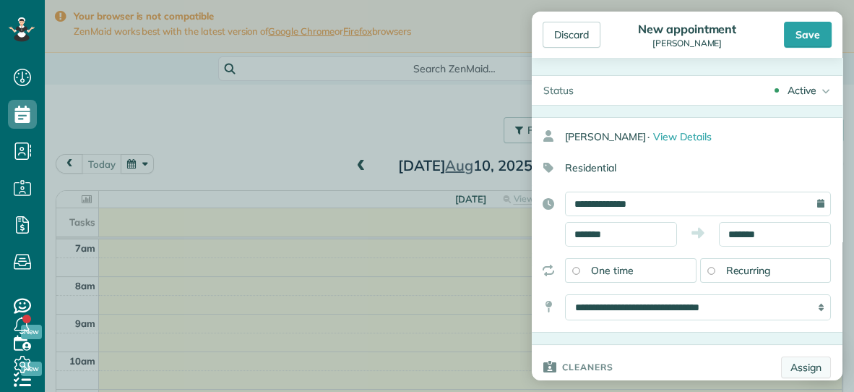
click at [794, 360] on link "Assign" at bounding box center [806, 367] width 50 height 22
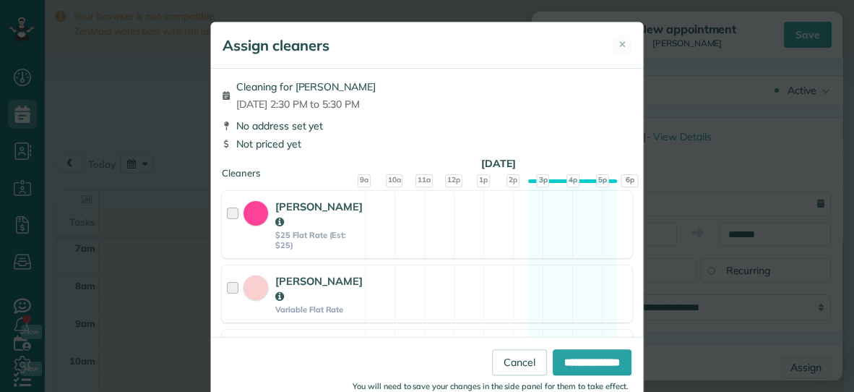
scroll to position [304, 0]
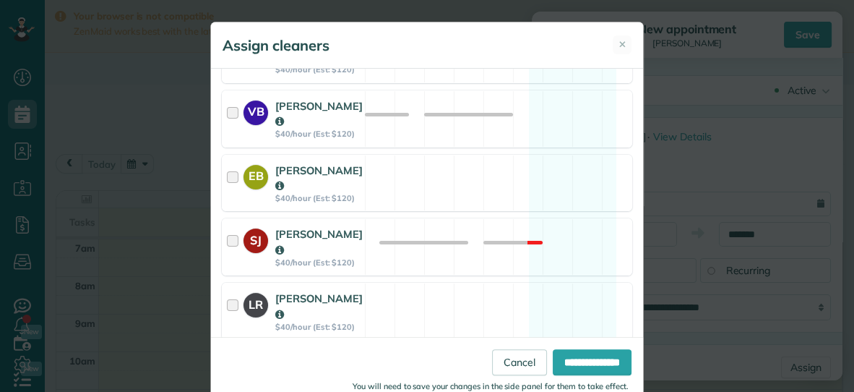
click at [343, 386] on strong "$40/hour (Est: $120)" at bounding box center [318, 391] width 87 height 10
click at [562, 354] on input "**********" at bounding box center [592, 362] width 79 height 26
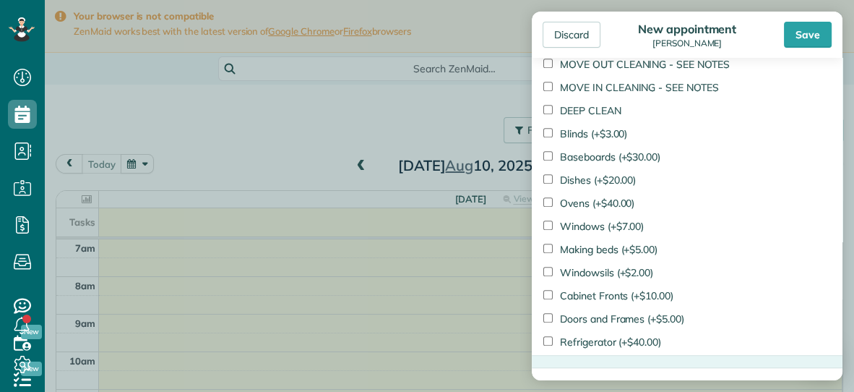
scroll to position [1045, 0]
click at [814, 35] on div "Save" at bounding box center [808, 35] width 48 height 26
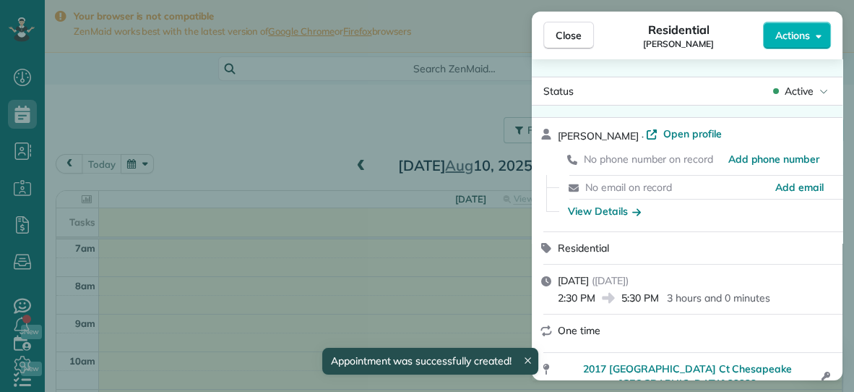
click at [554, 38] on button "Close" at bounding box center [568, 35] width 51 height 27
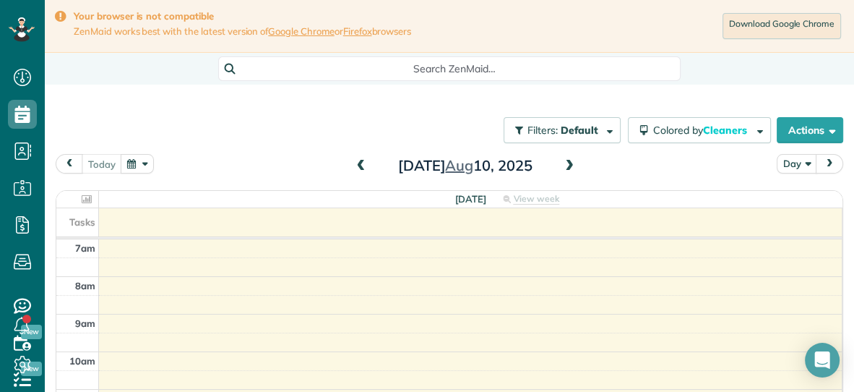
click at [573, 163] on span at bounding box center [570, 166] width 16 height 13
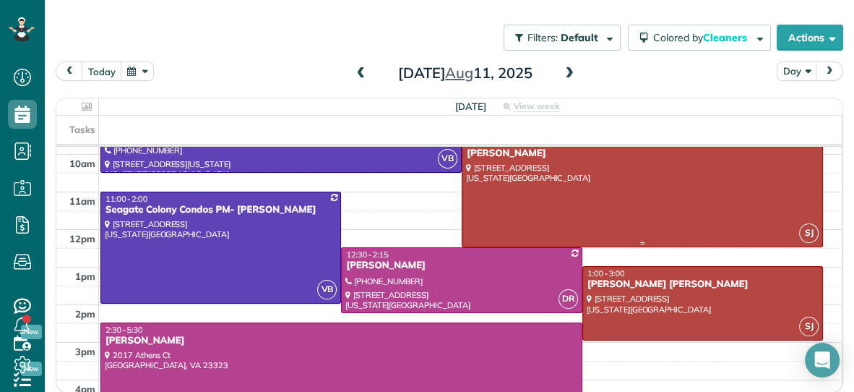
scroll to position [102, 0]
